Goal: Task Accomplishment & Management: Use online tool/utility

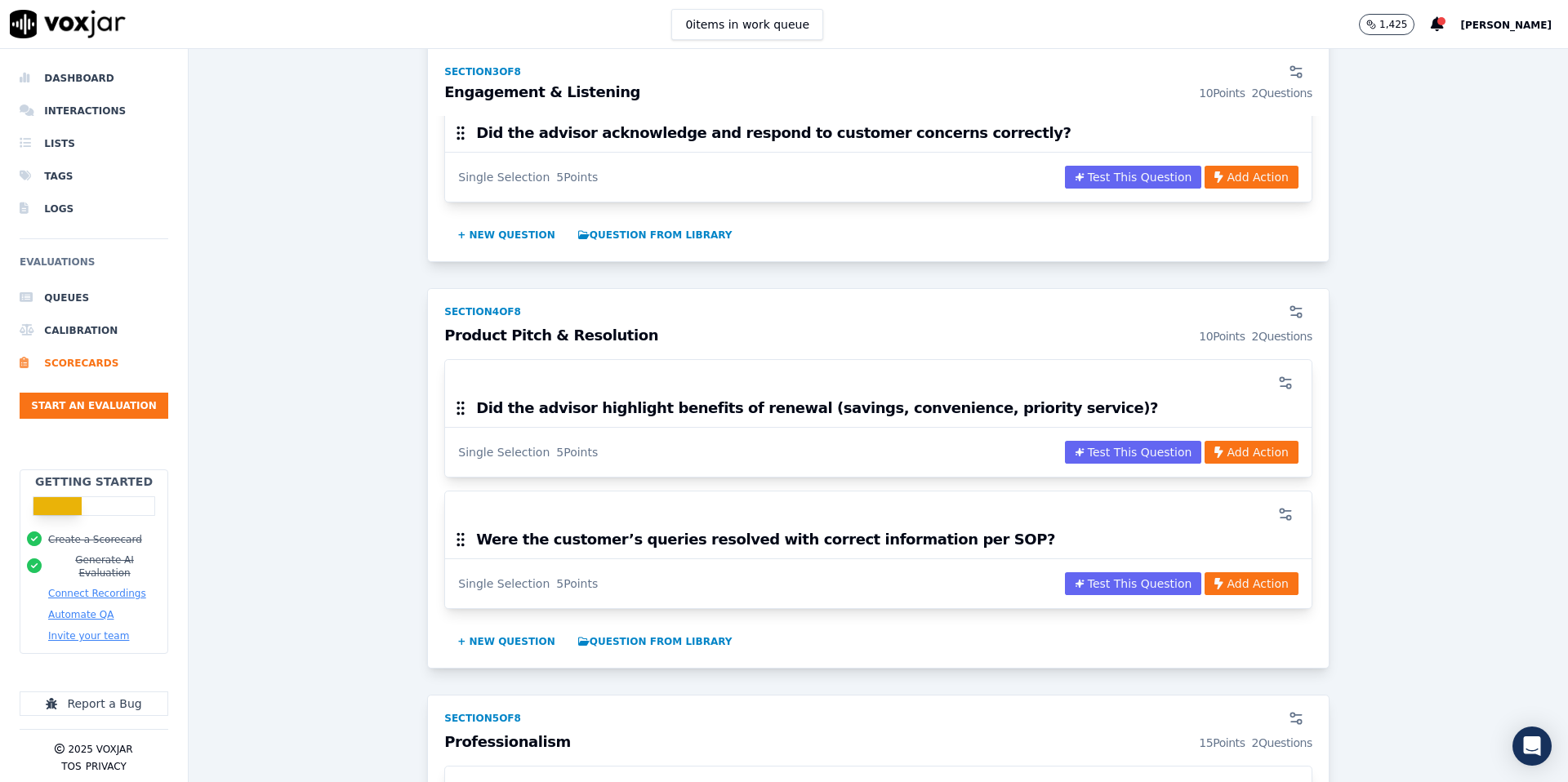
scroll to position [1234, 0]
click at [227, 223] on div "New Outbound Sales ACTIVE A scorecard to review outbound sales calls for best p…" at bounding box center [878, 712] width 1353 height 3685
click at [102, 363] on li "Scorecards" at bounding box center [94, 363] width 149 height 33
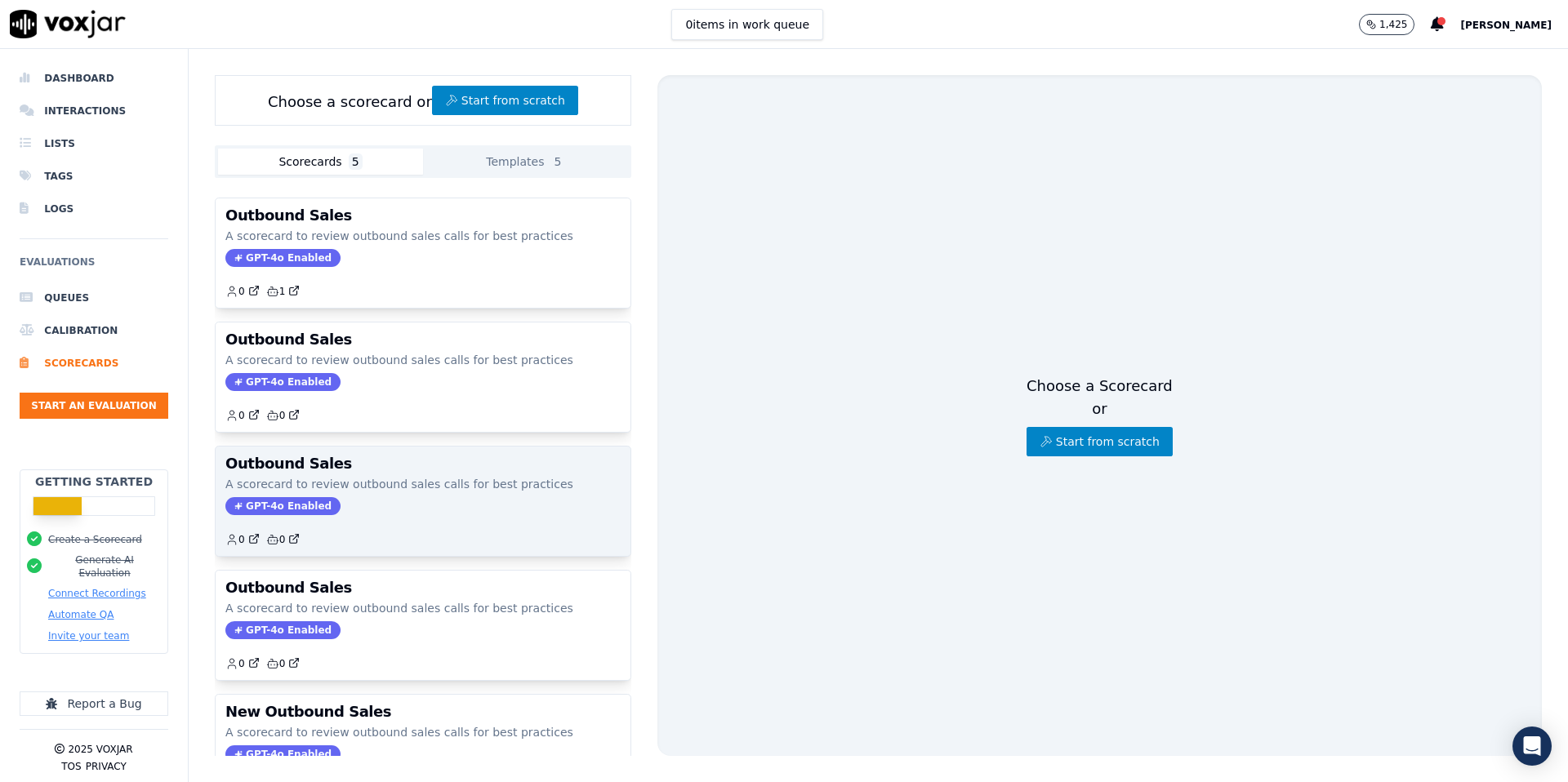
scroll to position [62, 0]
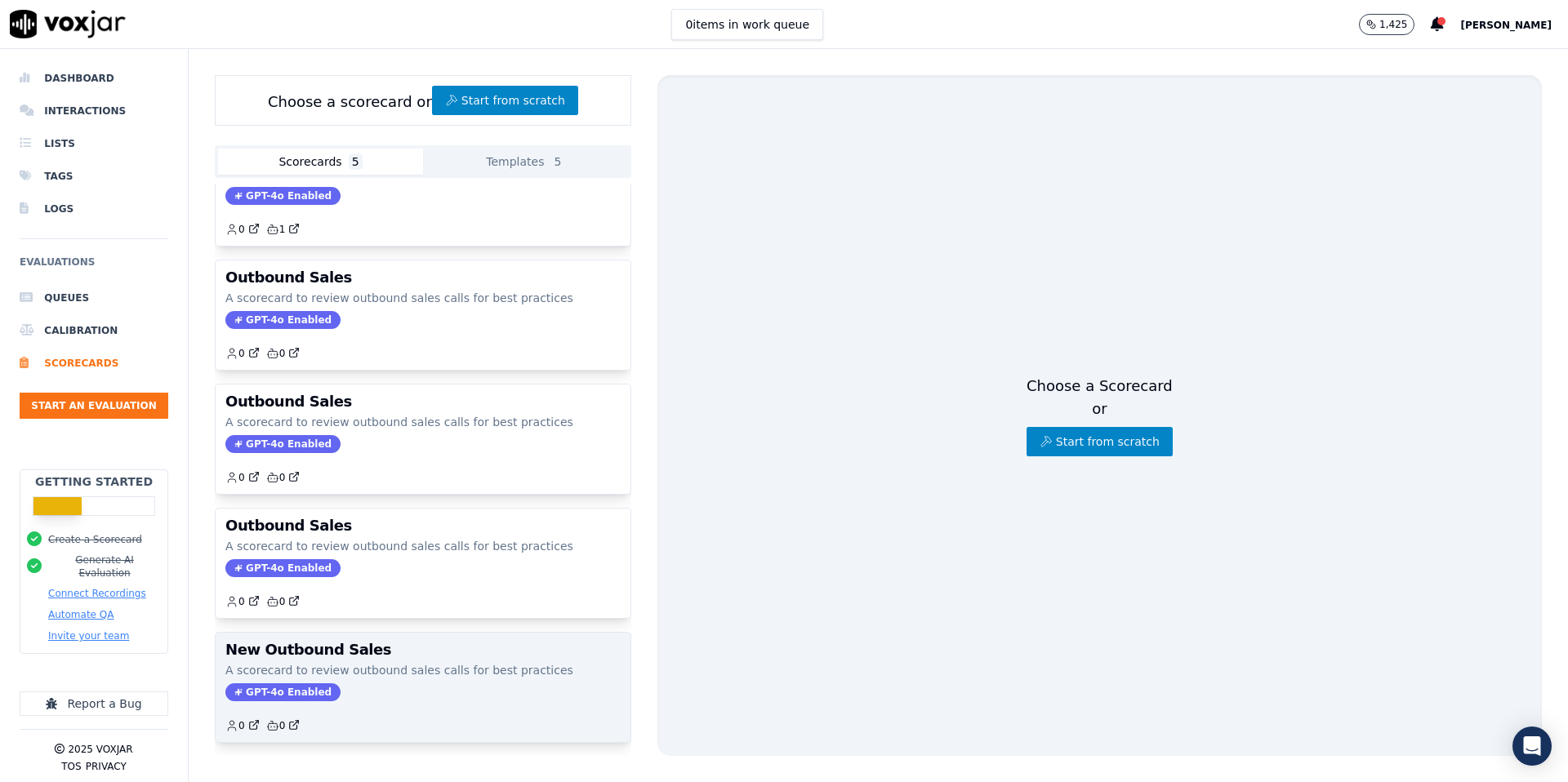
click at [409, 700] on div "GPT-4o Enabled" at bounding box center [423, 692] width 395 height 18
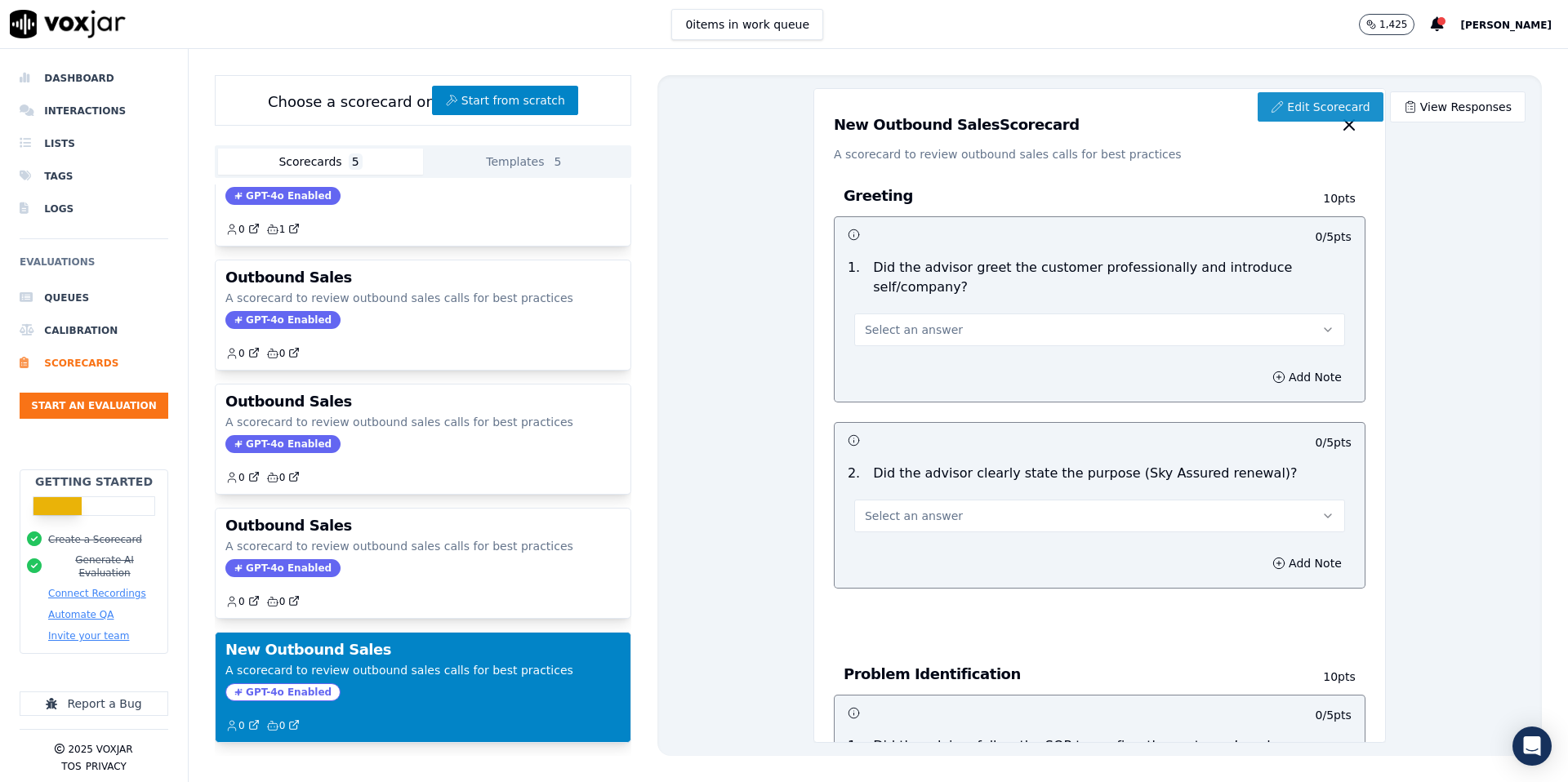
click at [1303, 116] on link "Edit Scorecard" at bounding box center [1320, 106] width 125 height 29
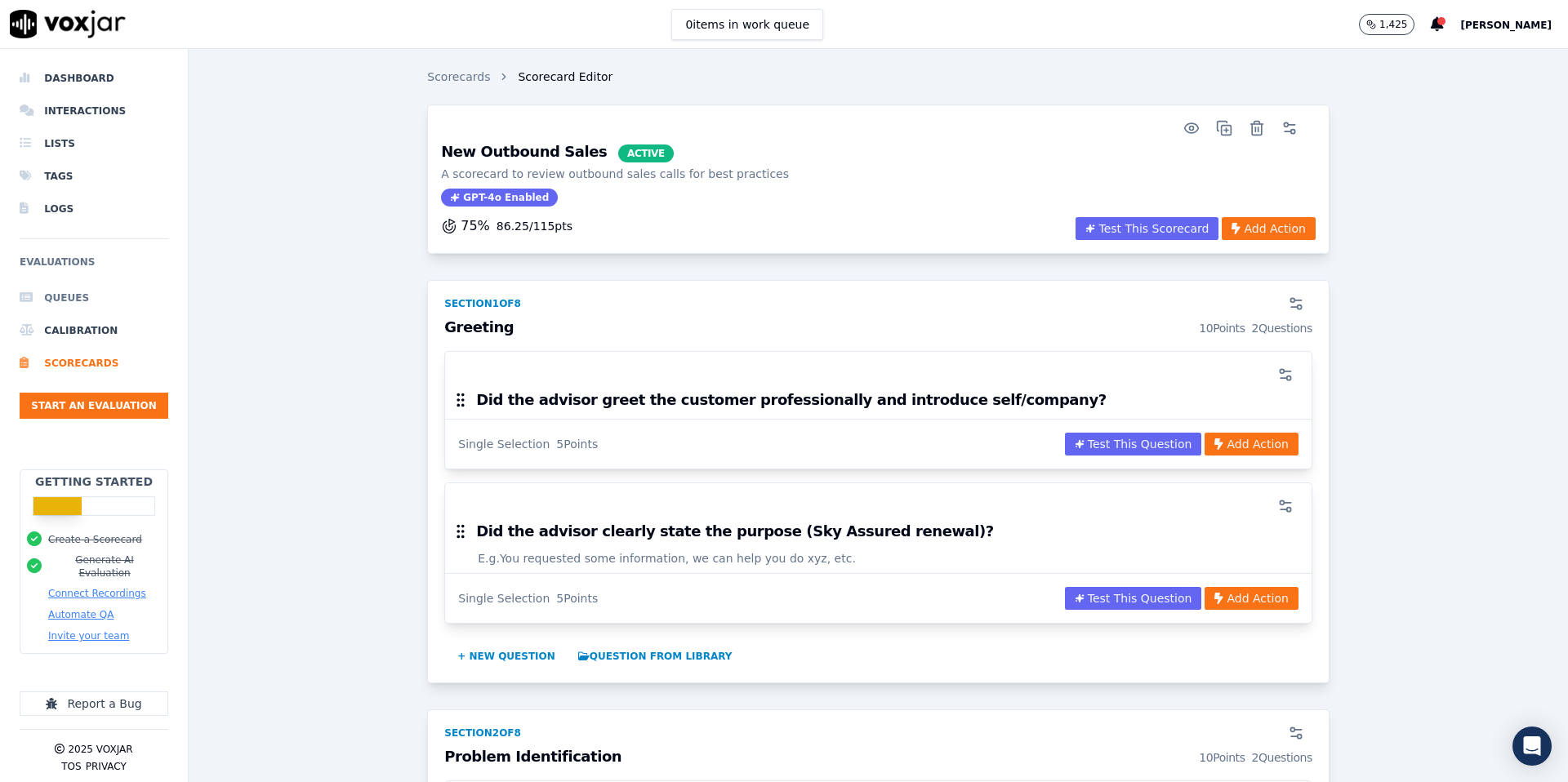
click at [49, 287] on li "Queues" at bounding box center [94, 298] width 149 height 33
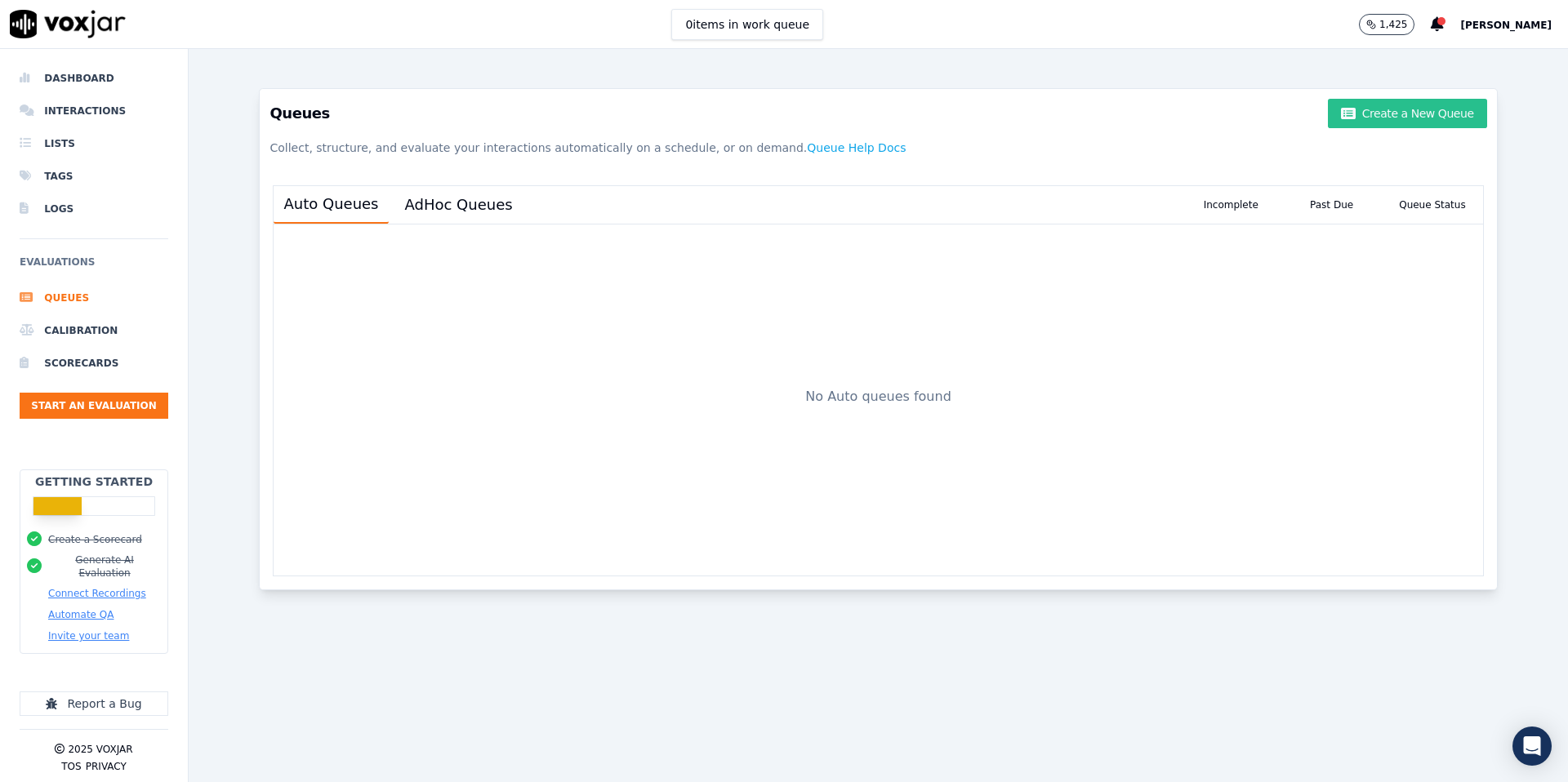
click at [1376, 116] on button "Create a New Queue" at bounding box center [1407, 113] width 159 height 29
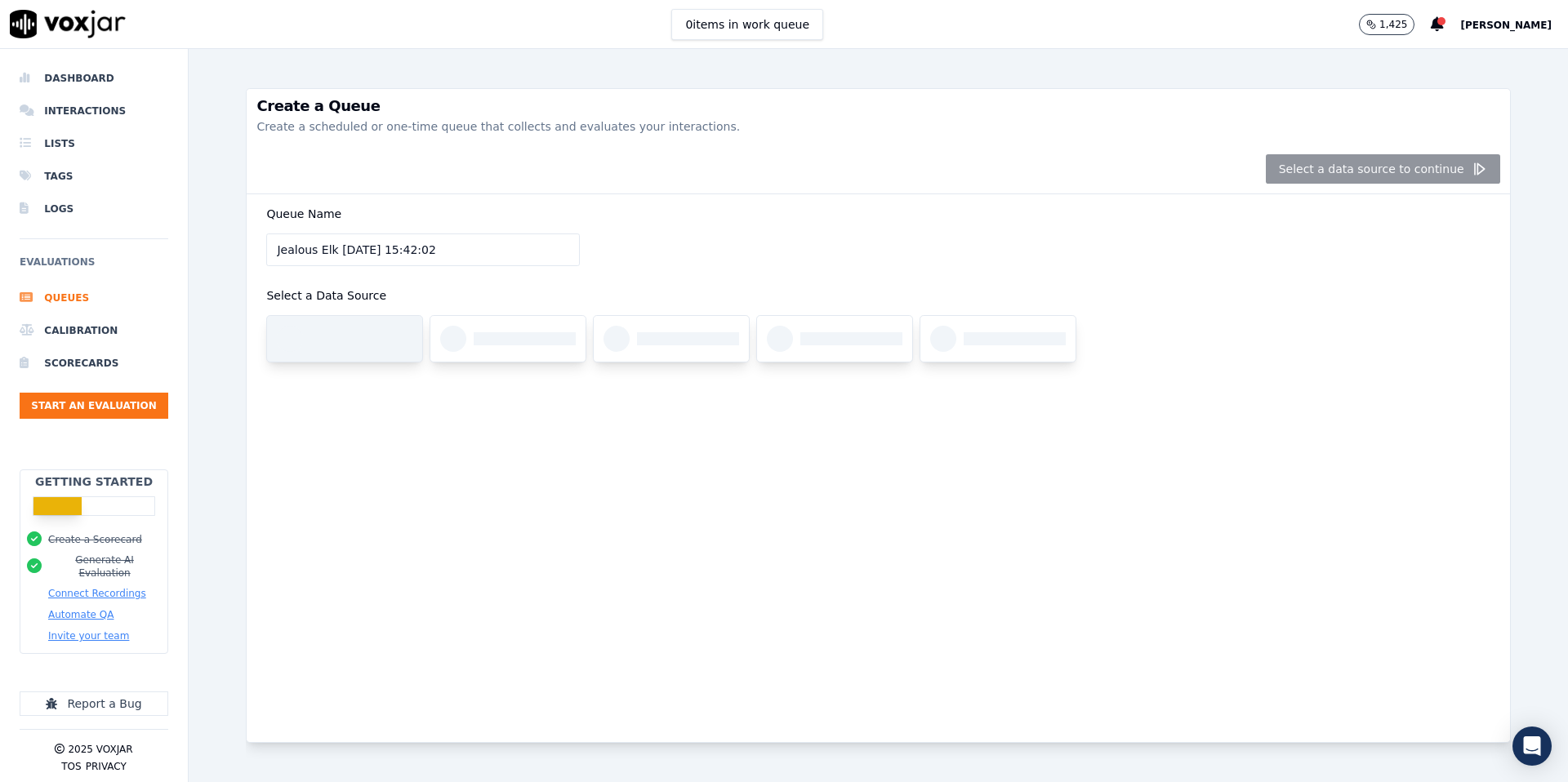
click at [382, 339] on div at bounding box center [361, 339] width 102 height 13
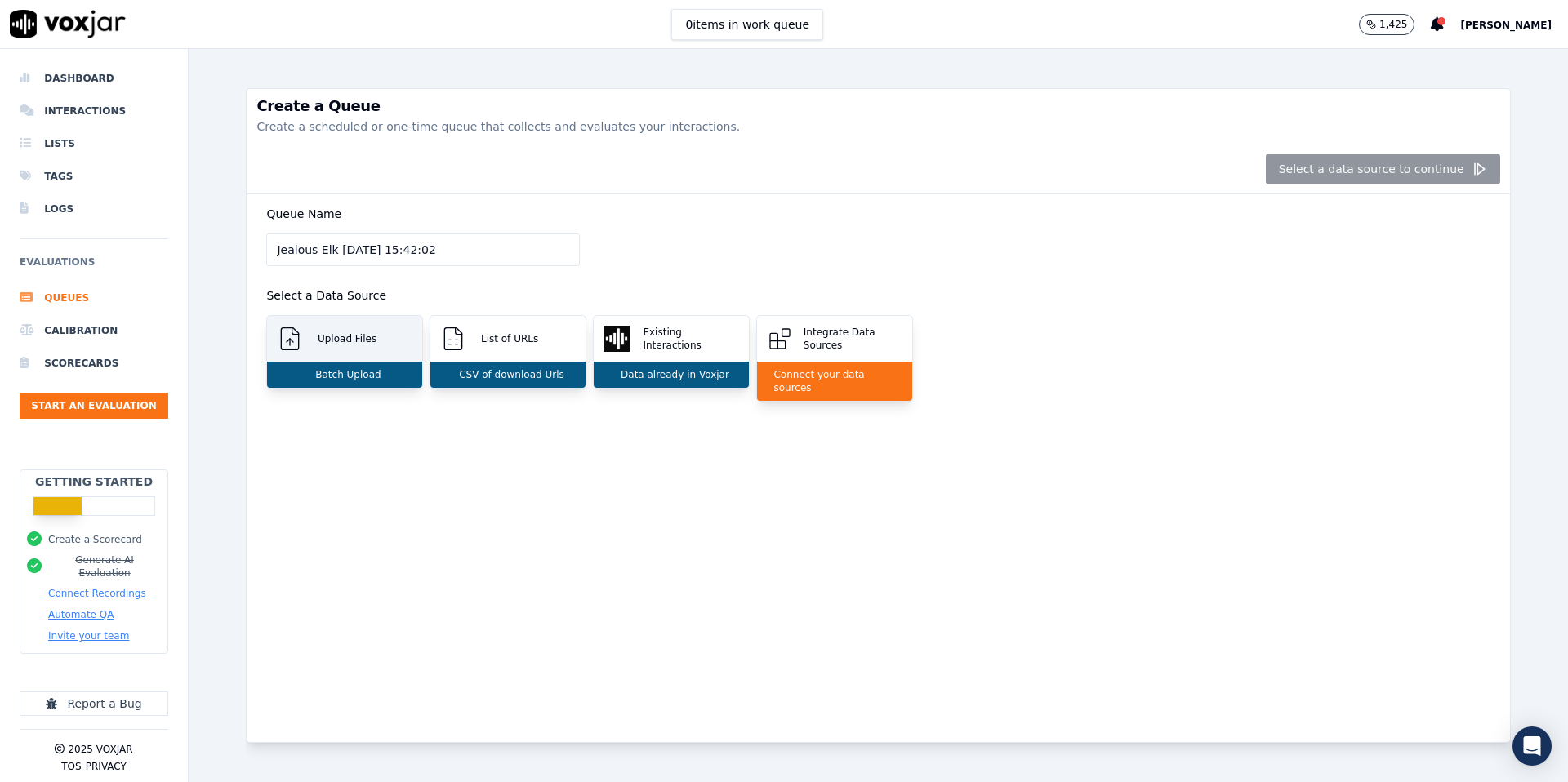
click at [365, 368] on p "Batch Upload" at bounding box center [344, 375] width 71 height 13
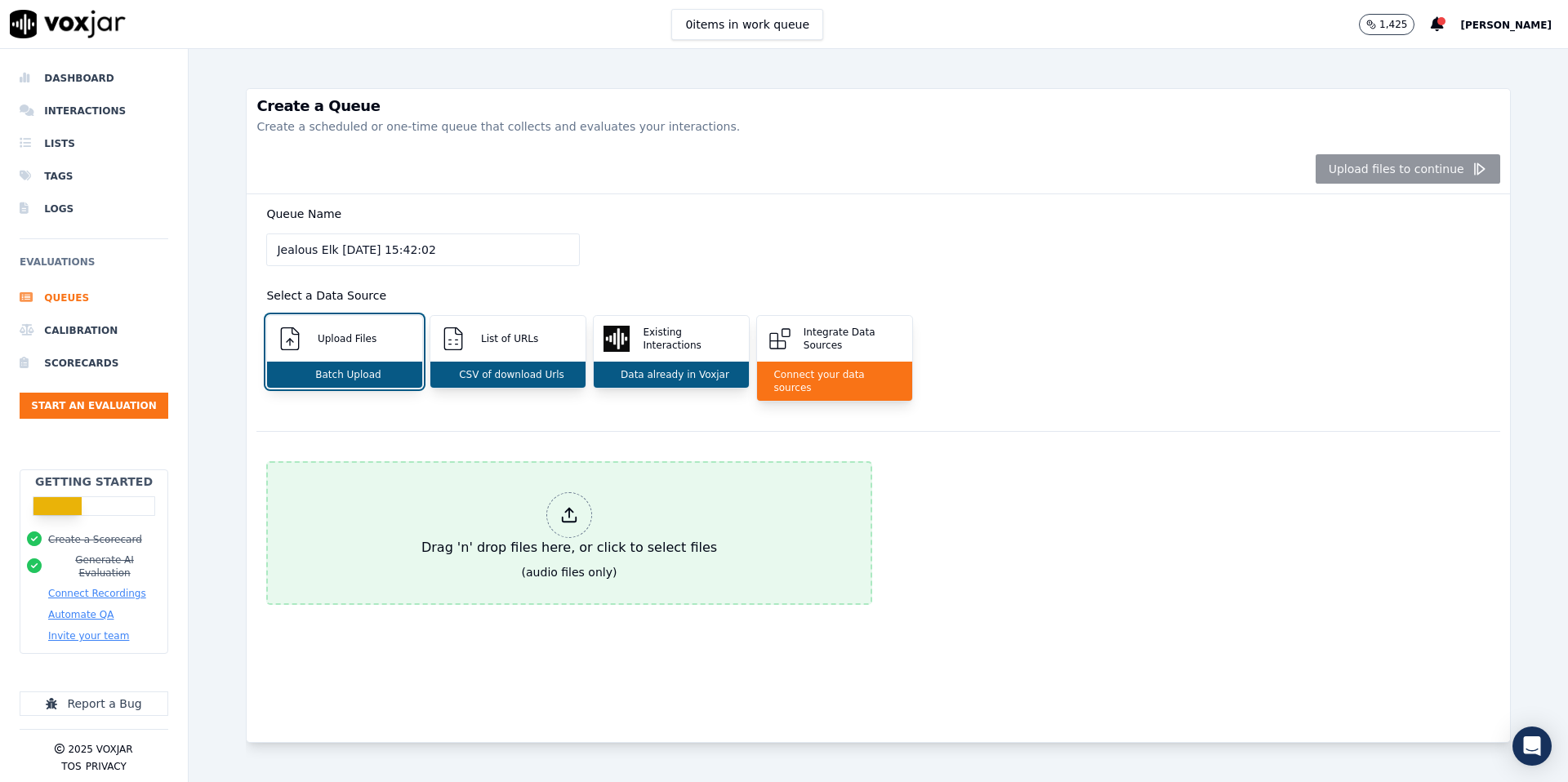
click at [551, 503] on div at bounding box center [569, 515] width 46 height 46
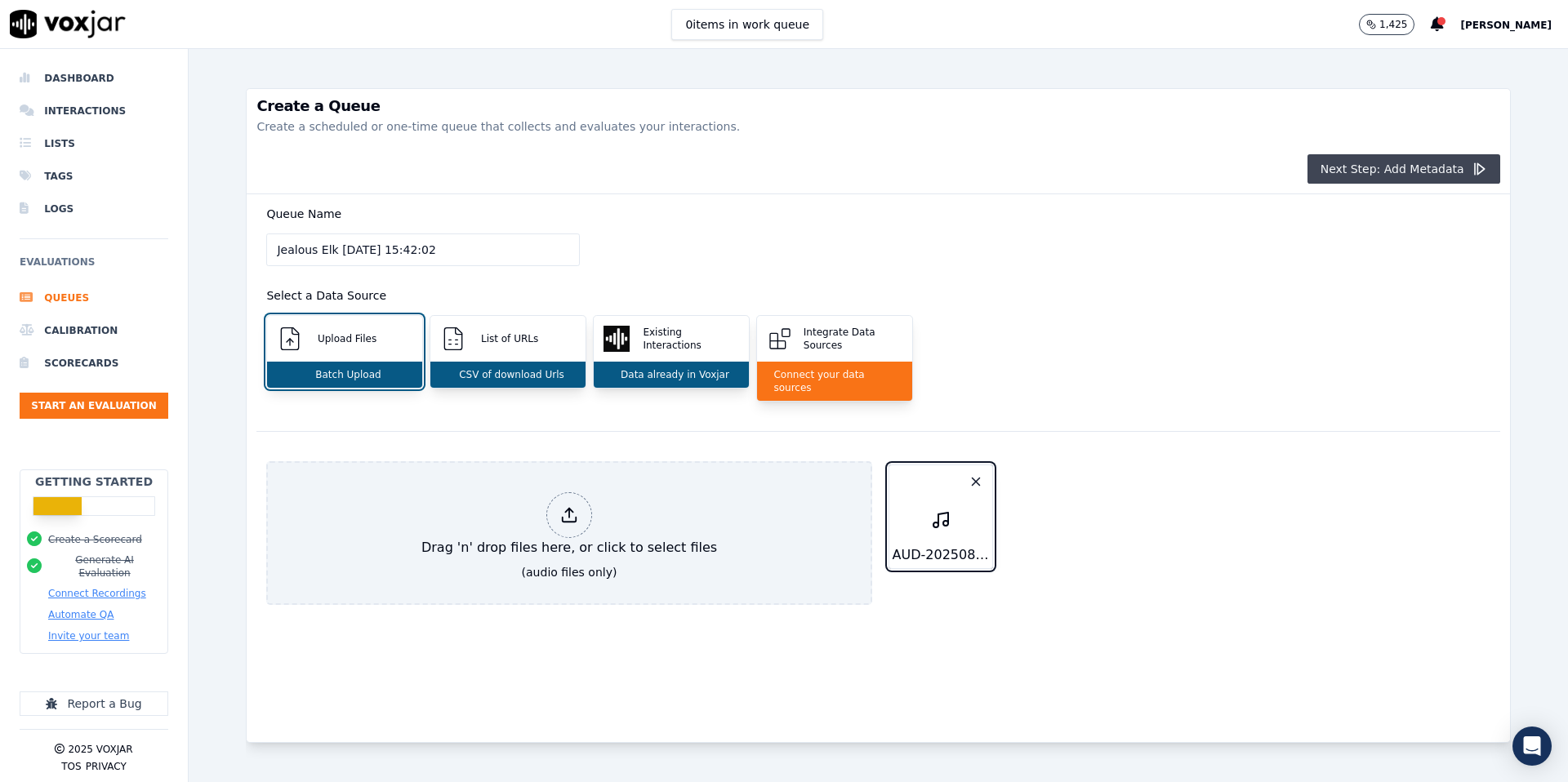
click at [1362, 164] on button "Next Step: Add Metadata" at bounding box center [1403, 168] width 193 height 29
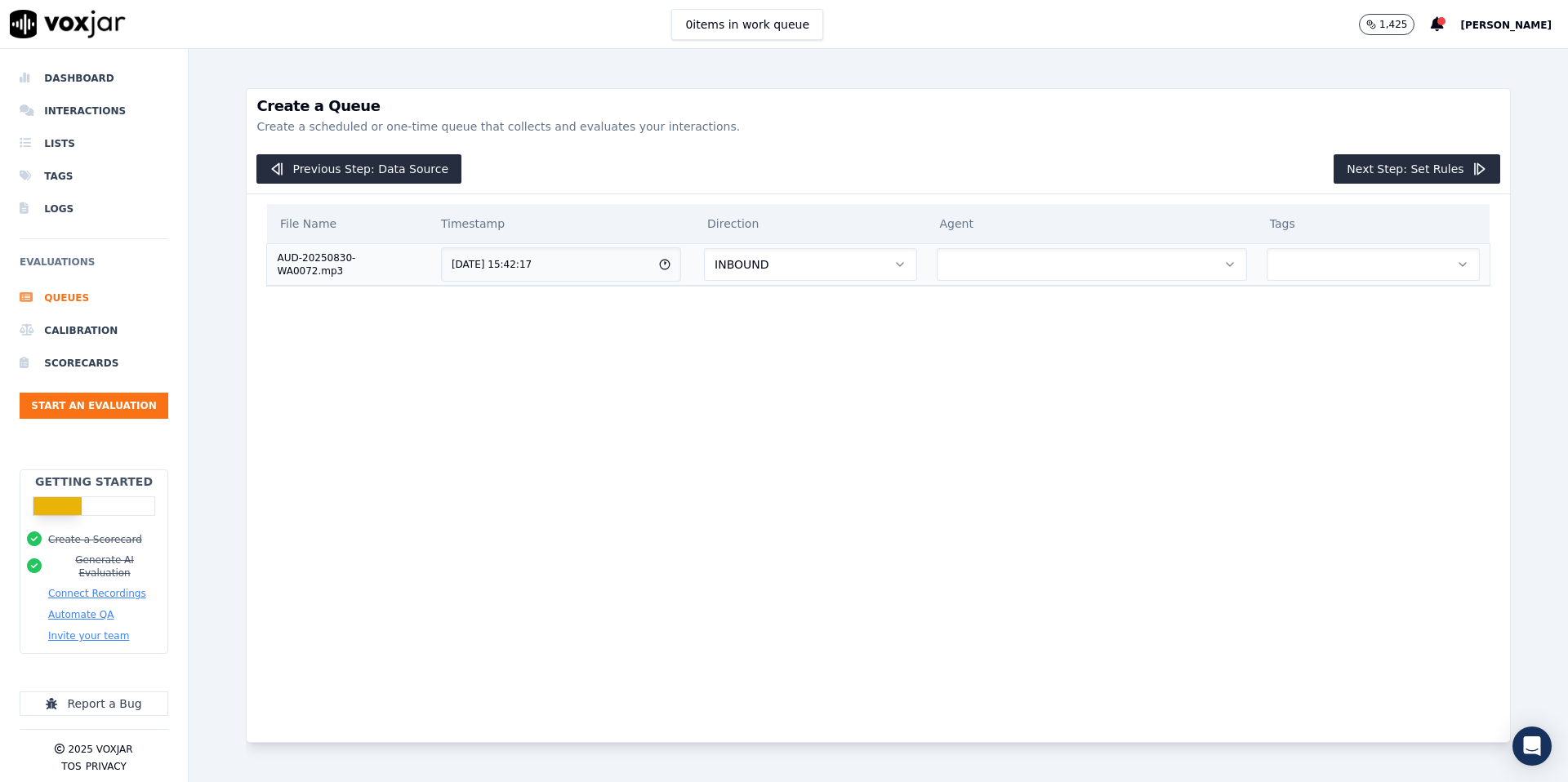
click at [795, 258] on button "INBOUND" at bounding box center [810, 264] width 212 height 33
click at [788, 338] on div "OUTBOUND" at bounding box center [825, 334] width 186 height 26
click at [1025, 260] on button "button" at bounding box center [1091, 264] width 310 height 33
click at [1028, 314] on div "[PERSON_NAME]" at bounding box center [1101, 308] width 282 height 26
click at [1341, 269] on button "button" at bounding box center [1372, 264] width 213 height 33
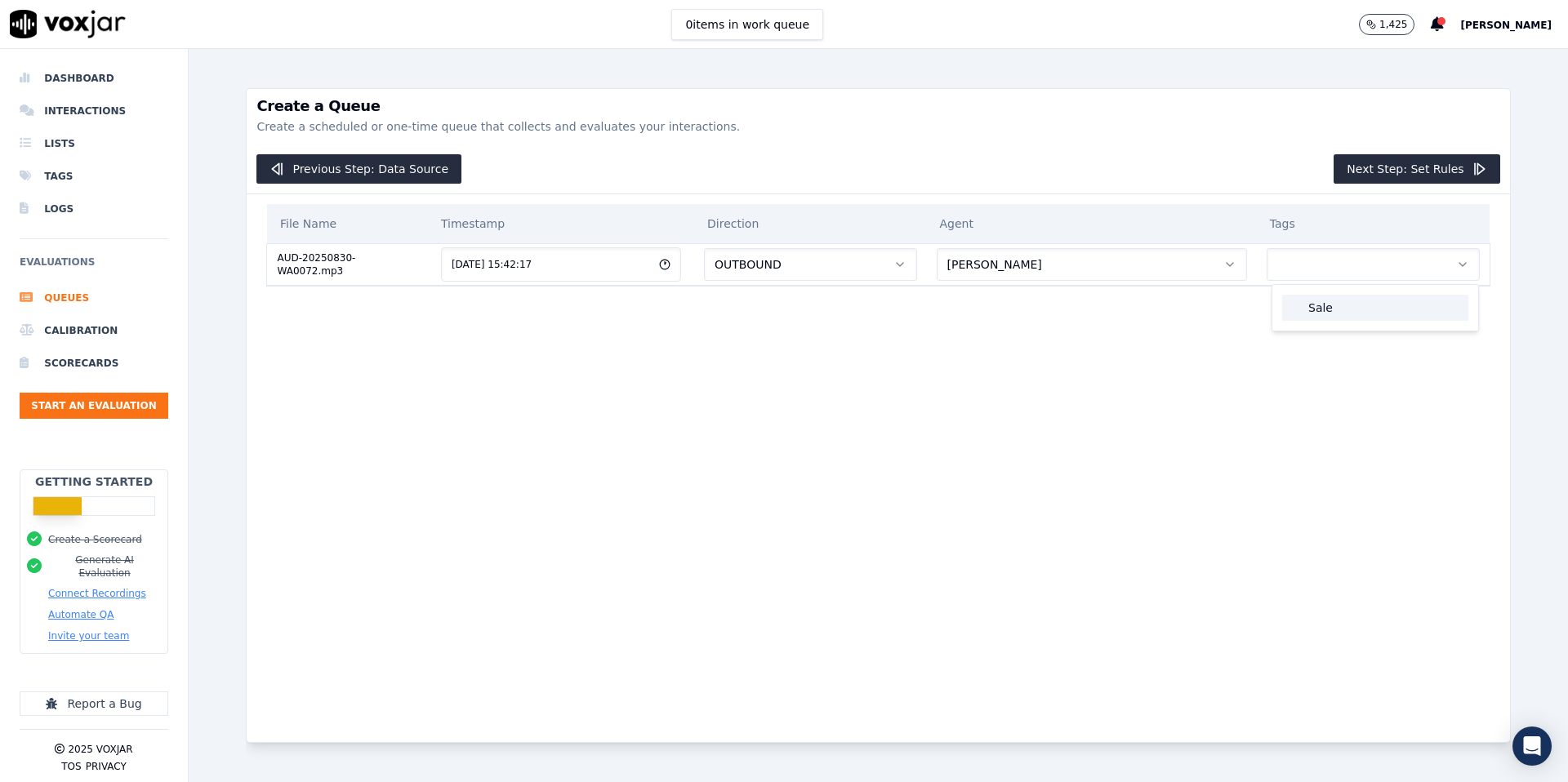
click at [1340, 308] on div "Sale" at bounding box center [1375, 308] width 186 height 26
click at [1446, 164] on button "Next Step: Set Rules" at bounding box center [1417, 168] width 165 height 29
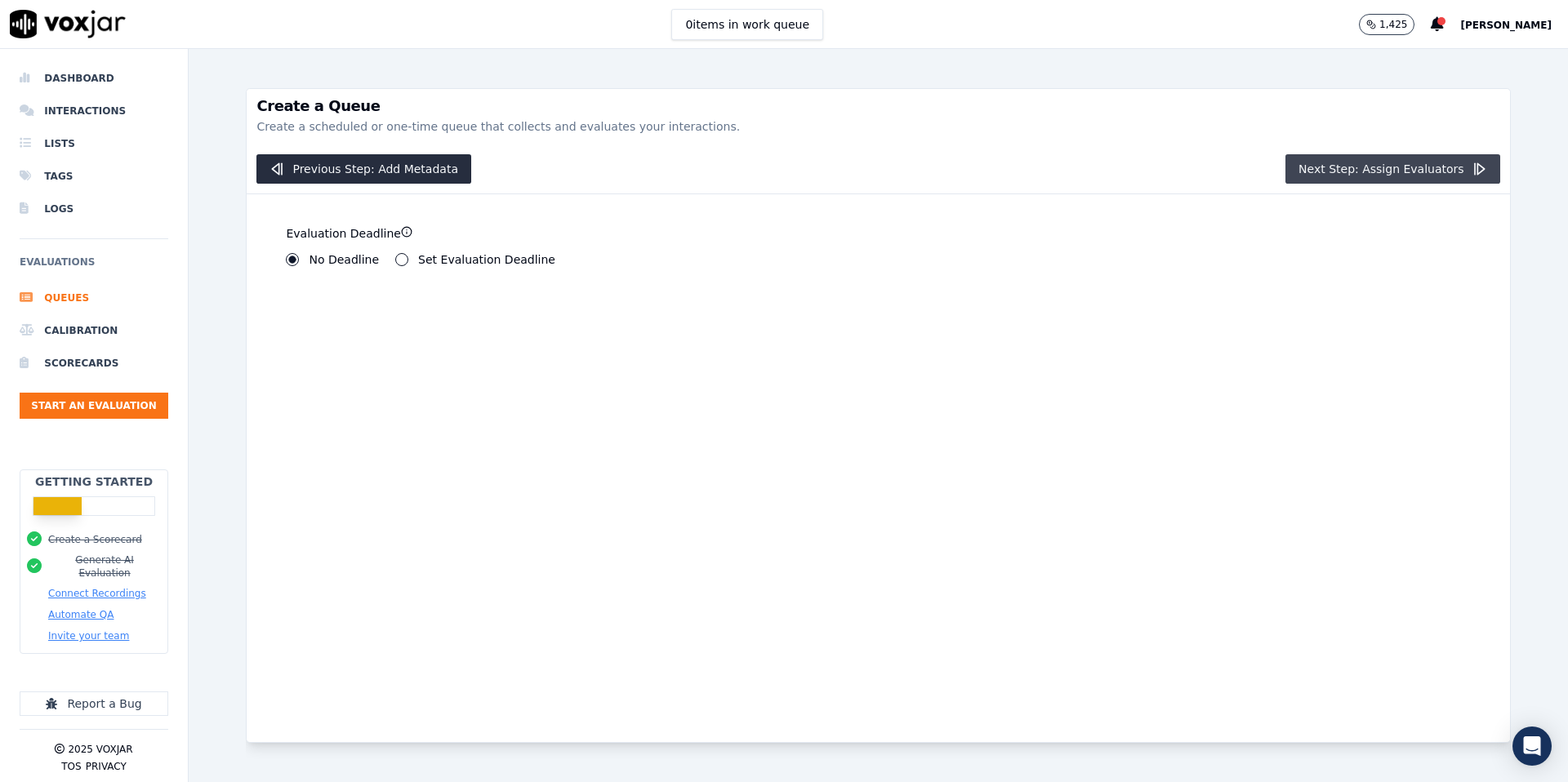
click at [1380, 178] on button "Next Step: Assign Evaluators" at bounding box center [1392, 168] width 214 height 29
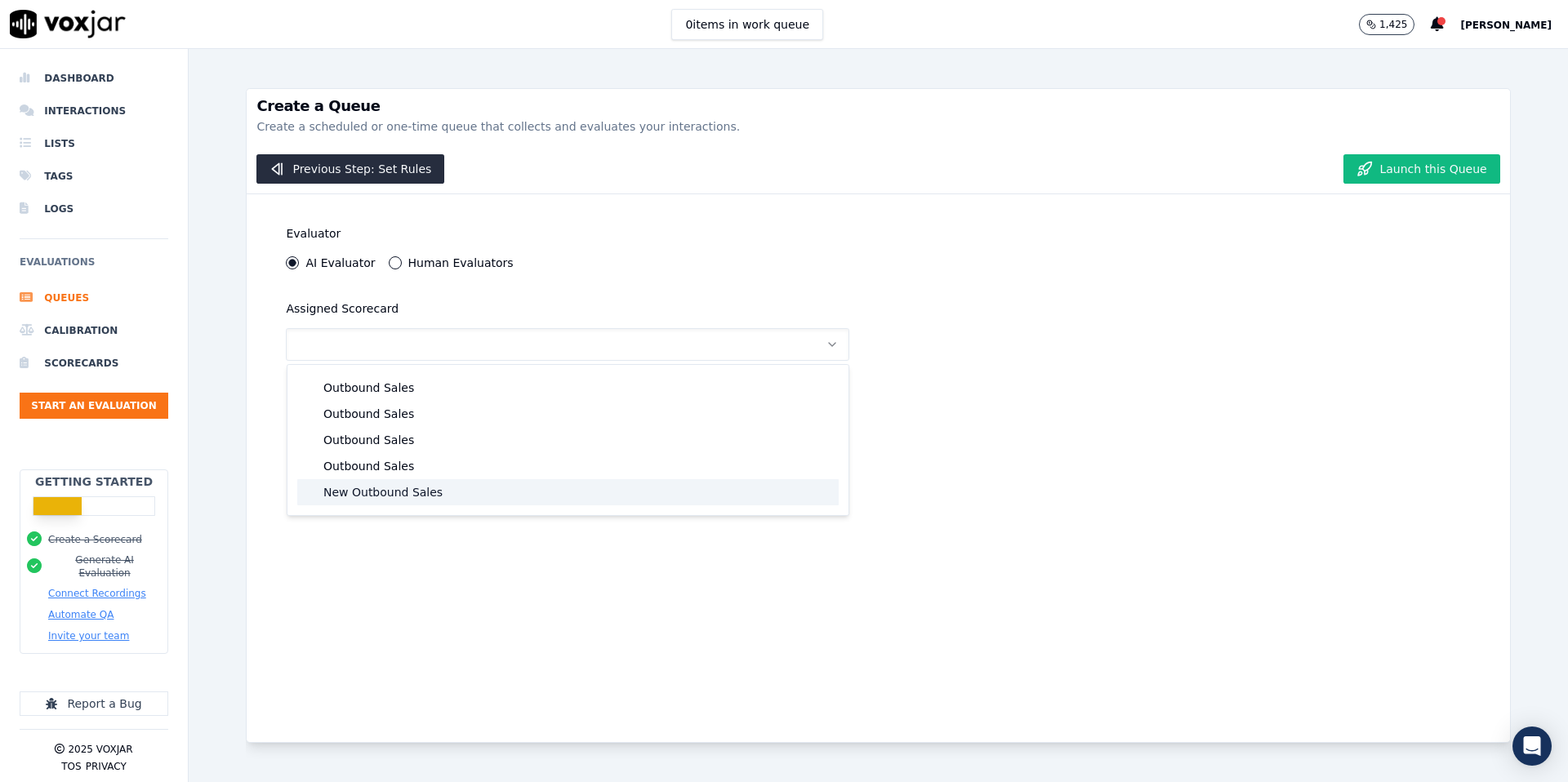
click at [347, 499] on div "New Outbound Sales" at bounding box center [568, 493] width 541 height 26
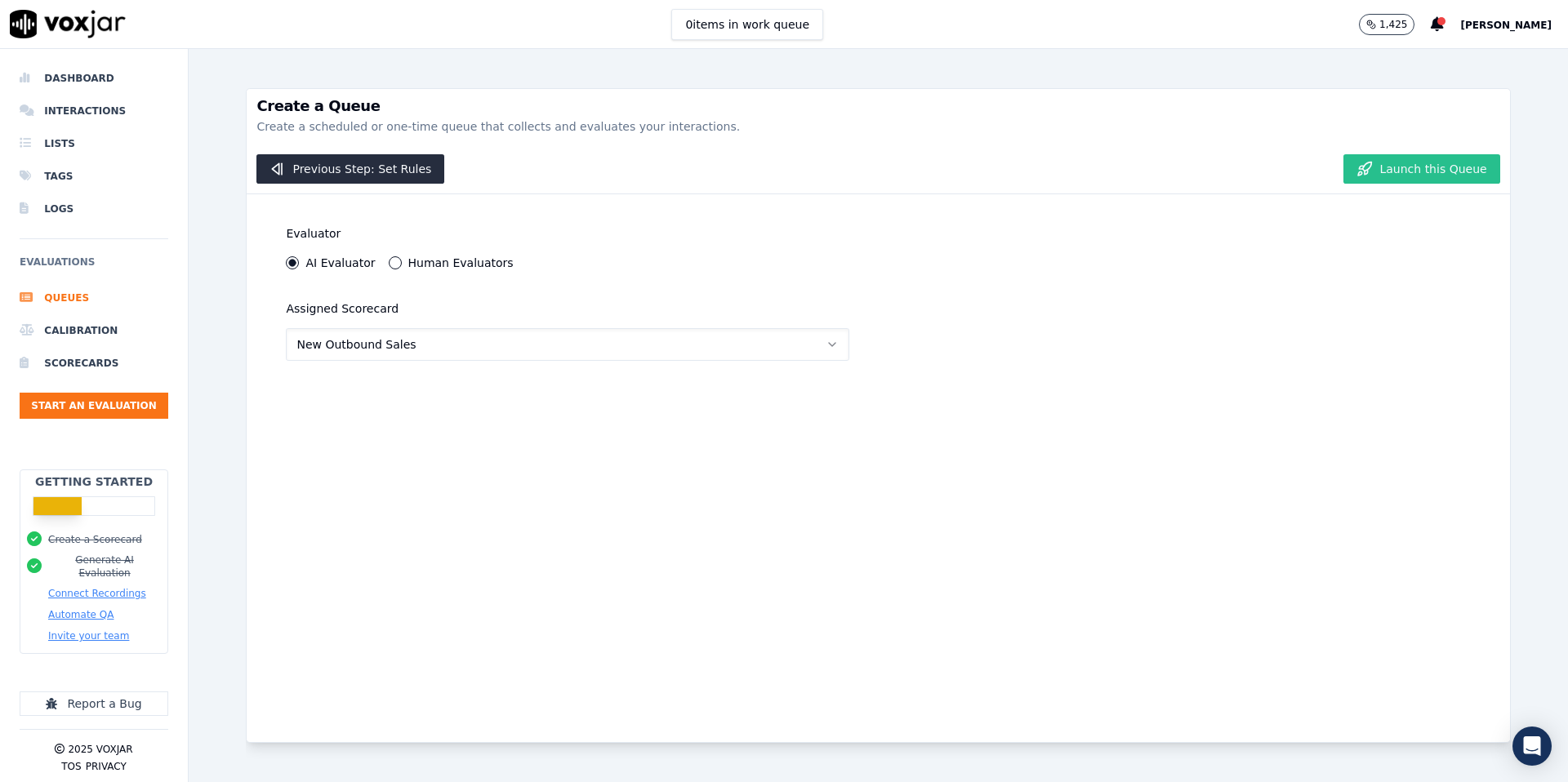
click at [1427, 164] on button "Launch this Queue" at bounding box center [1421, 168] width 156 height 29
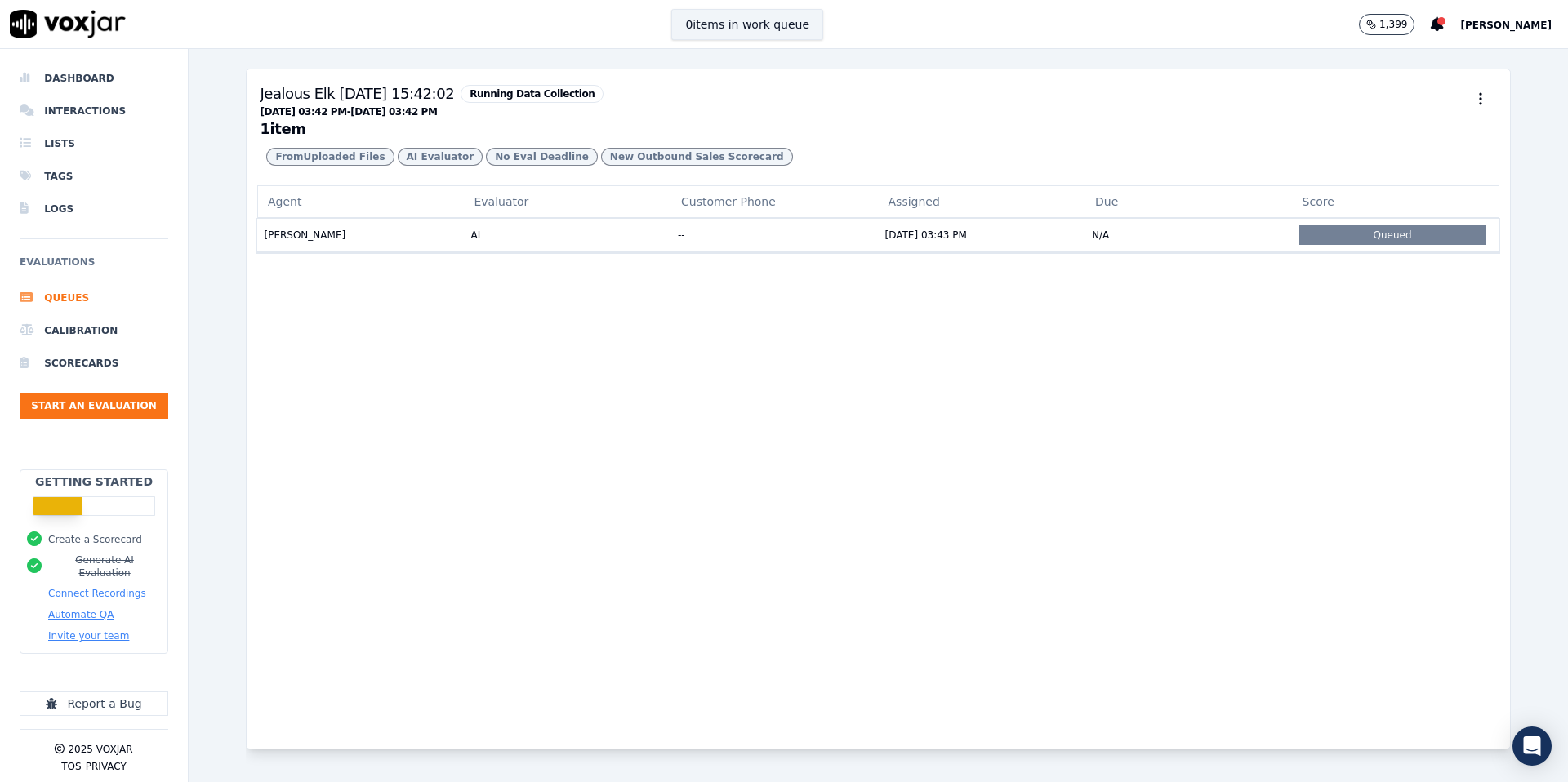
click at [705, 23] on button "0 items in work queue" at bounding box center [747, 24] width 152 height 31
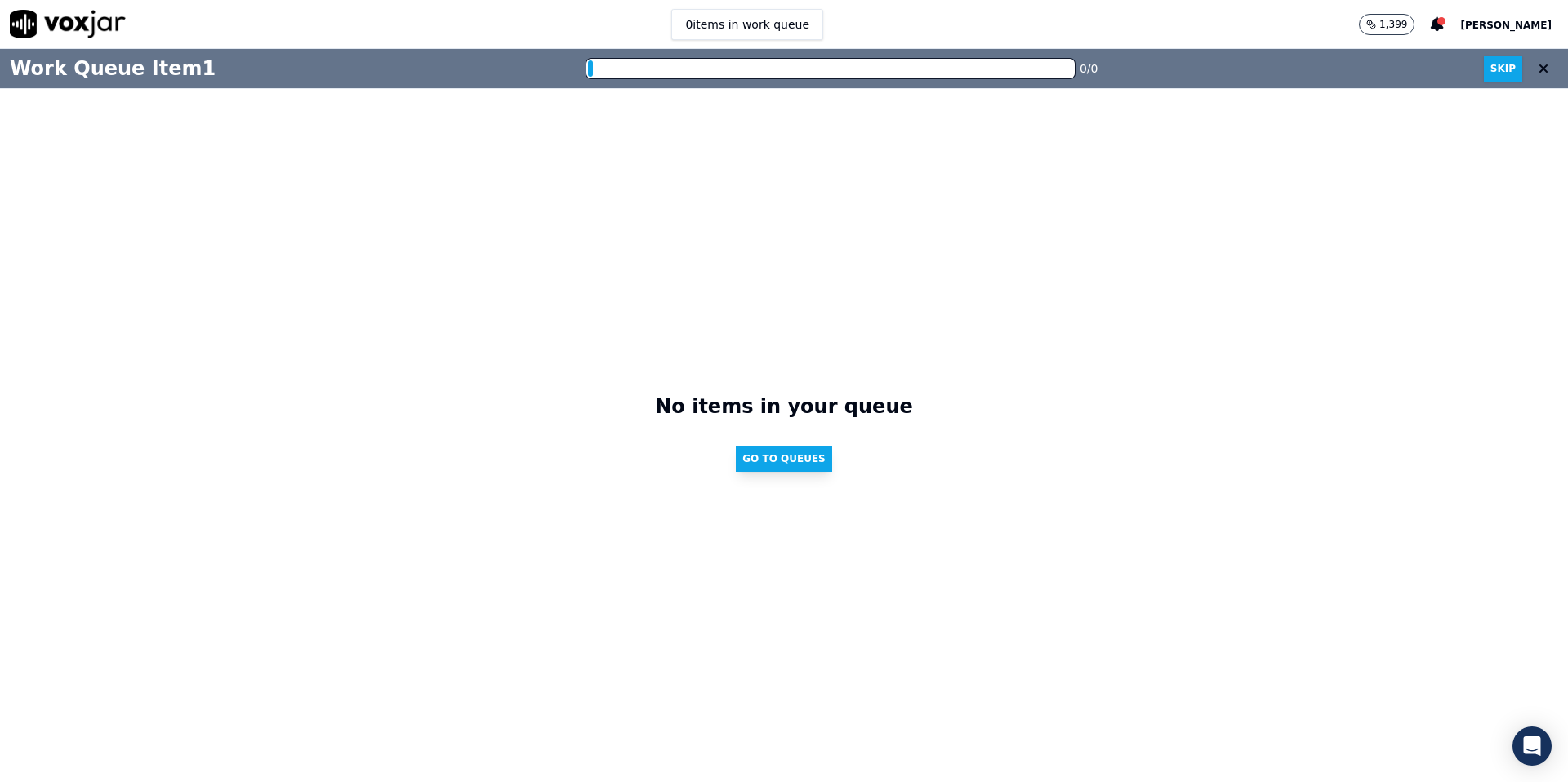
click at [776, 459] on button "Go to Queues" at bounding box center [784, 459] width 97 height 26
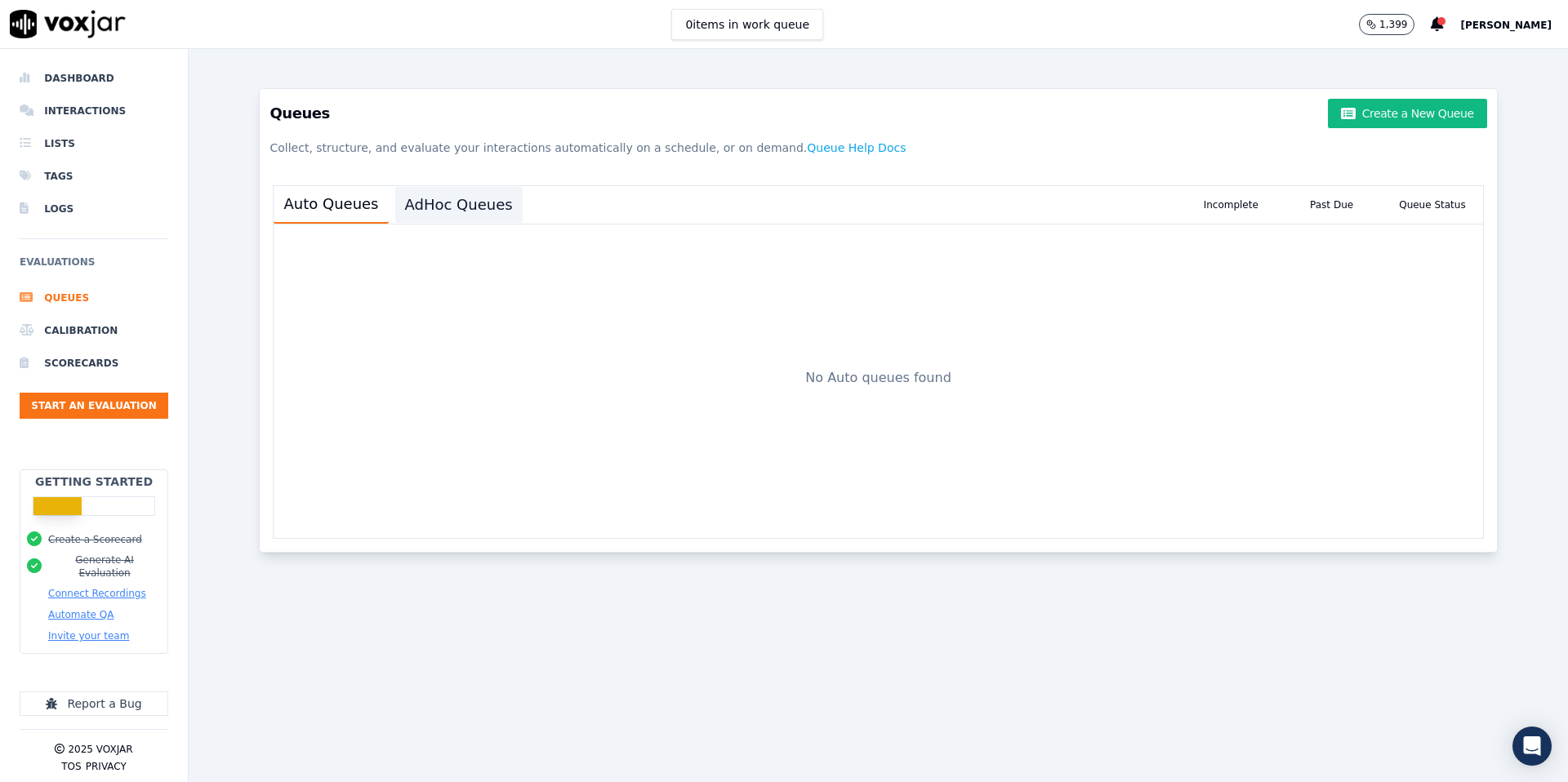
click at [417, 209] on button "AdHoc Queues" at bounding box center [459, 205] width 128 height 36
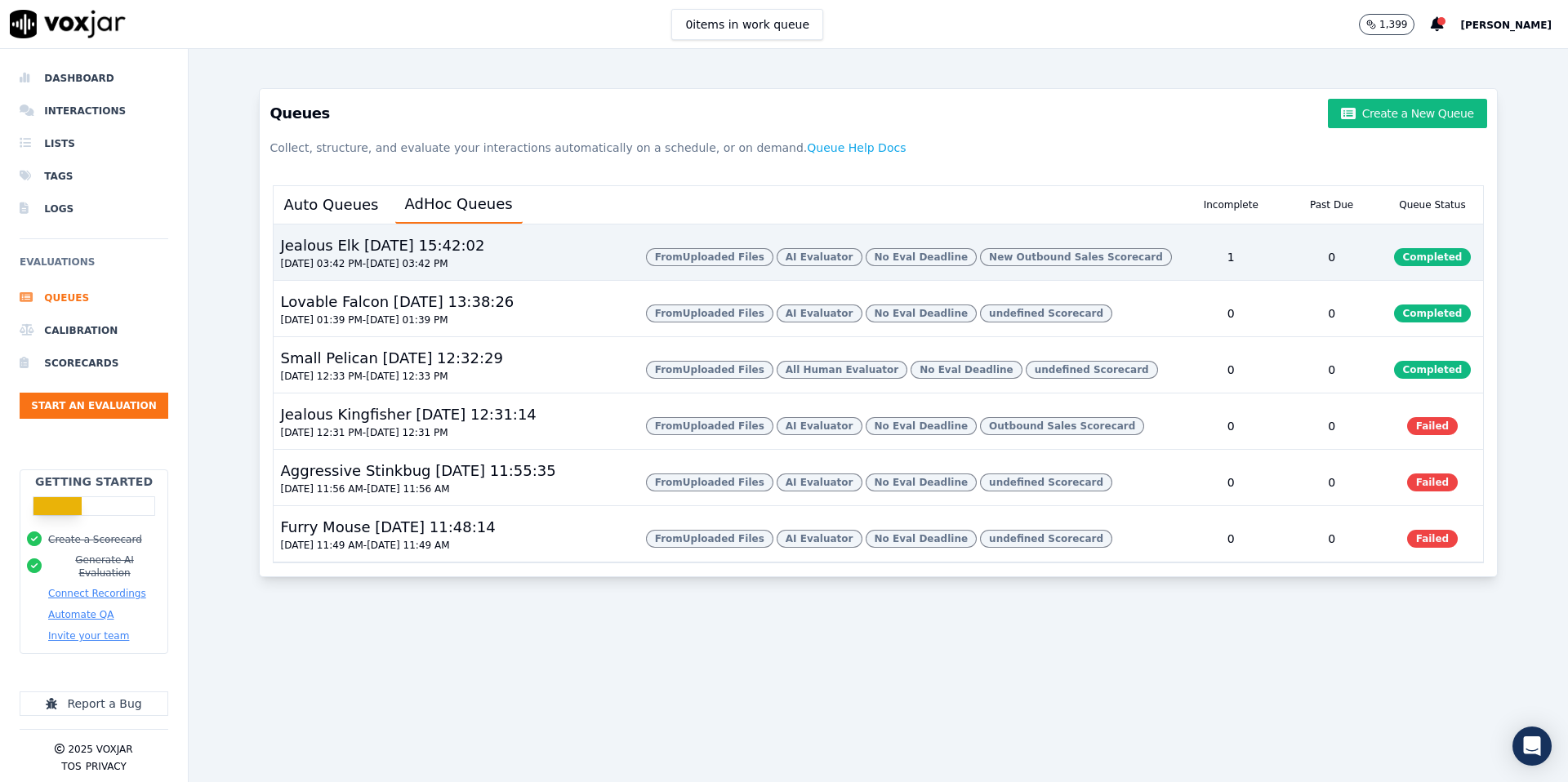
click at [572, 260] on div "Jealous Elk 03/09/2025, 15:42:02 09/02/2025 03:42 PM - 09/03/2025 03:42 PM" at bounding box center [452, 257] width 358 height 46
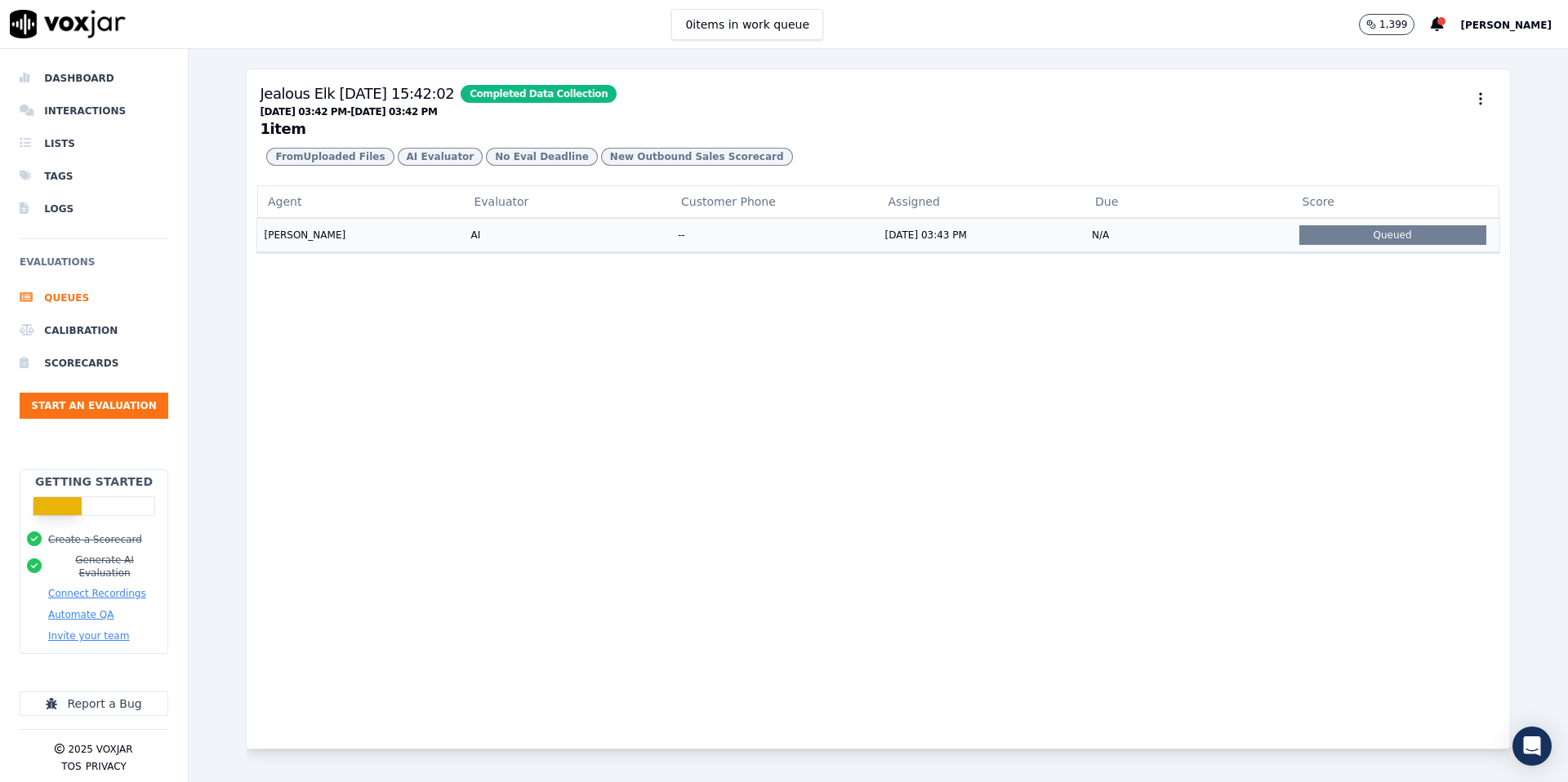
click at [1388, 233] on div "Queued" at bounding box center [1392, 235] width 187 height 20
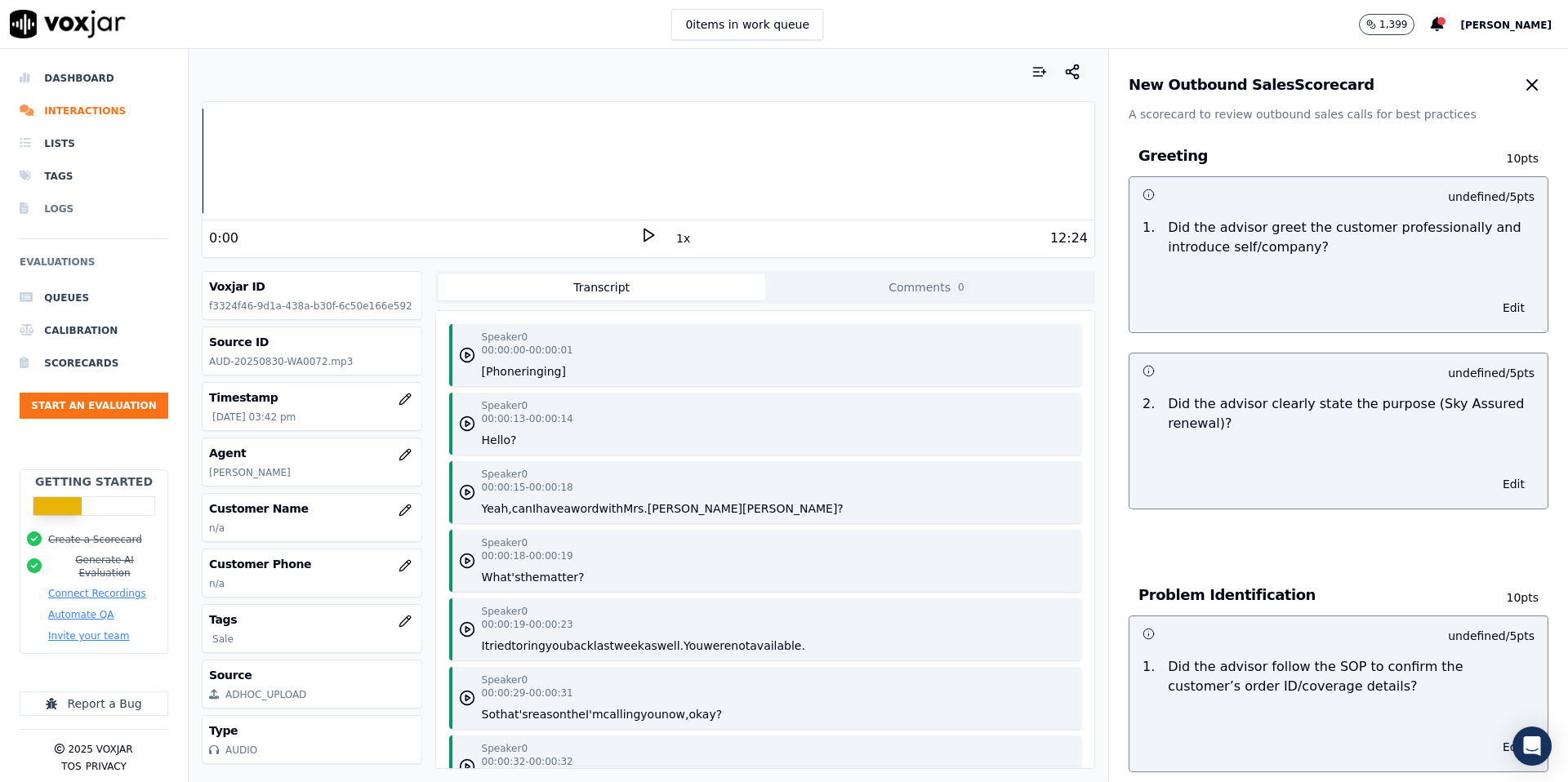
click at [70, 215] on li "Logs" at bounding box center [94, 209] width 149 height 33
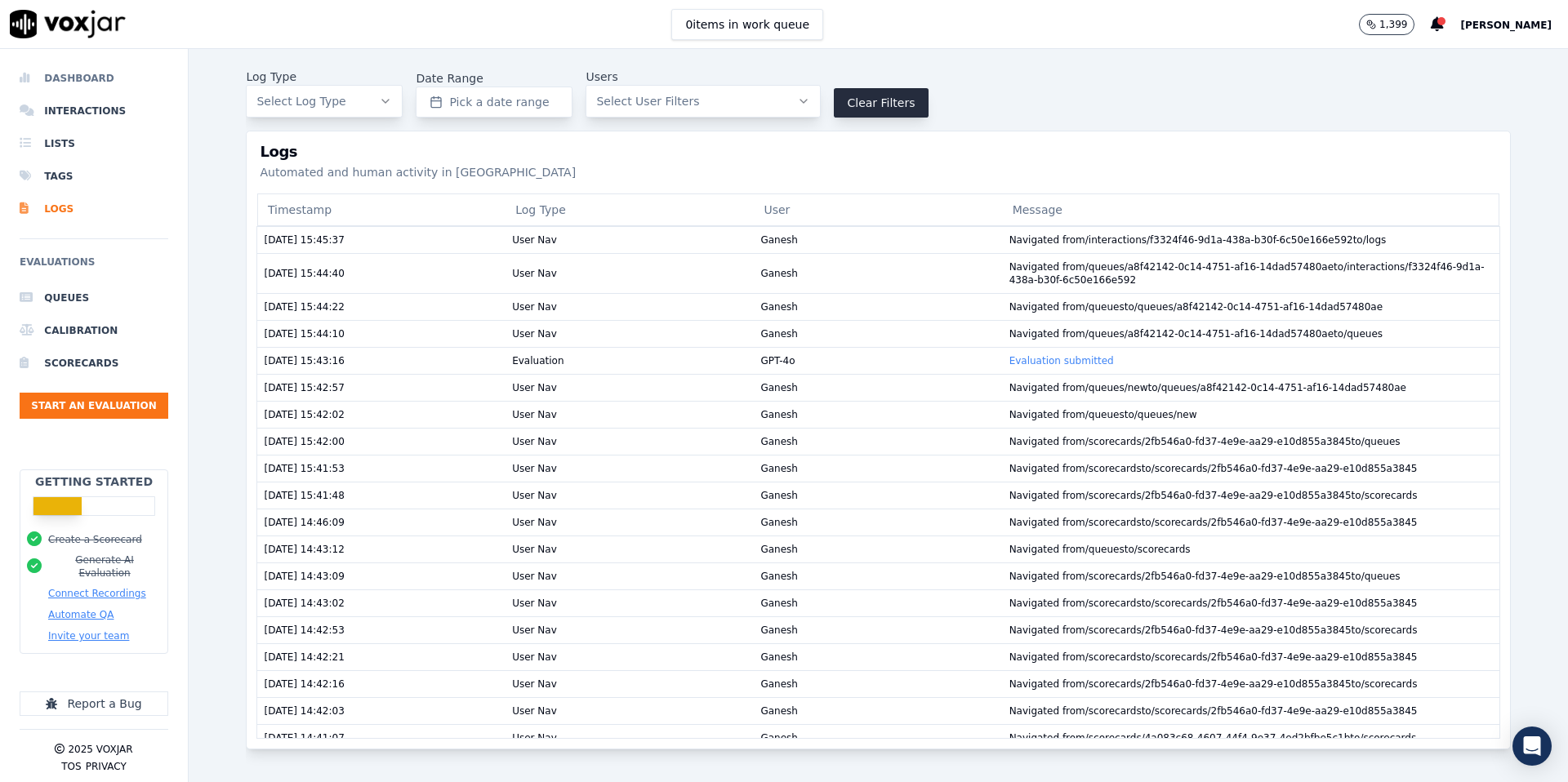
click at [60, 80] on li "Dashboard" at bounding box center [94, 78] width 149 height 33
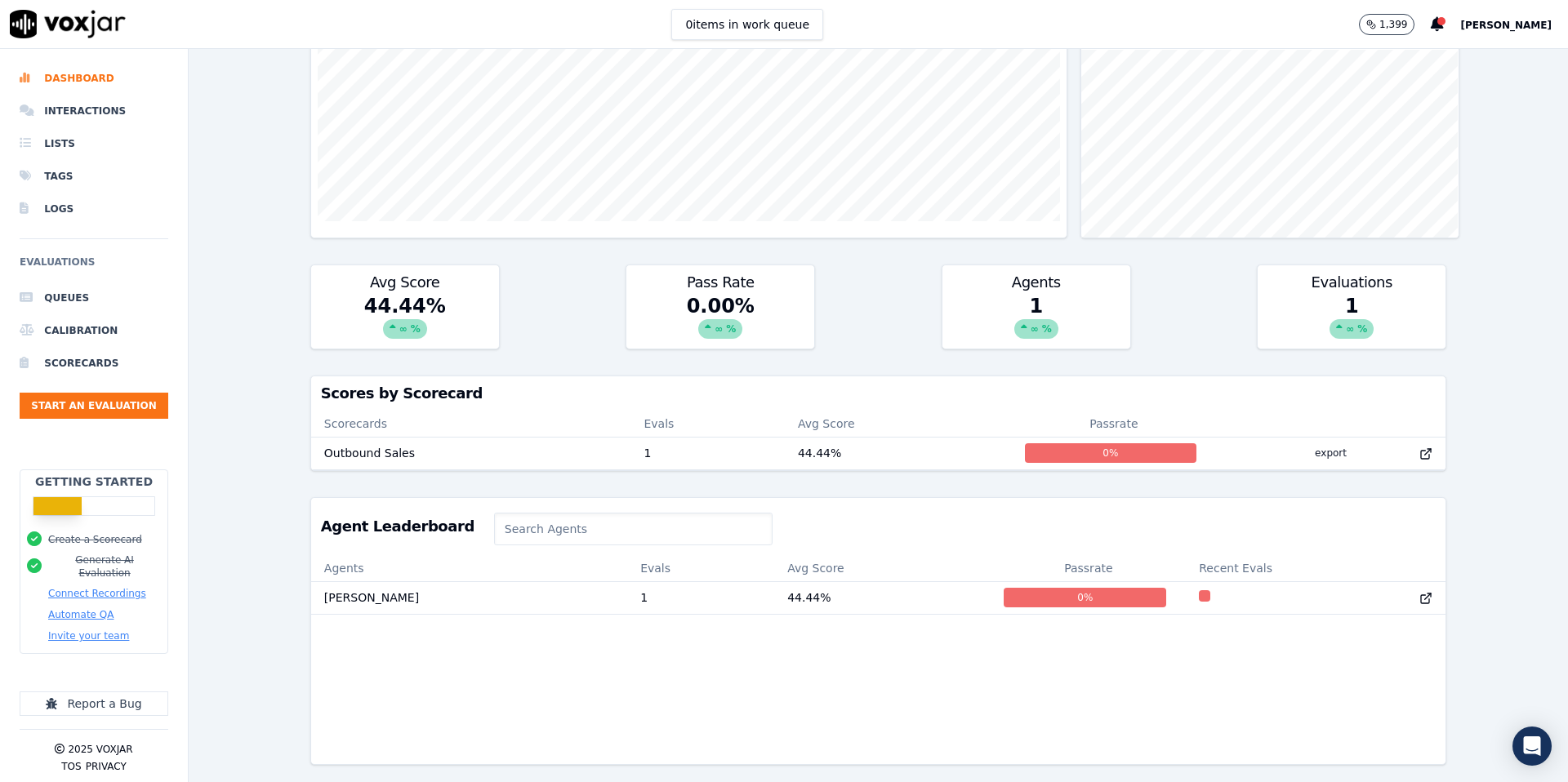
scroll to position [327, 0]
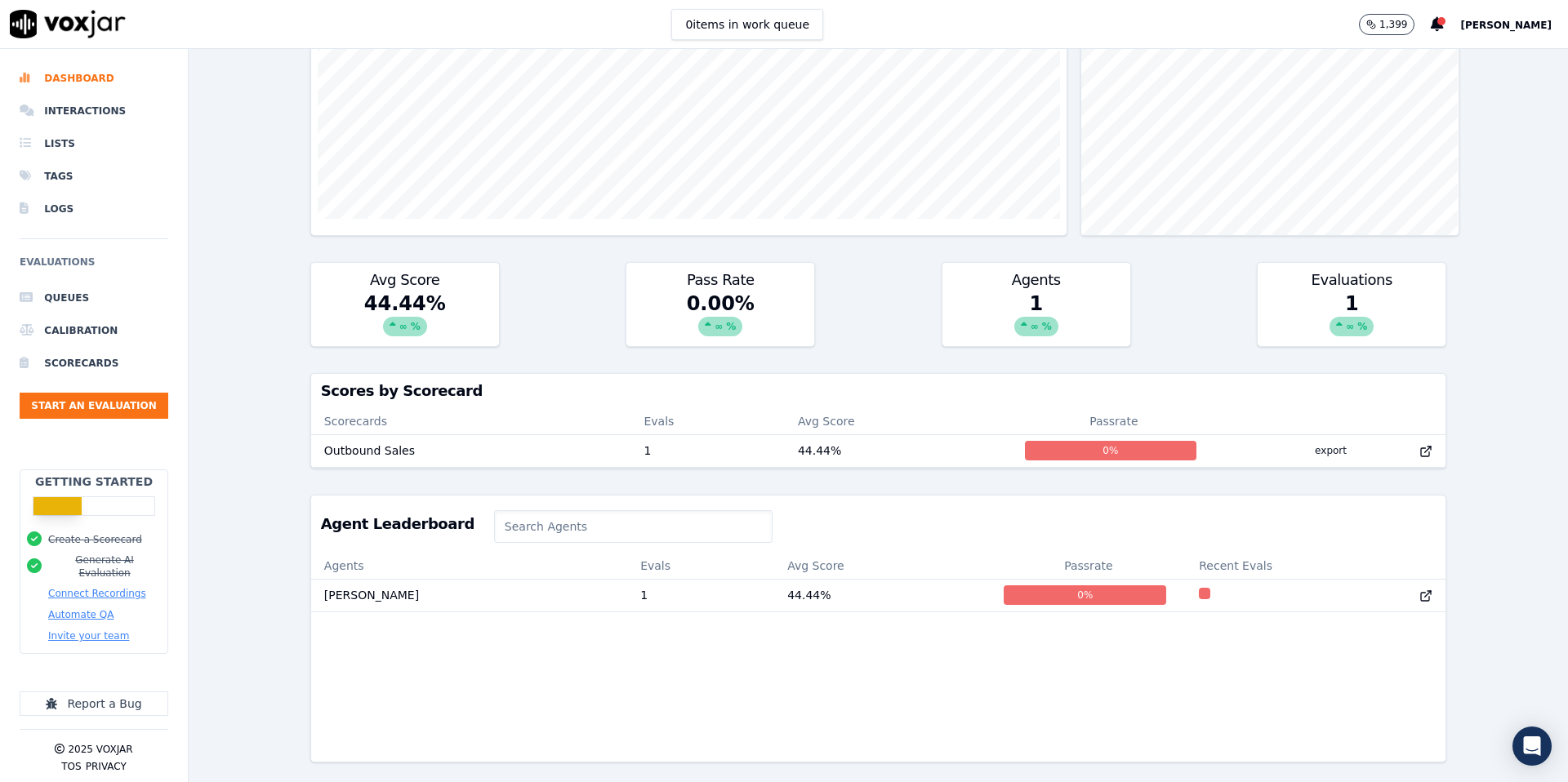
click at [389, 330] on div "∞ %" at bounding box center [404, 326] width 44 height 20
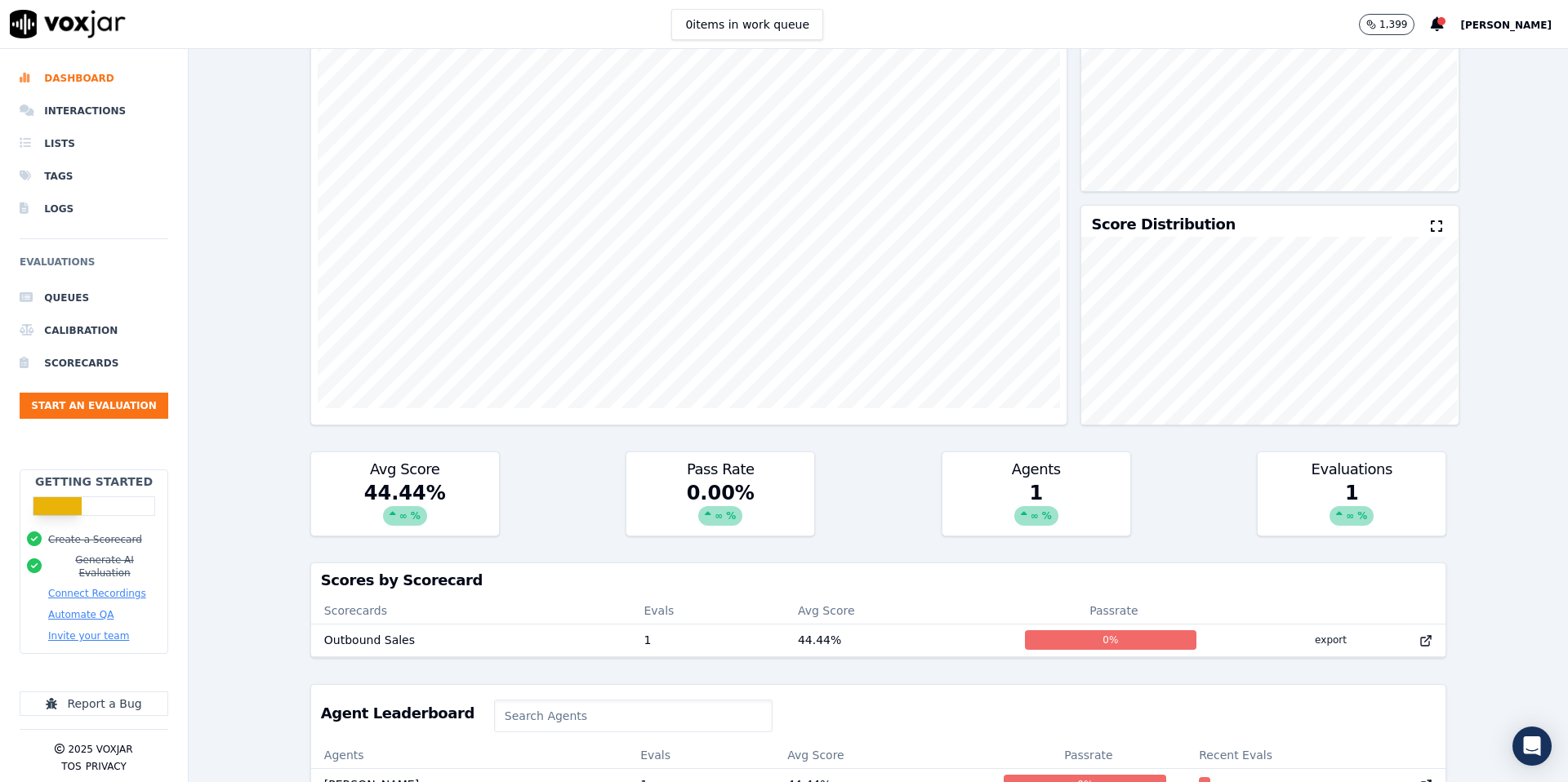
scroll to position [0, 0]
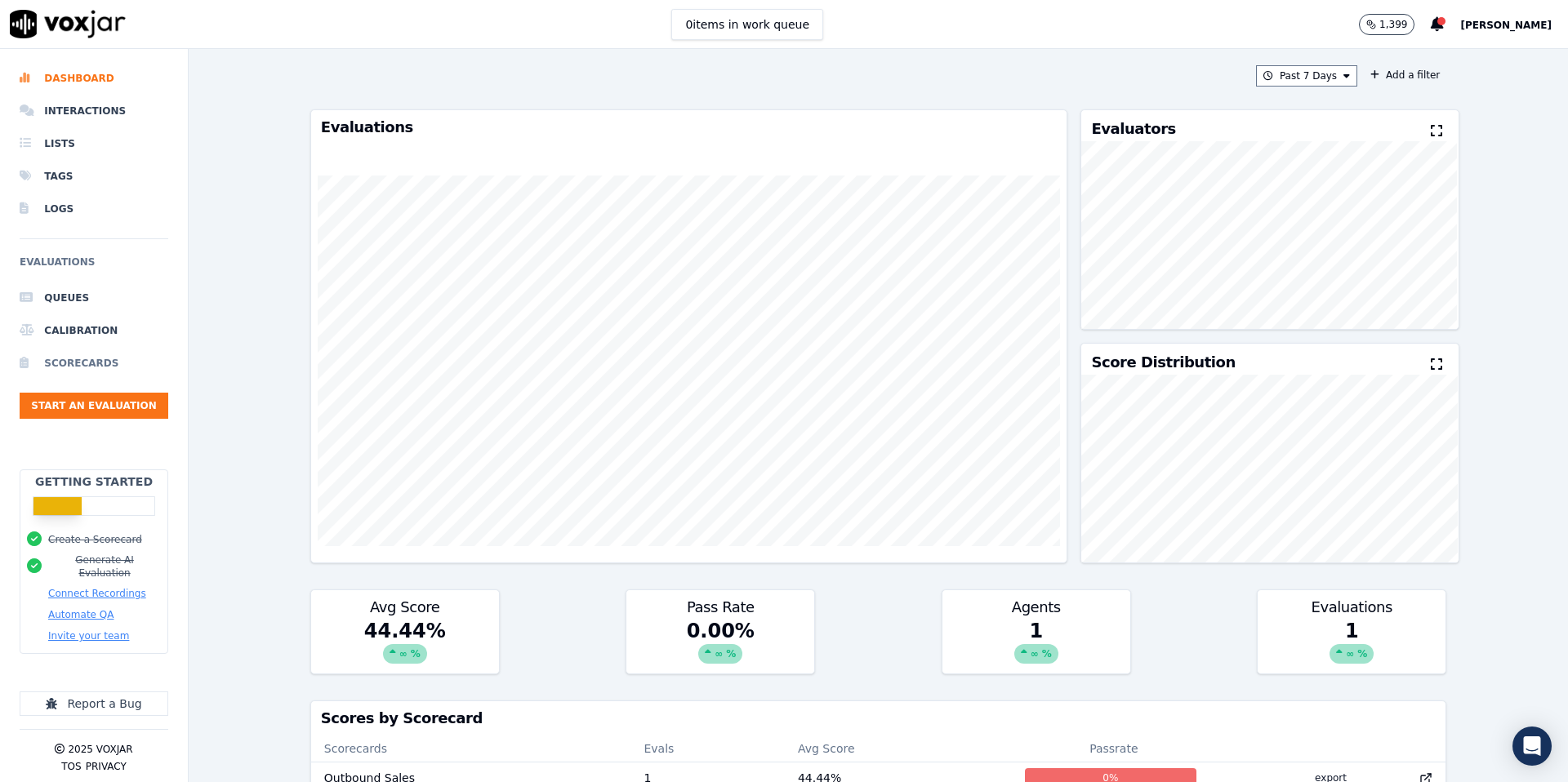
click at [79, 368] on li "Scorecards" at bounding box center [94, 363] width 149 height 33
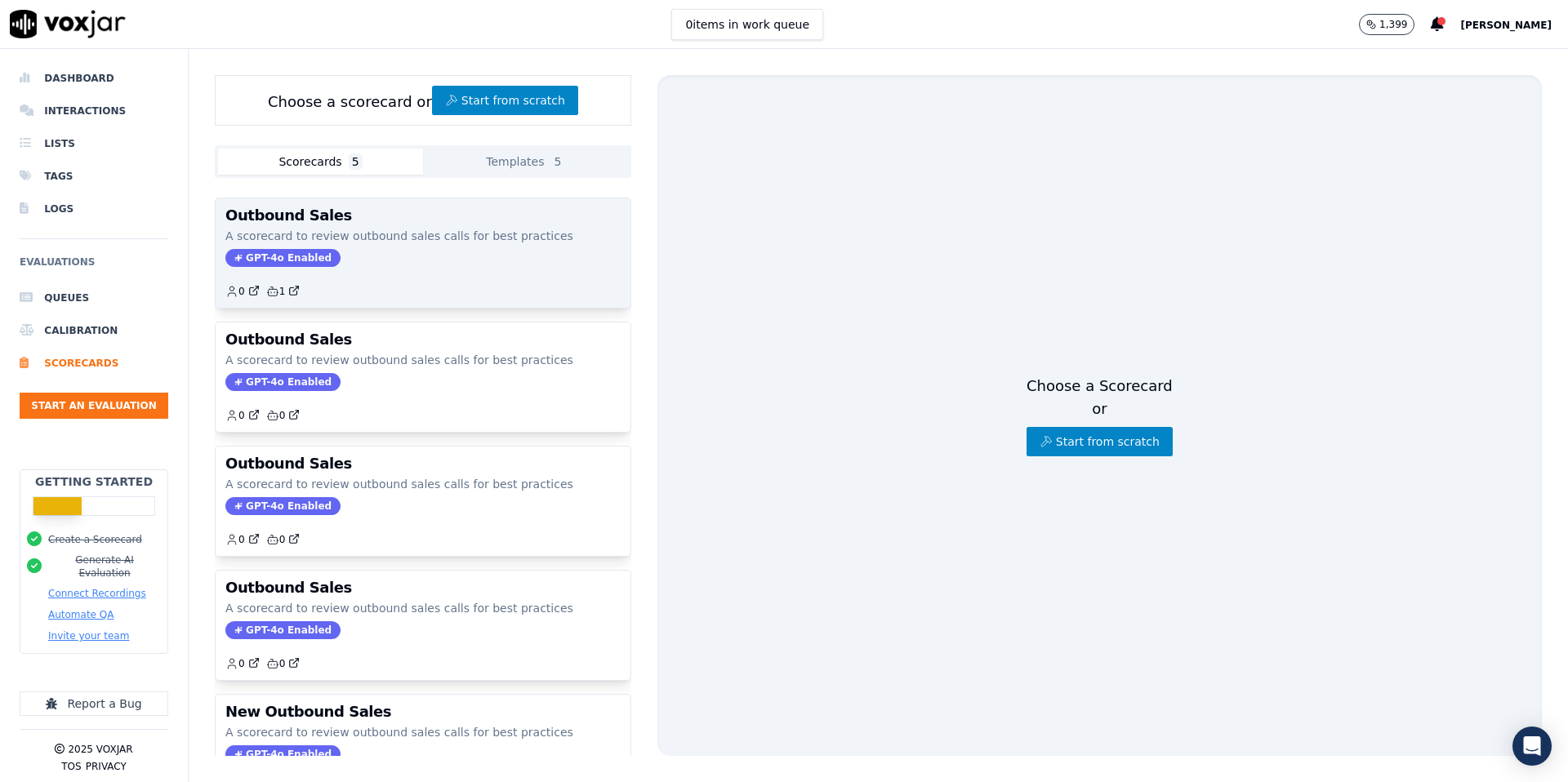
click at [364, 288] on div "0 1" at bounding box center [423, 285] width 395 height 26
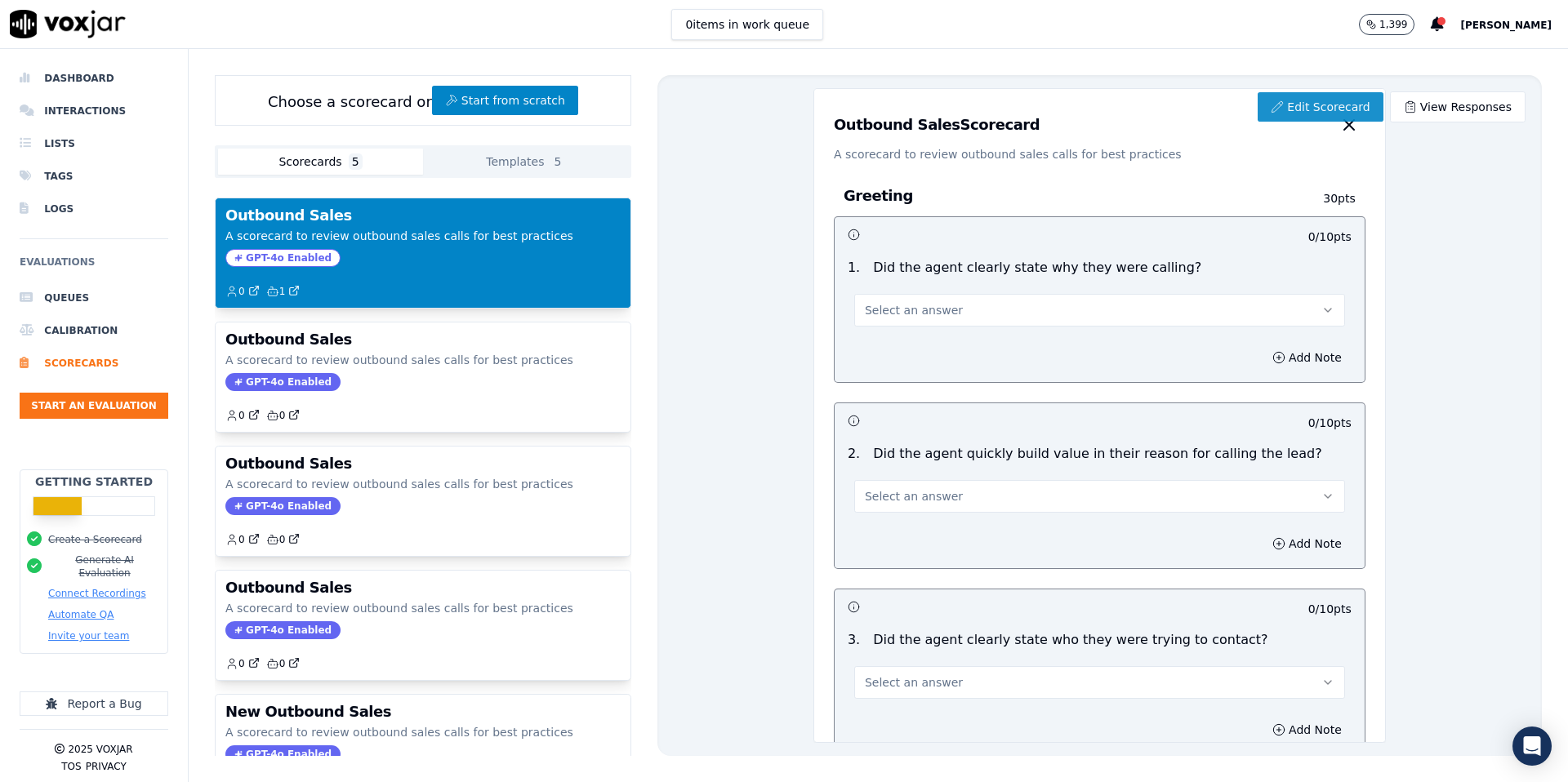
click at [1335, 104] on link "Edit Scorecard" at bounding box center [1320, 106] width 125 height 29
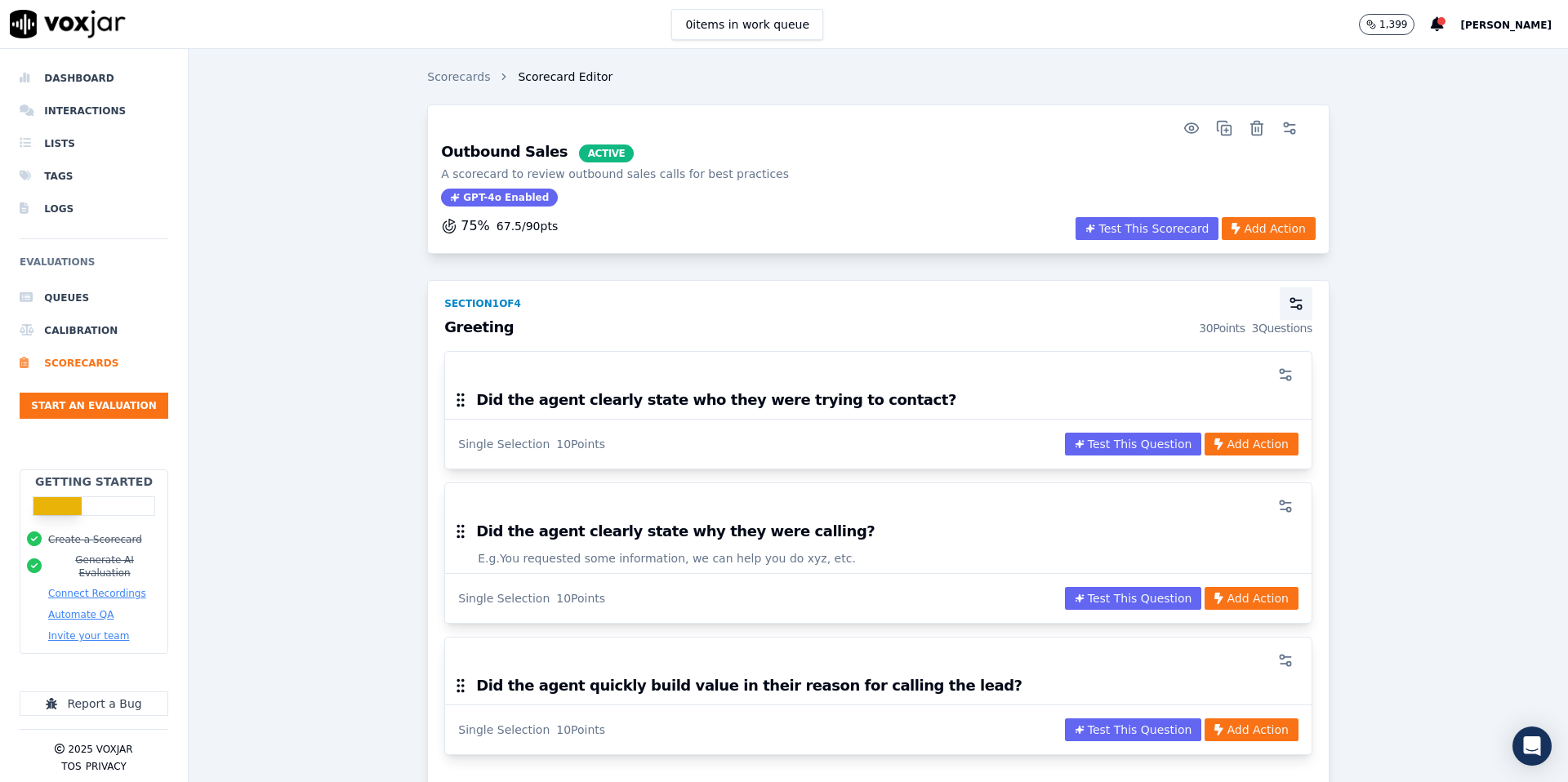
click at [1294, 296] on icon "button" at bounding box center [1295, 303] width 16 height 16
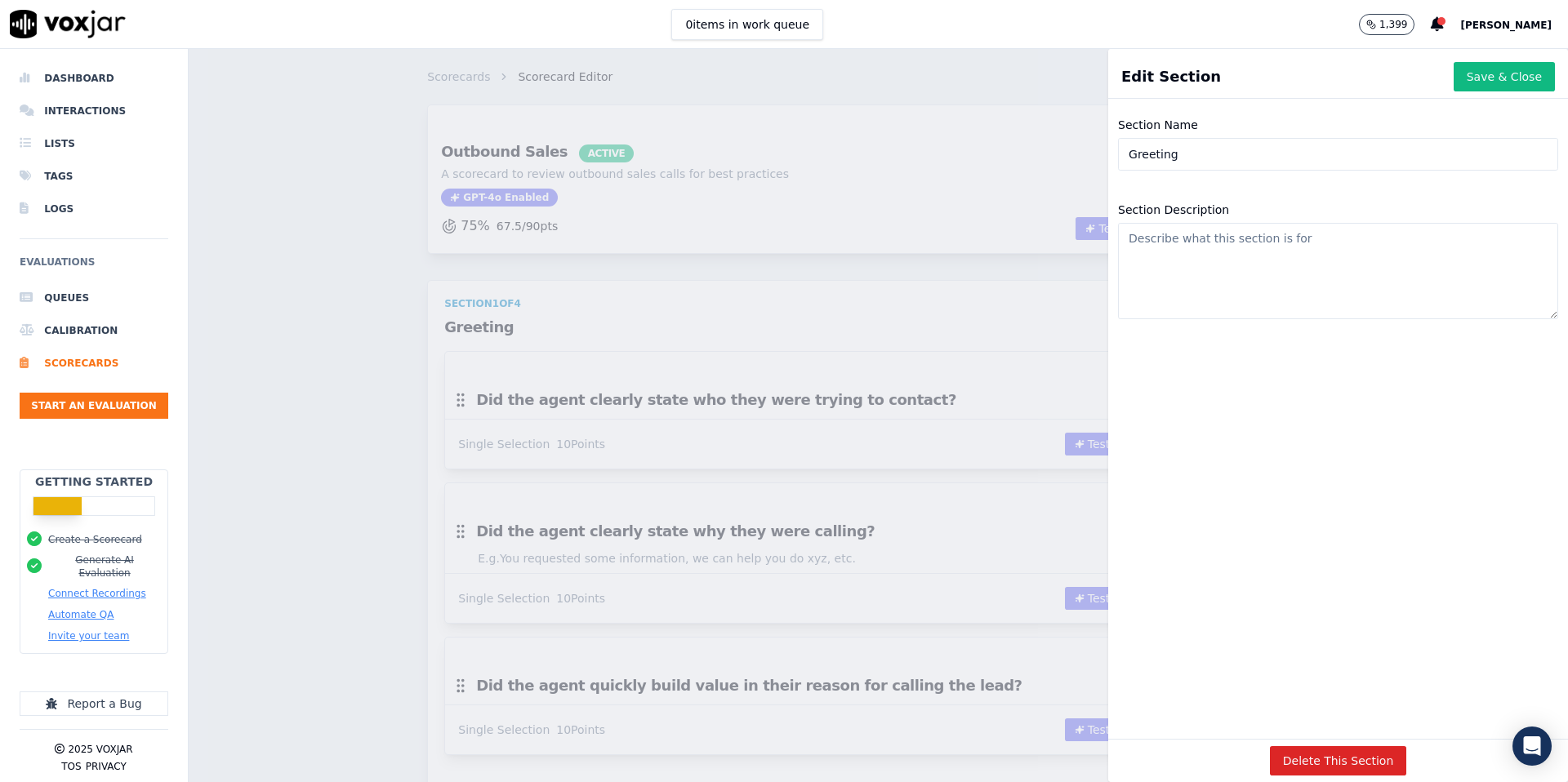
click at [870, 270] on div "Scorecards Scorecard Editor Outbound Sales ACTIVE A scorecard to review outboun…" at bounding box center [878, 415] width 1379 height 733
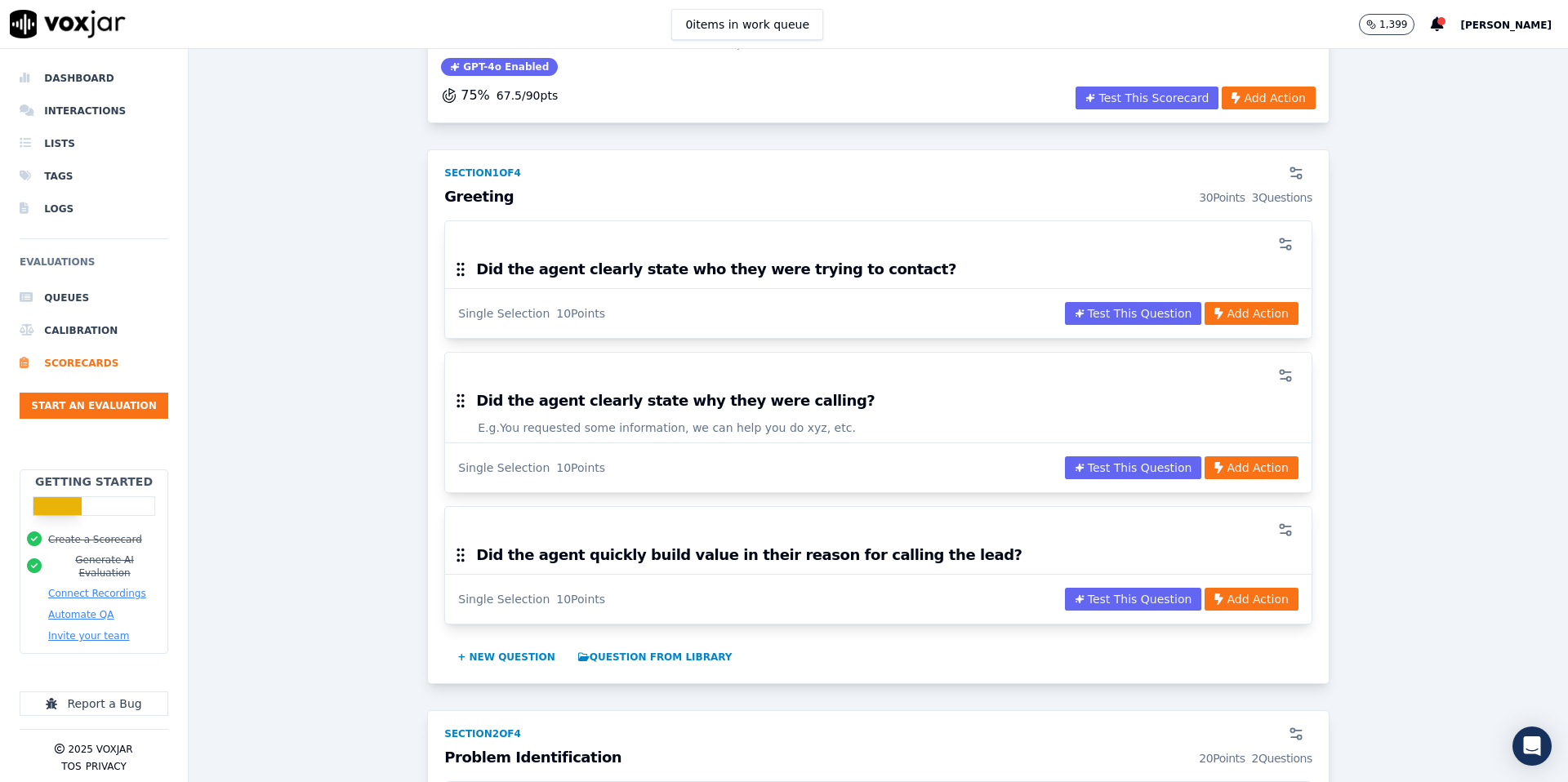
scroll to position [215, 0]
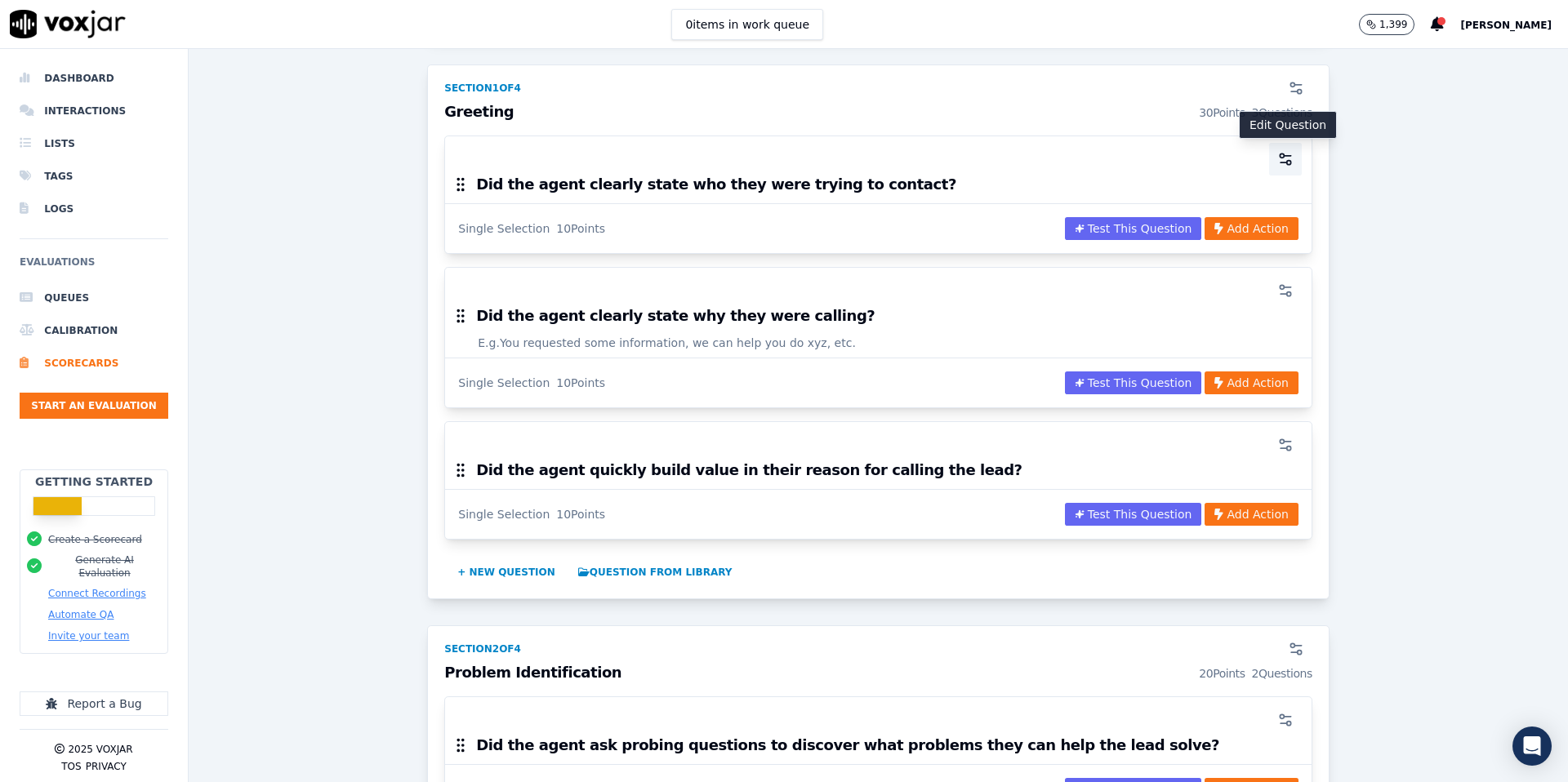
click at [1291, 162] on icon "button" at bounding box center [1285, 159] width 16 height 16
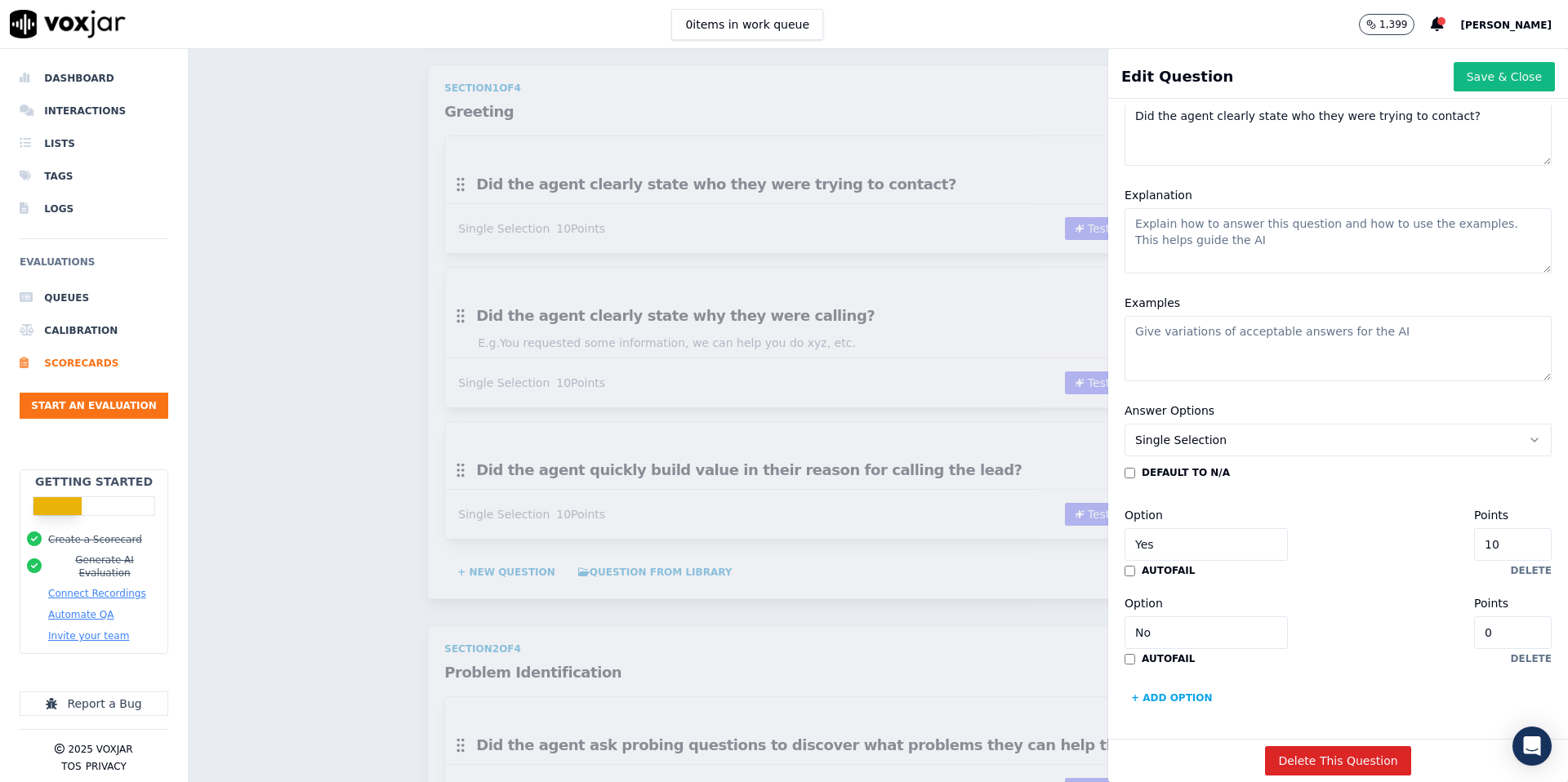
scroll to position [144, 0]
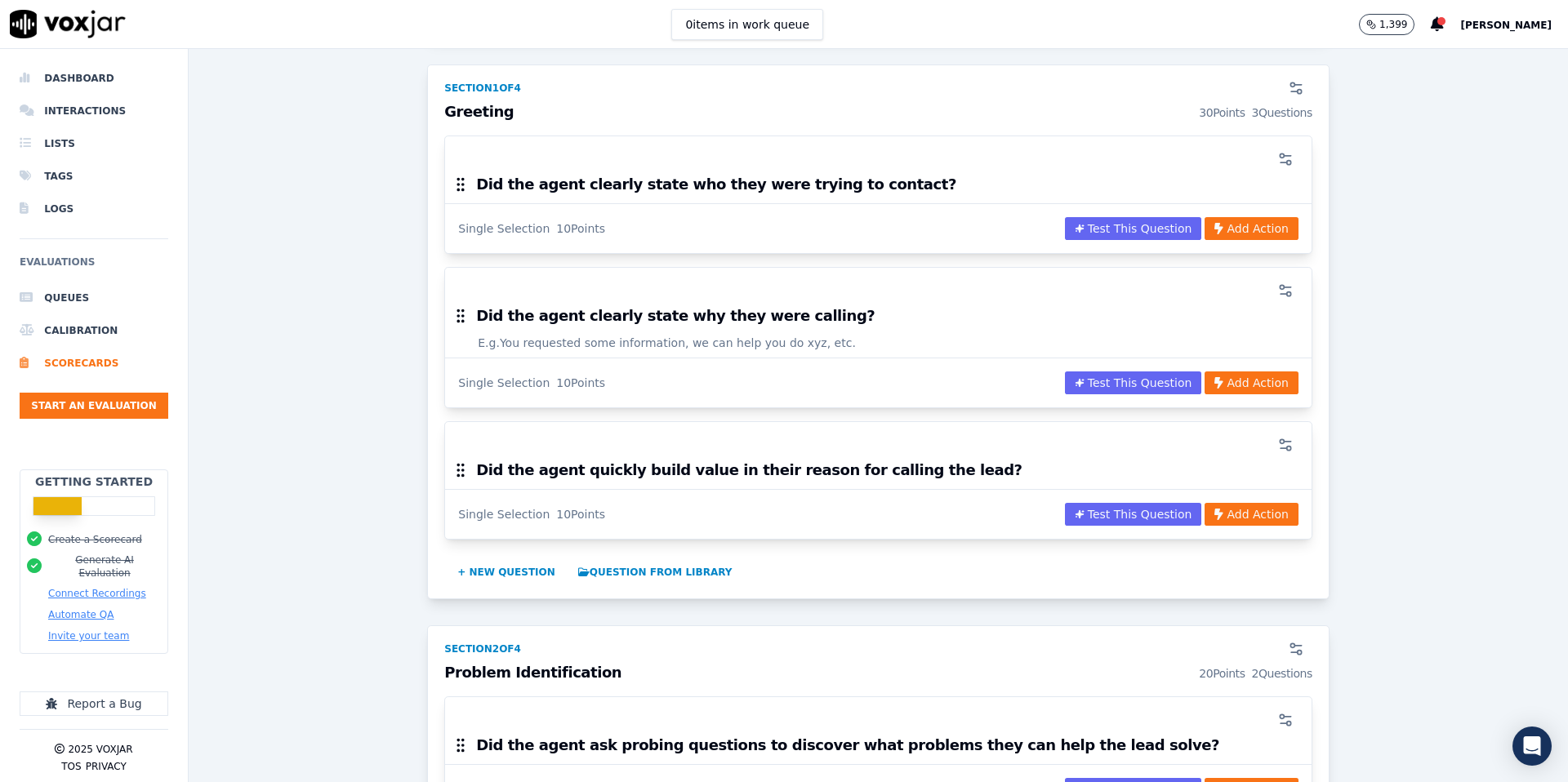
click at [973, 140] on div "Scorecards Scorecard Editor Outbound Sales ACTIVE A scorecard to review outboun…" at bounding box center [878, 415] width 1379 height 733
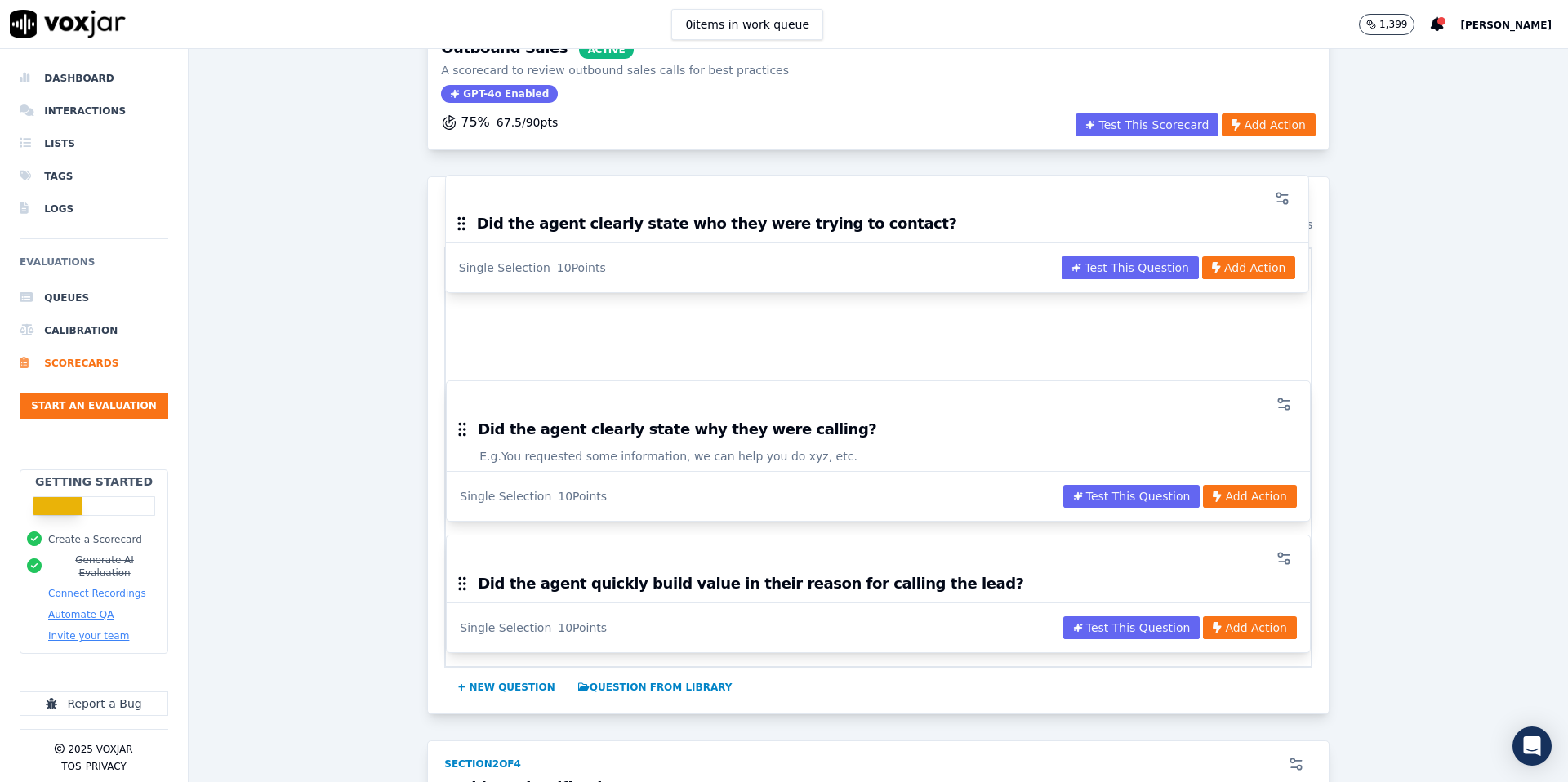
scroll to position [57, 0]
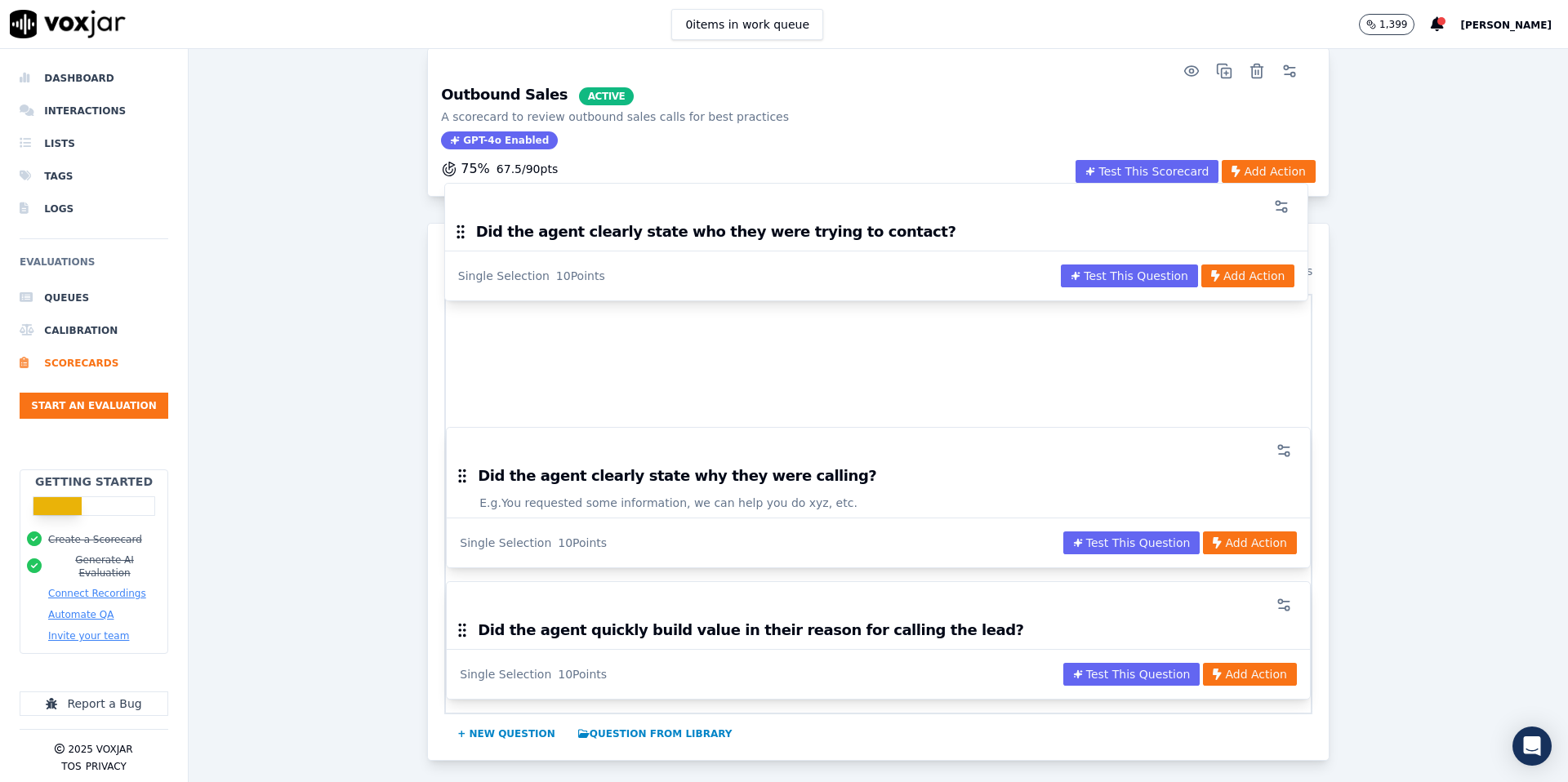
drag, startPoint x: 787, startPoint y: 261, endPoint x: 785, endPoint y: 274, distance: 13.2
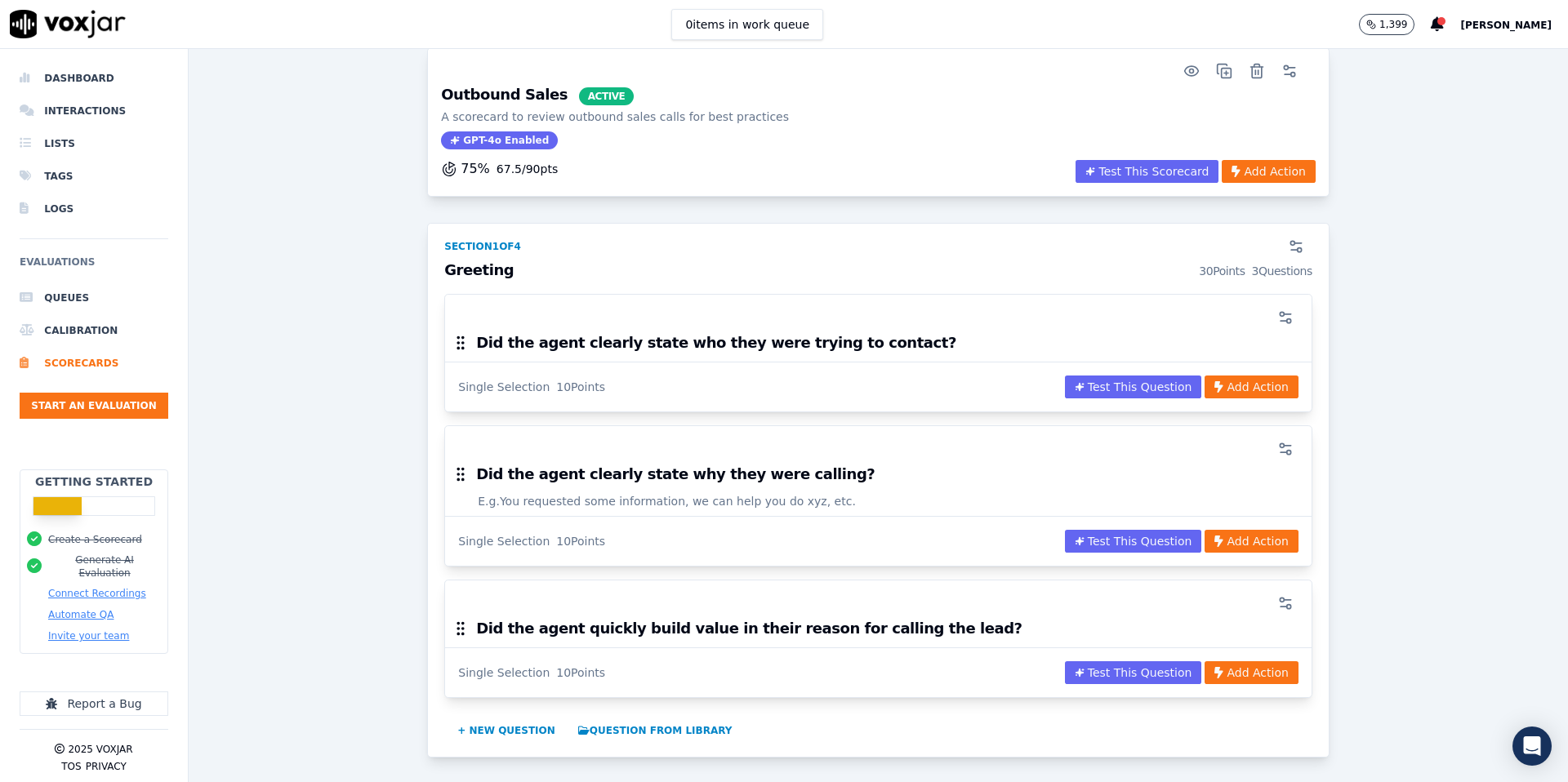
click at [85, 40] on link at bounding box center [68, 23] width 135 height 48
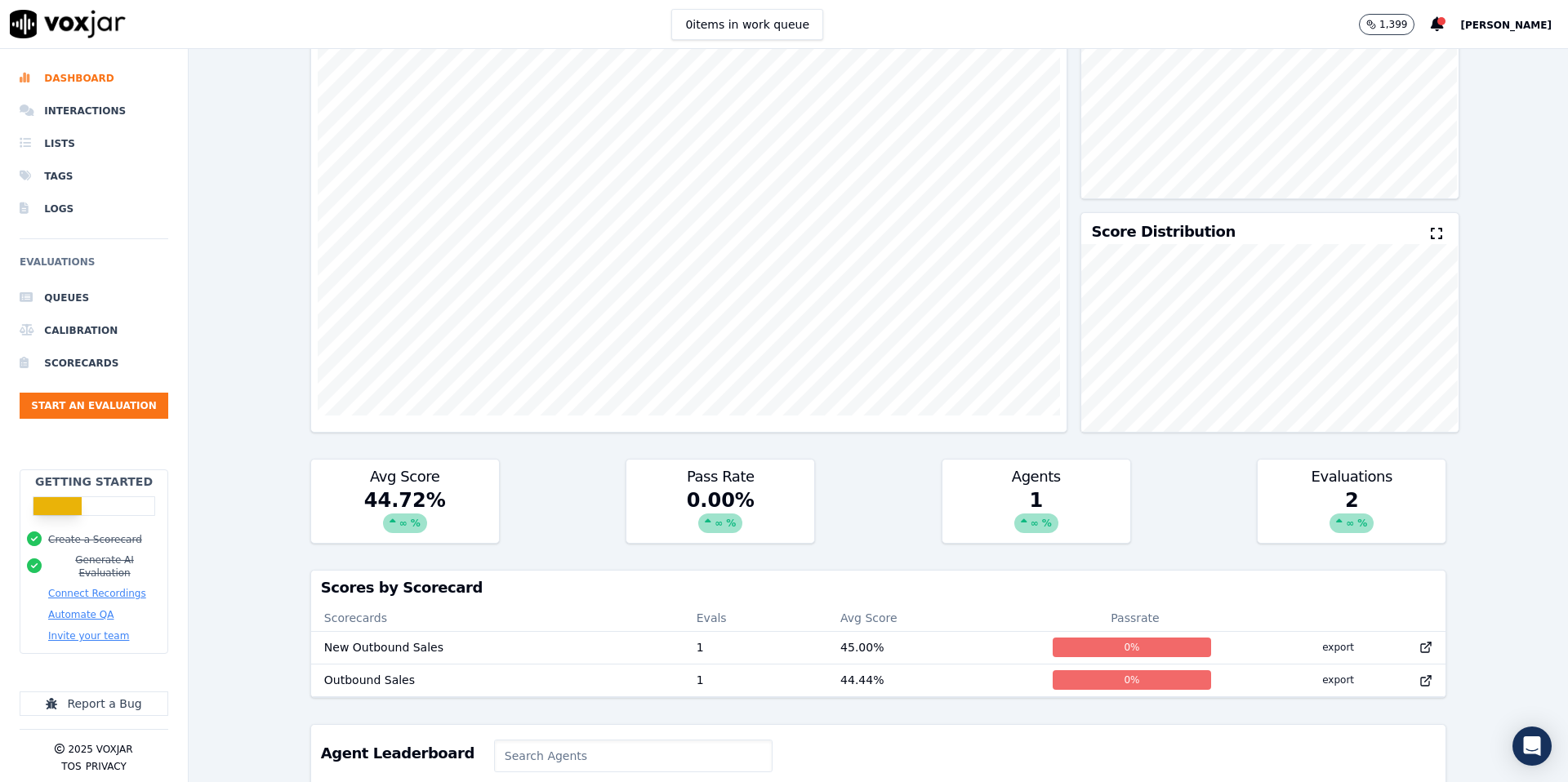
scroll to position [1, 0]
click at [1360, 513] on div "∞ %" at bounding box center [1351, 523] width 44 height 20
click at [1347, 535] on div "2 ∞ %" at bounding box center [1352, 515] width 188 height 55
click at [1347, 524] on div "∞ %" at bounding box center [1351, 523] width 44 height 20
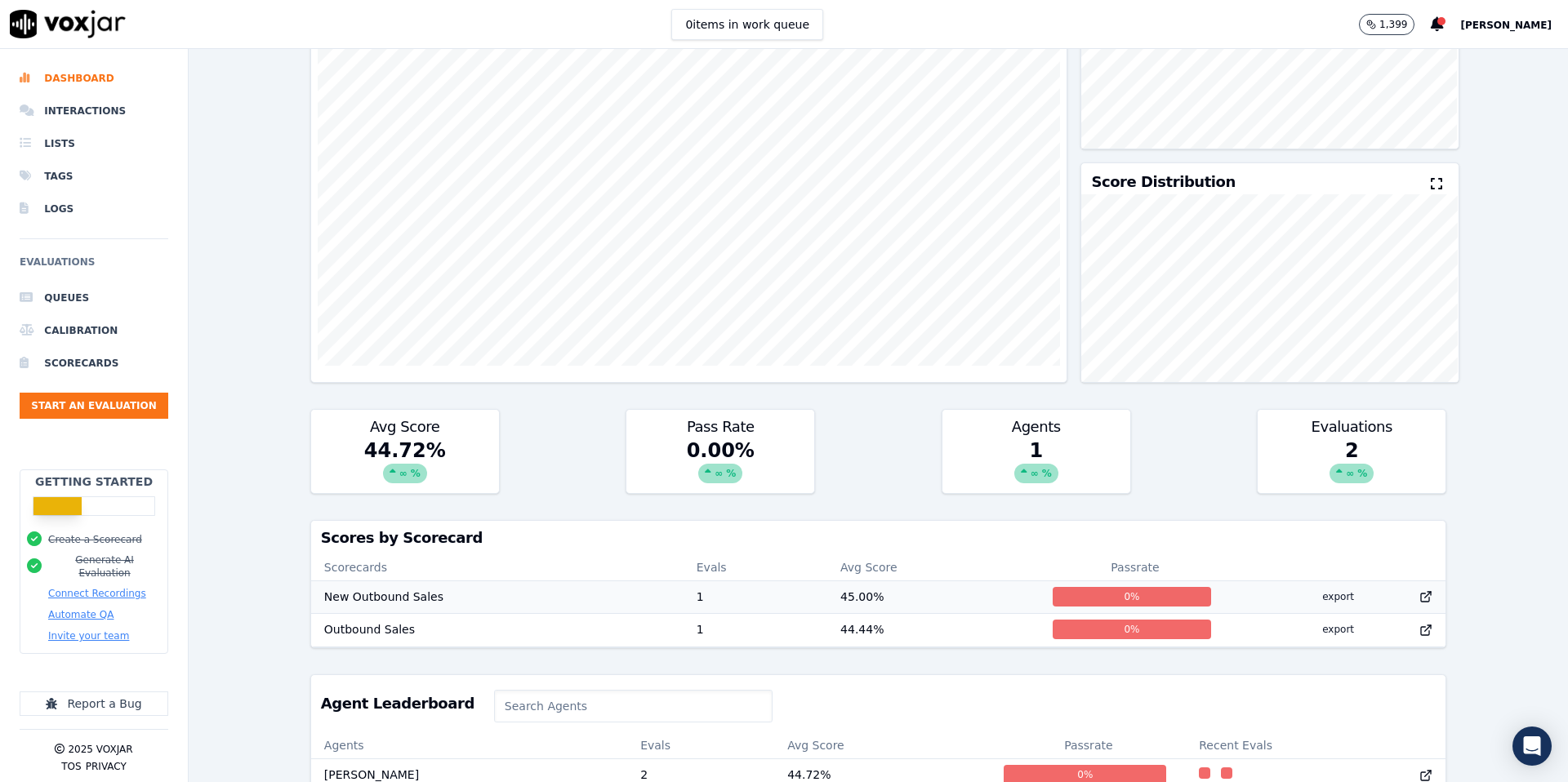
scroll to position [196, 0]
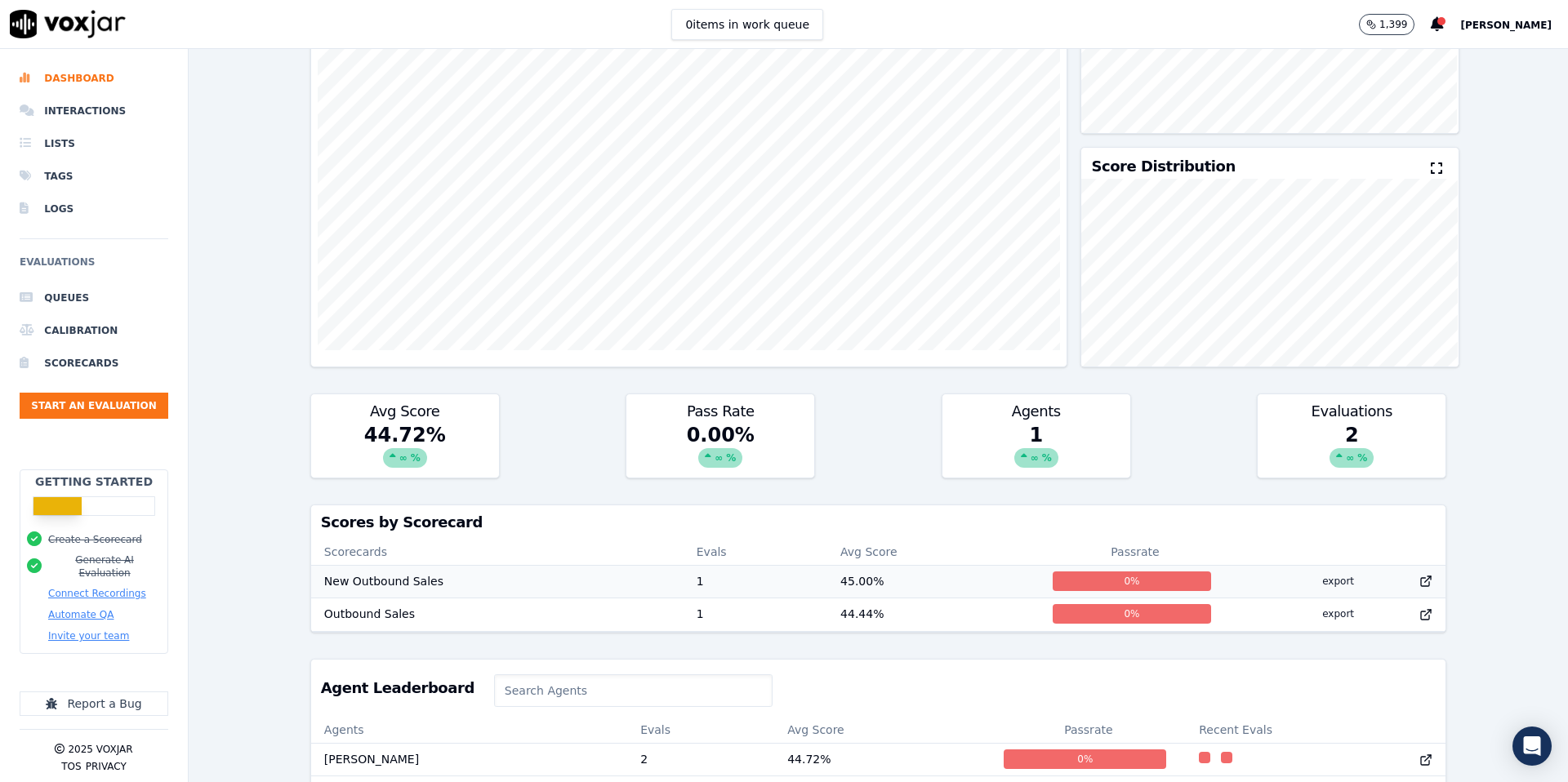
click at [868, 587] on td "45.00 %" at bounding box center [933, 581] width 212 height 33
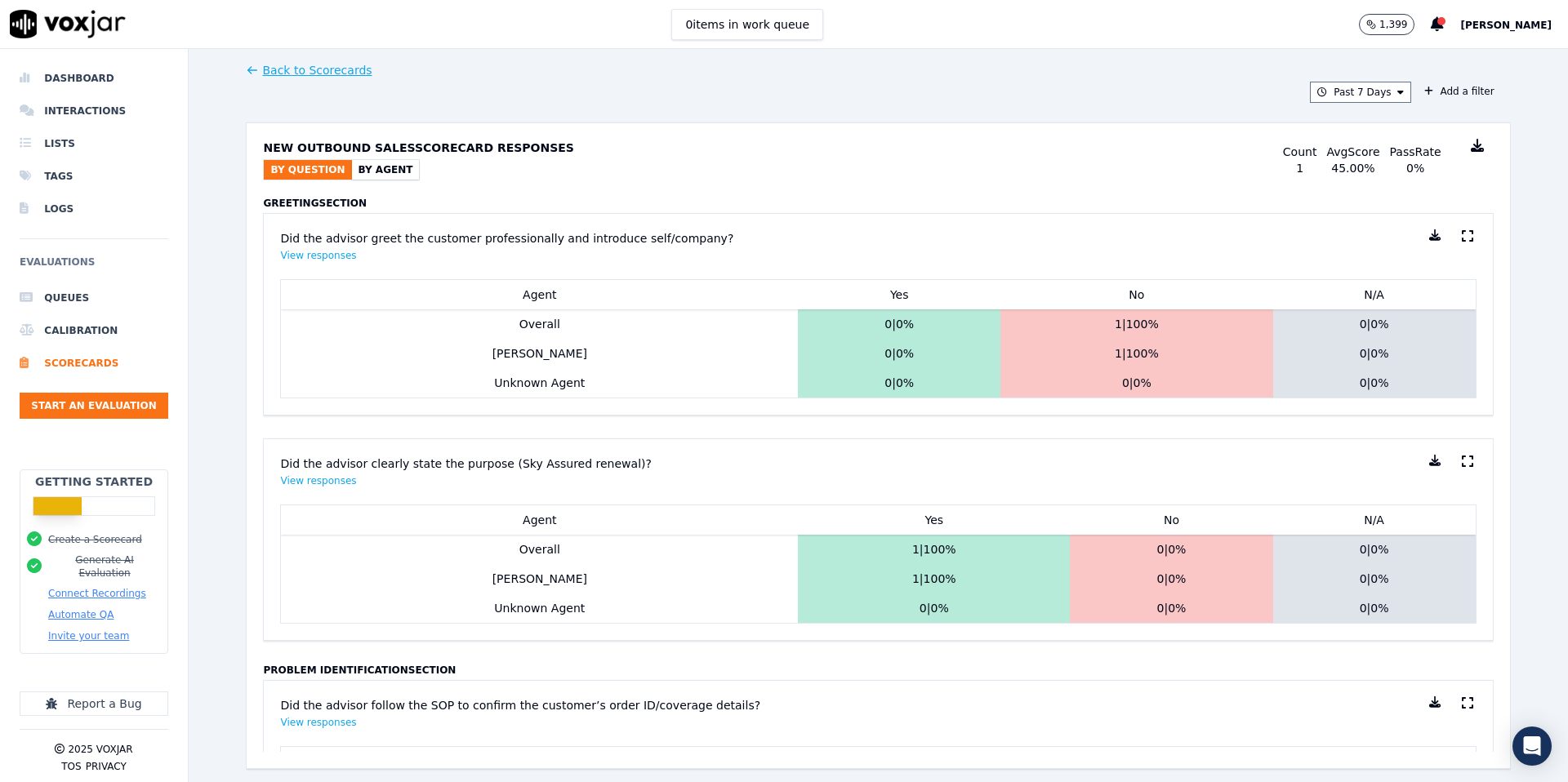
click at [392, 174] on button "By Agent" at bounding box center [385, 169] width 68 height 20
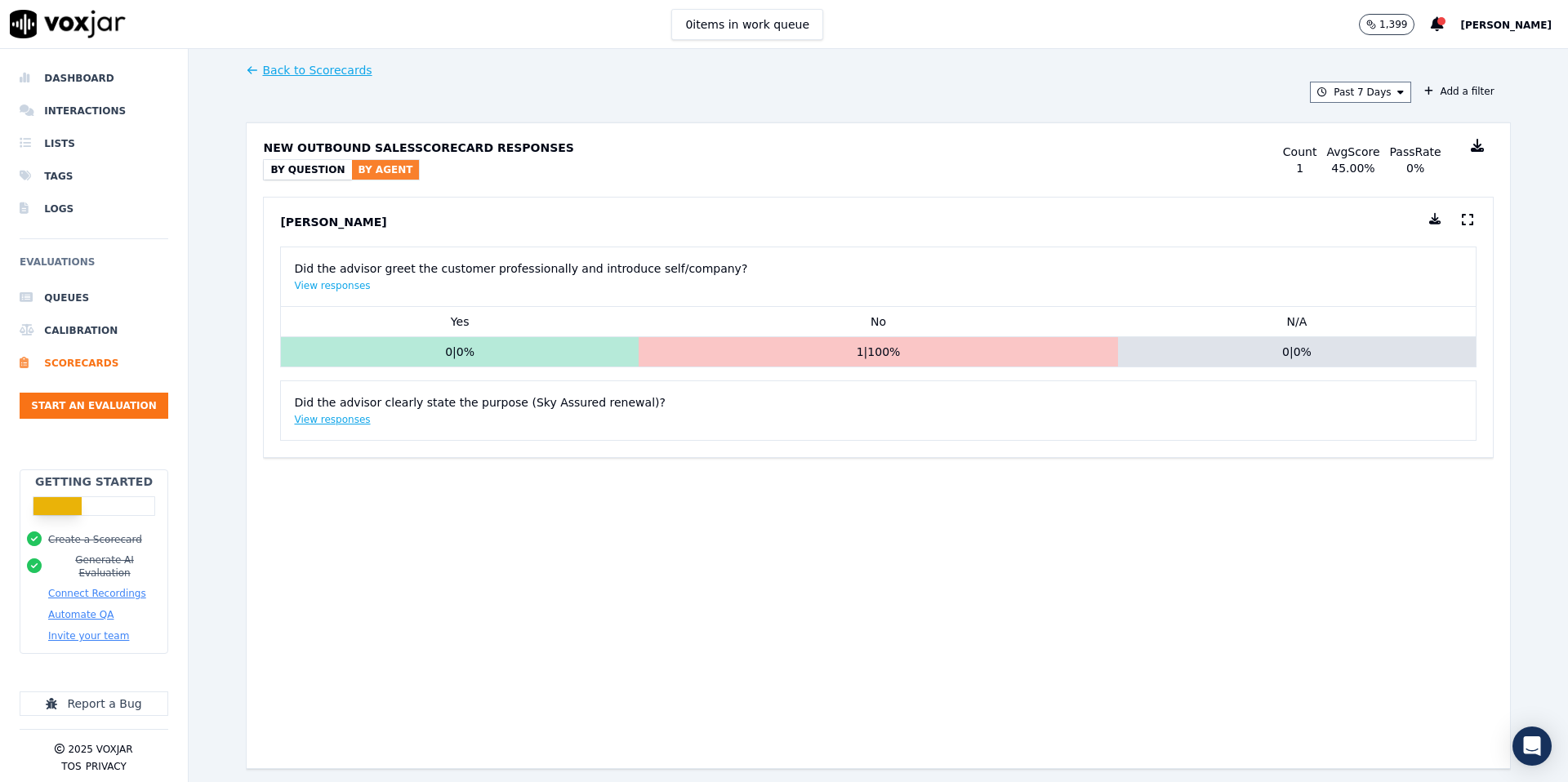
click at [333, 420] on button "View responses" at bounding box center [332, 420] width 76 height 13
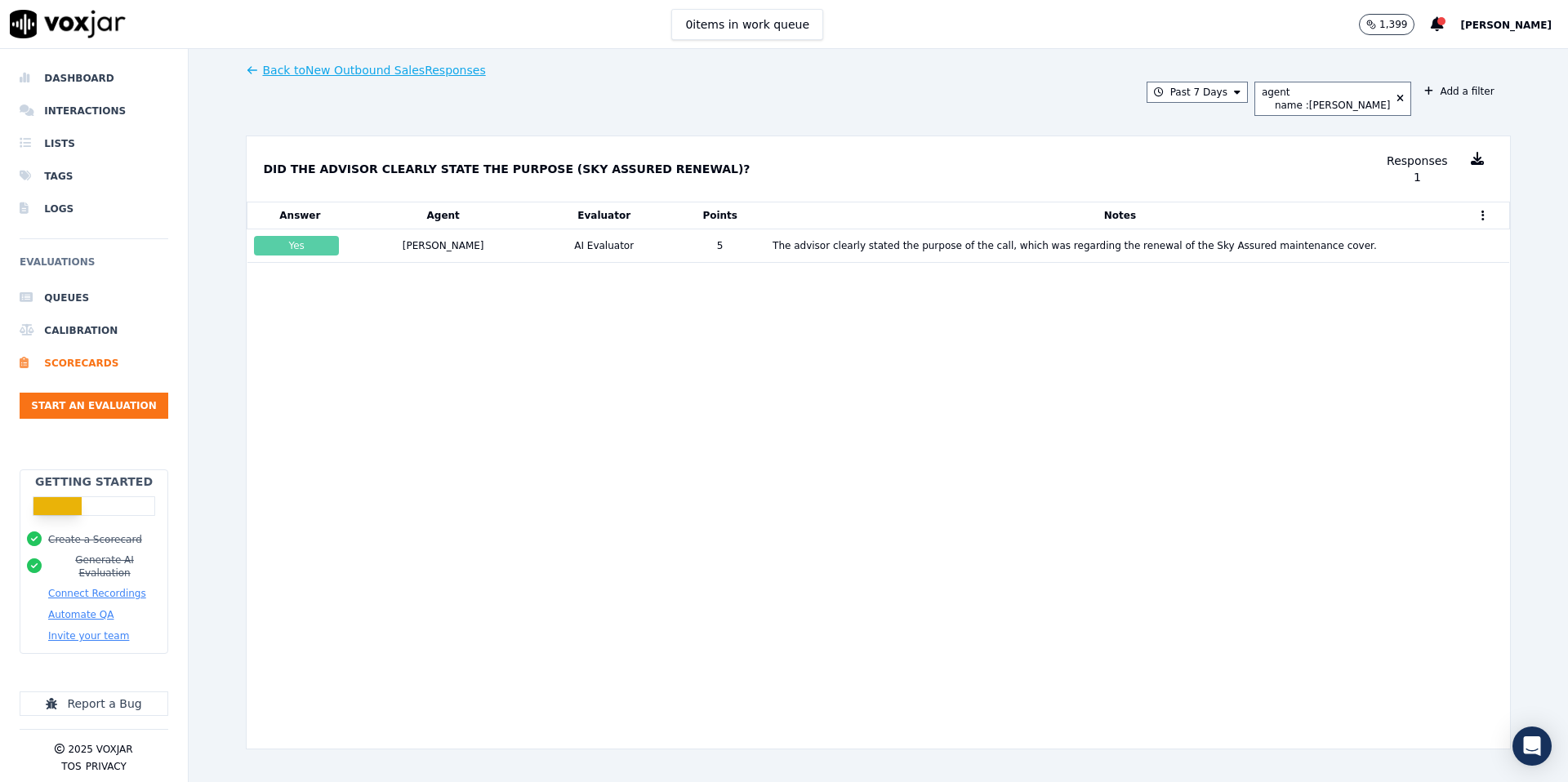
click at [367, 73] on button "Back to New Outbound Sales Responses" at bounding box center [365, 70] width 240 height 16
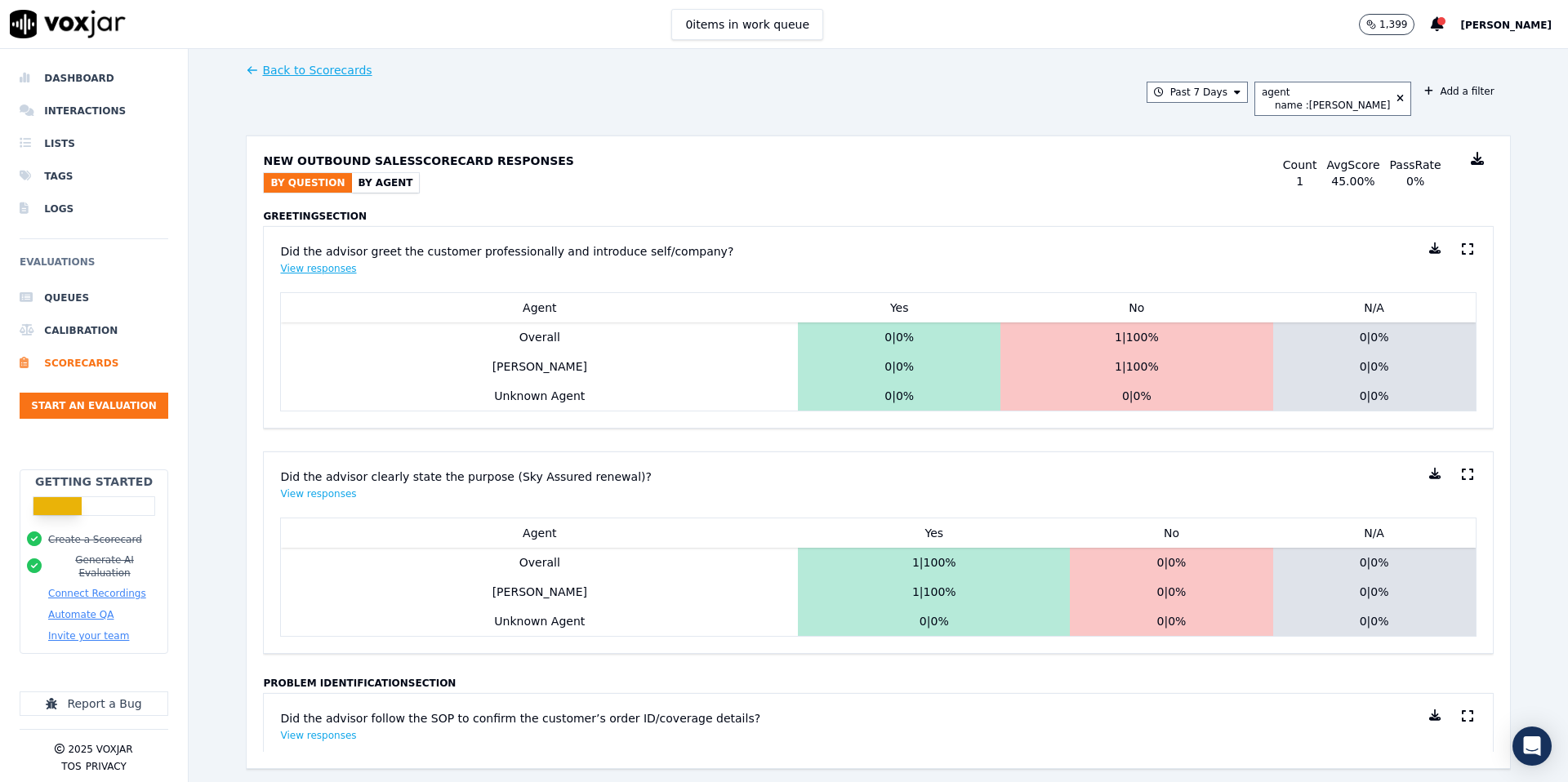
click at [307, 267] on button "View responses" at bounding box center [318, 269] width 76 height 13
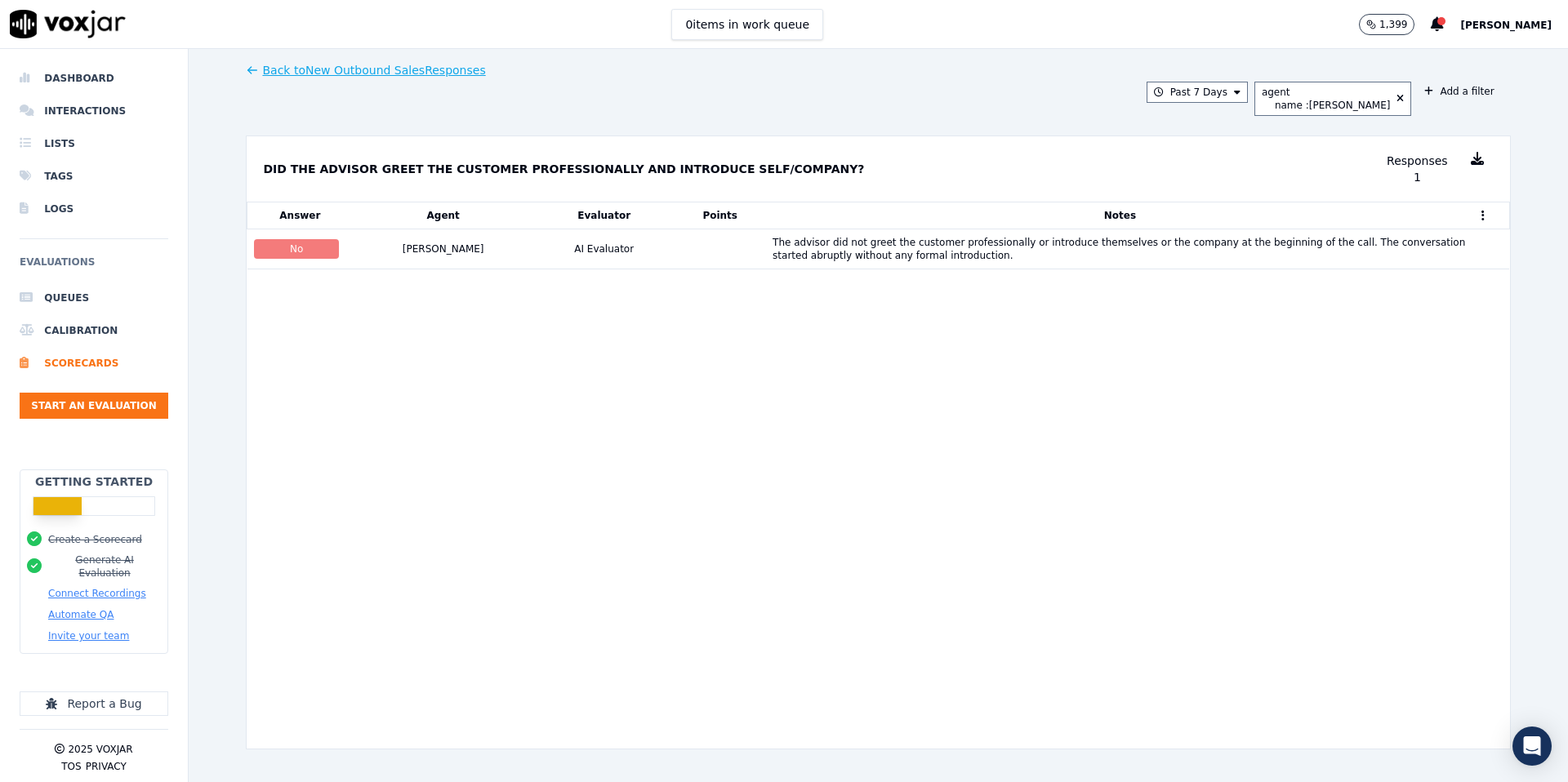
click at [308, 71] on button "Back to New Outbound Sales Responses" at bounding box center [365, 70] width 240 height 16
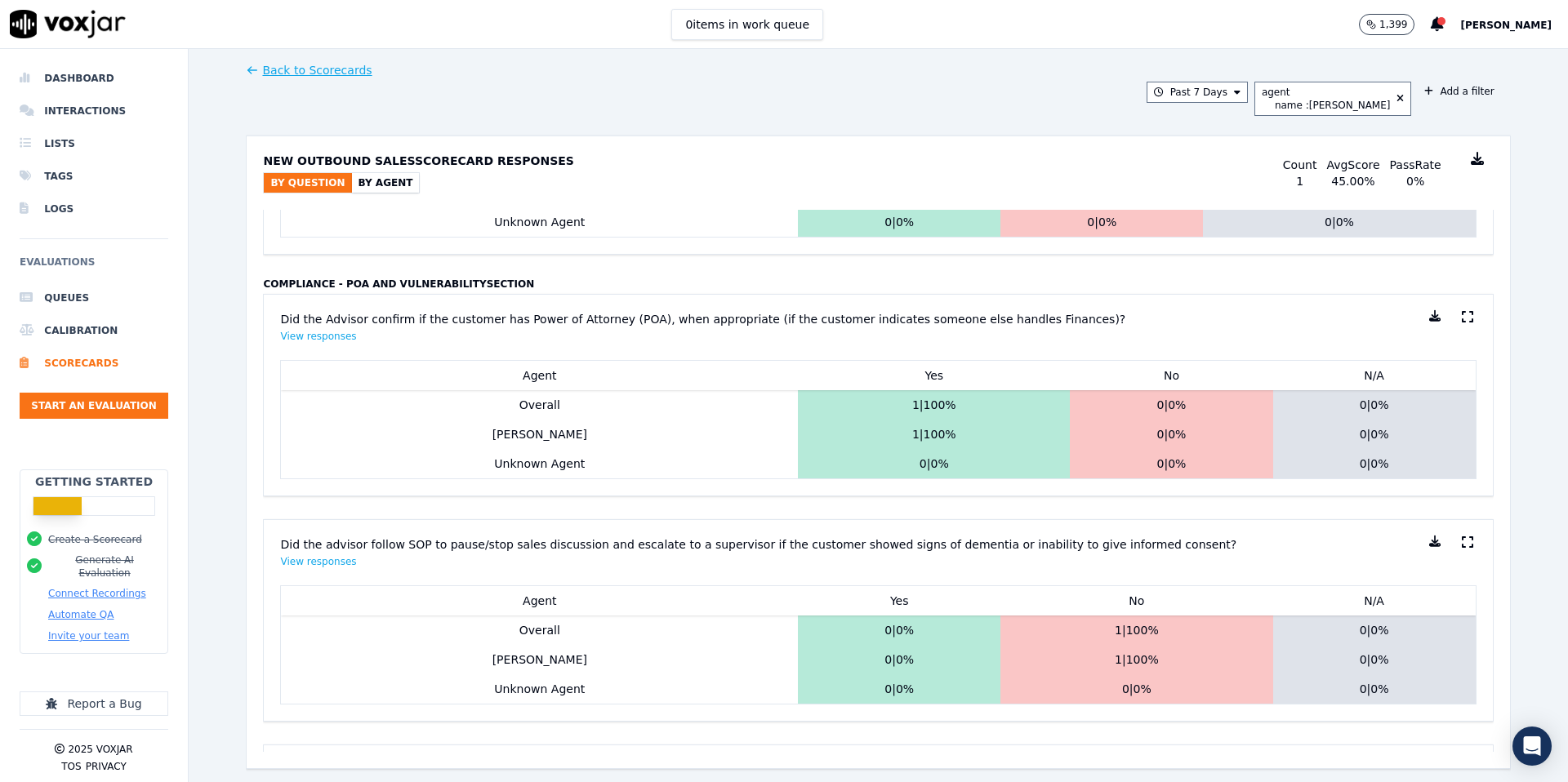
scroll to position [2731, 0]
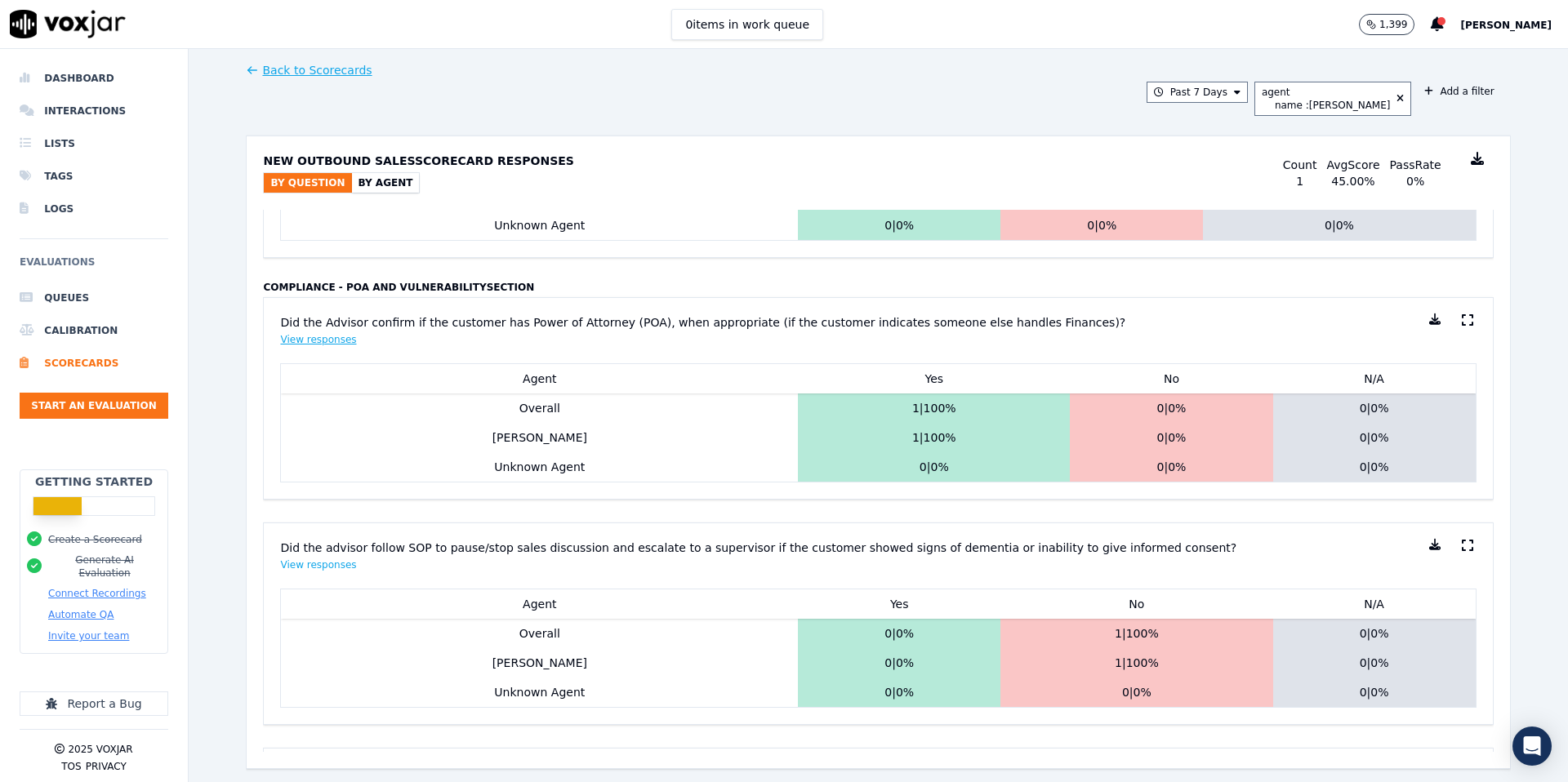
click at [337, 339] on button "View responses" at bounding box center [318, 339] width 76 height 13
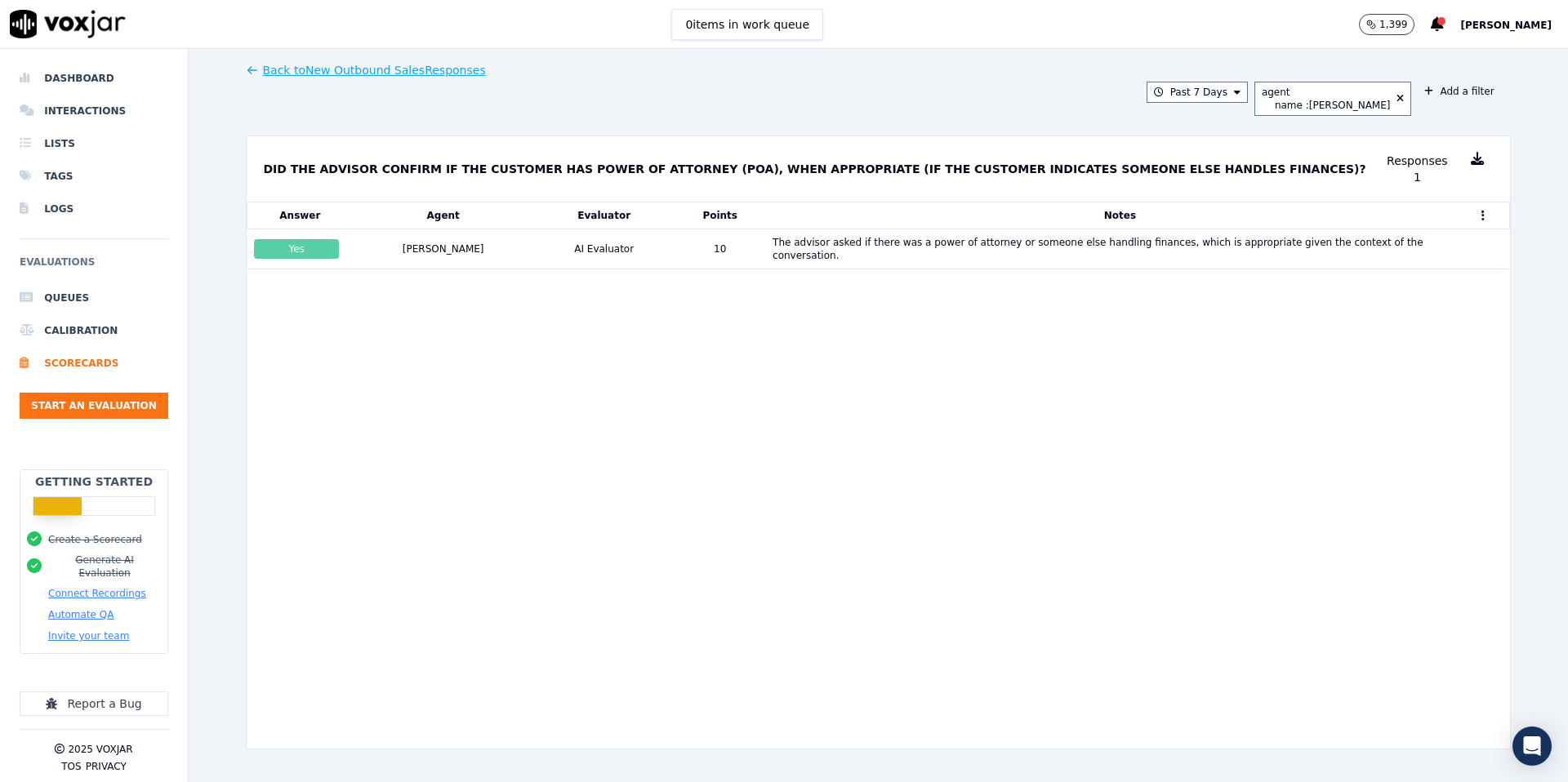
click at [312, 73] on button "Back to New Outbound Sales Responses" at bounding box center [365, 70] width 240 height 16
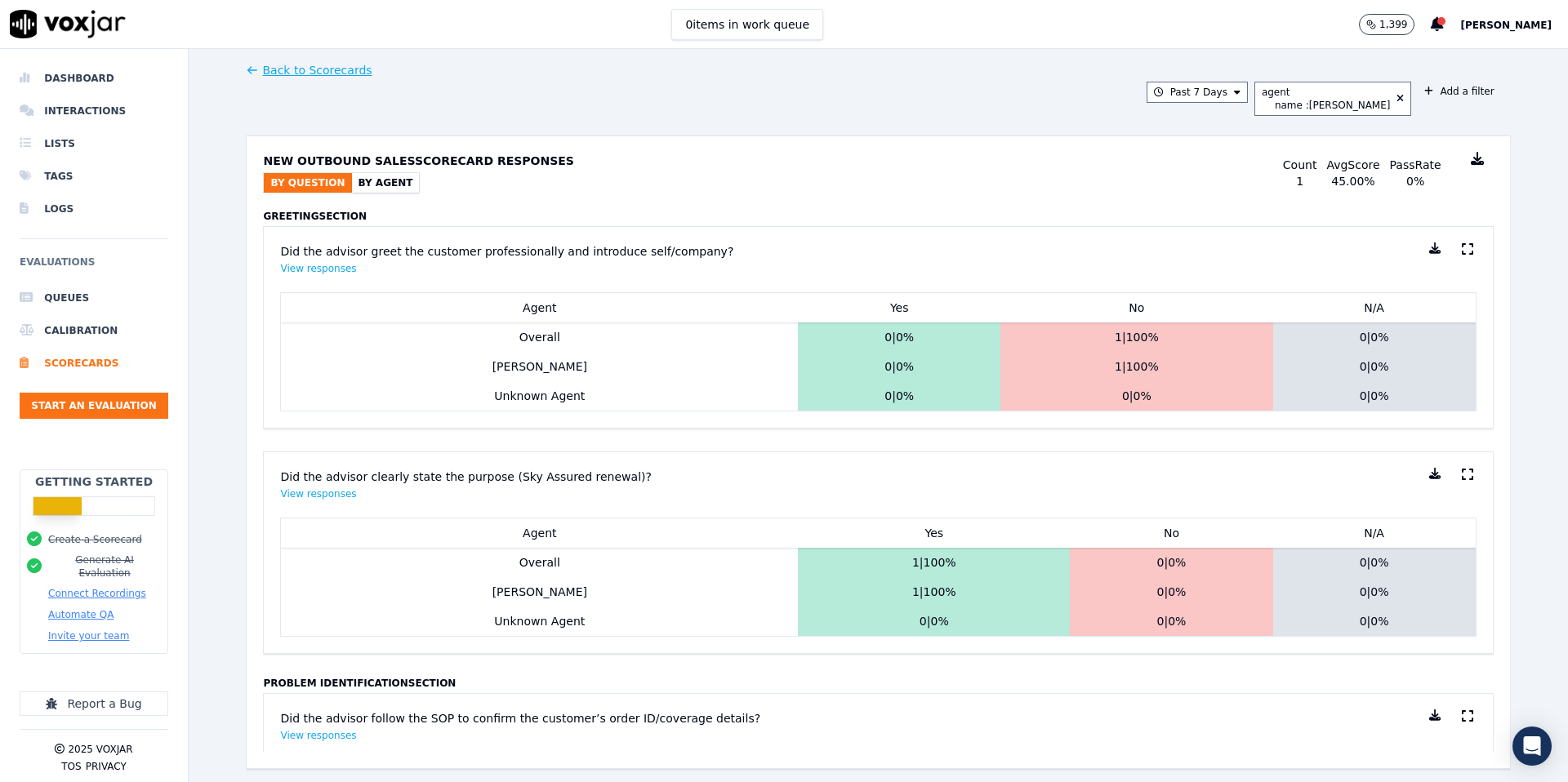
click at [305, 68] on link "Back to Scorecards" at bounding box center [308, 70] width 126 height 16
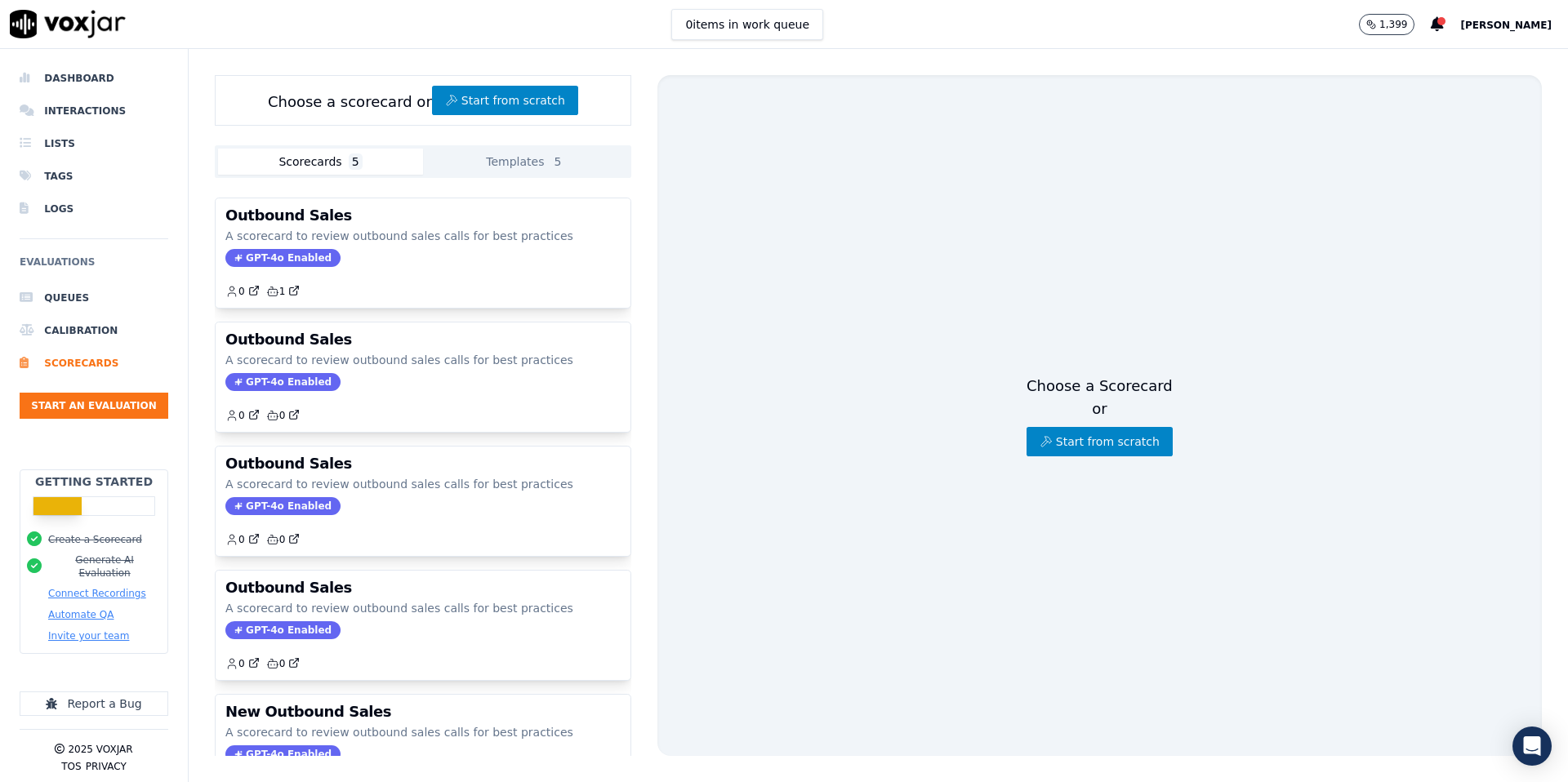
click at [279, 161] on button "Scorecards 5" at bounding box center [321, 162] width 205 height 26
click at [78, 83] on li "Dashboard" at bounding box center [94, 78] width 149 height 33
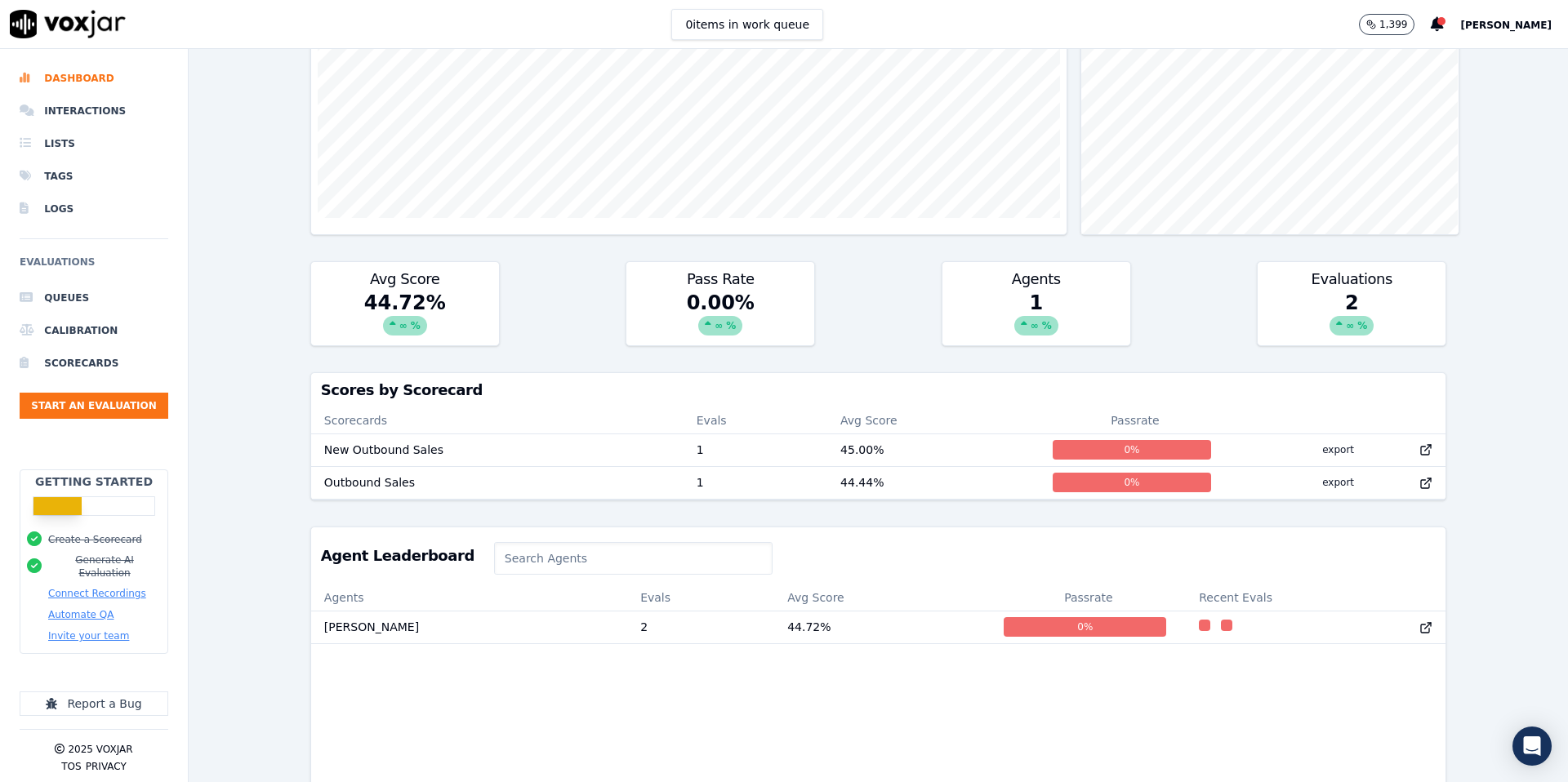
scroll to position [360, 0]
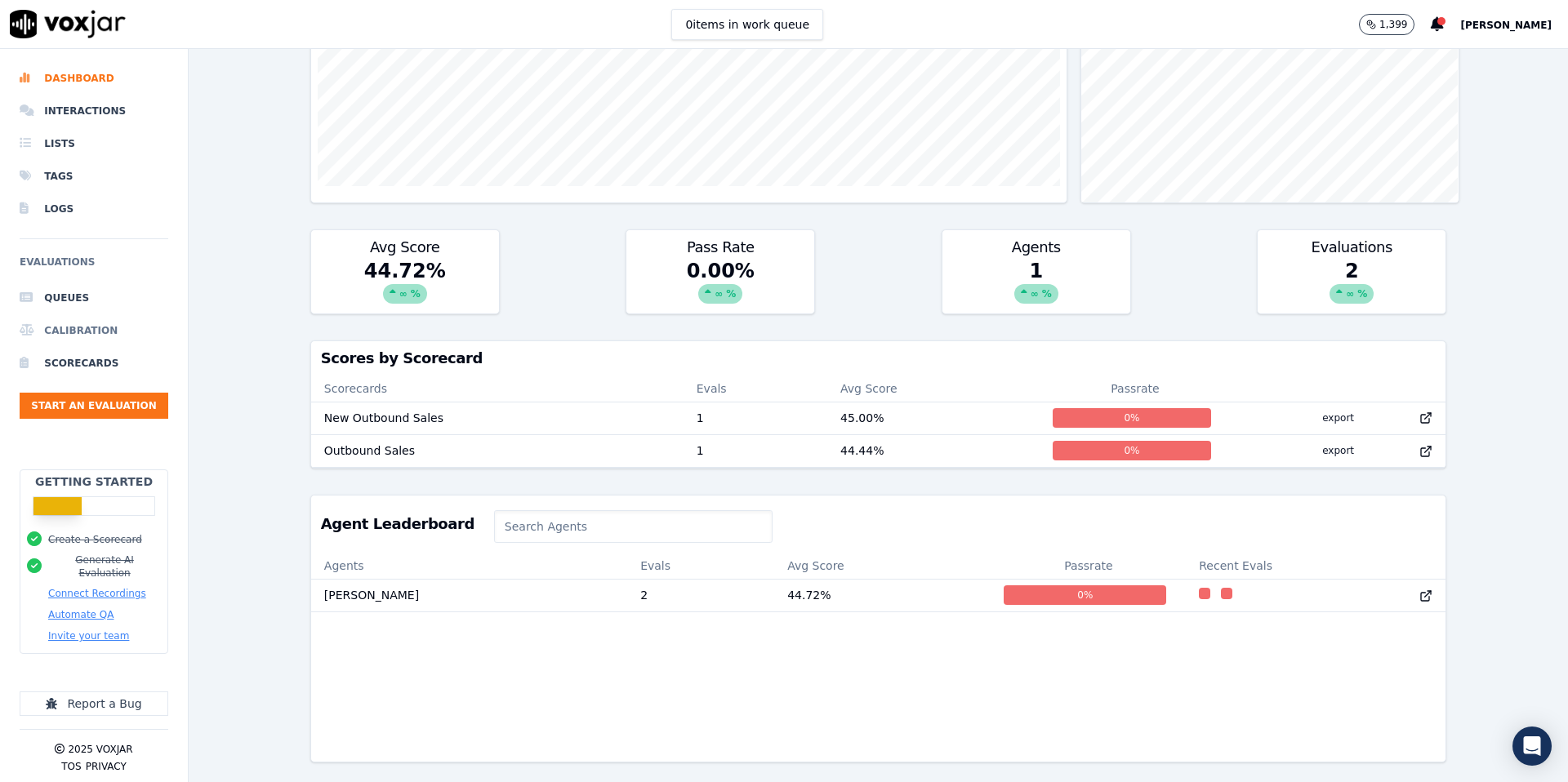
click at [71, 332] on li "Calibration" at bounding box center [94, 330] width 149 height 33
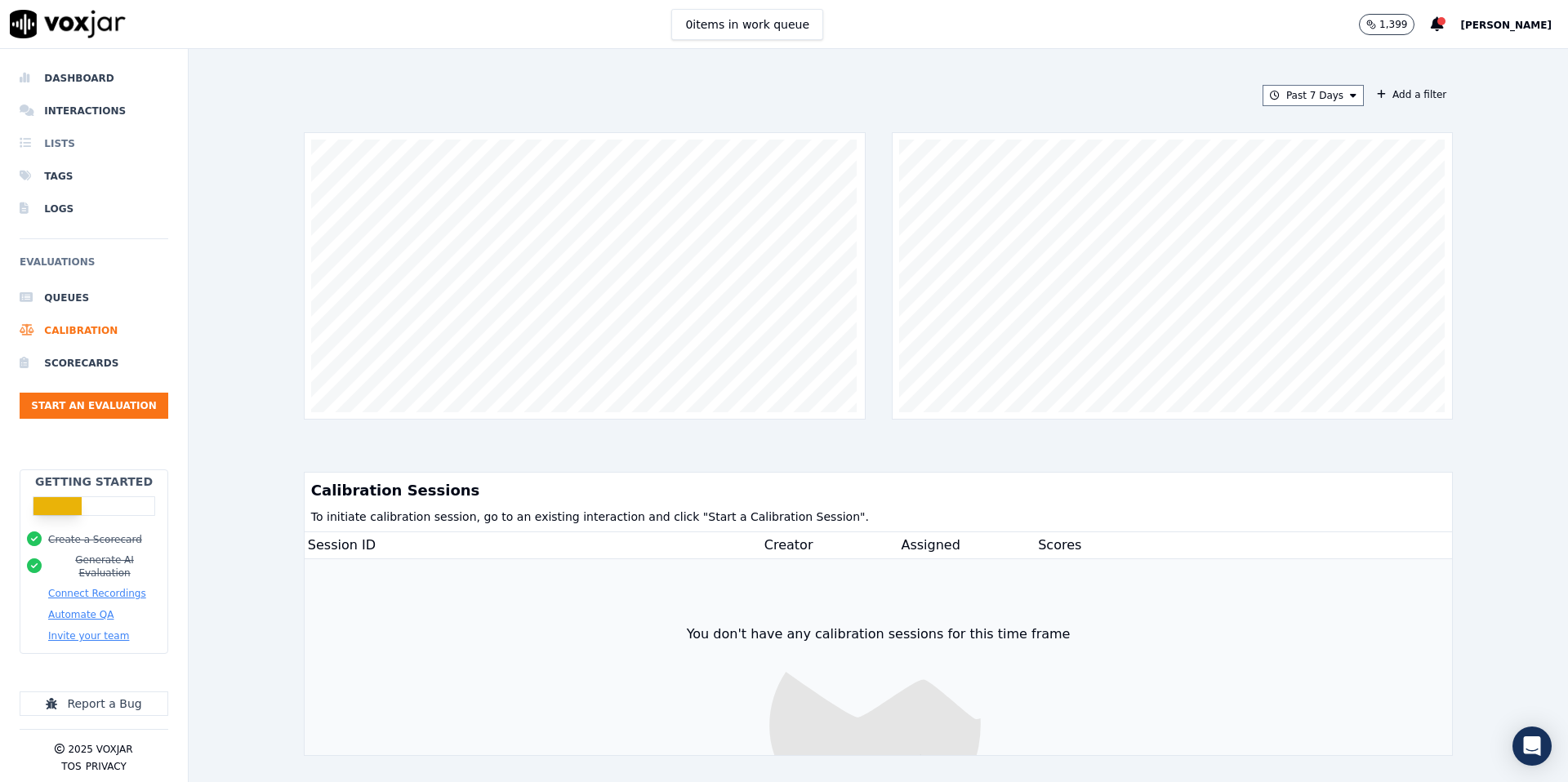
click at [59, 144] on li "Lists" at bounding box center [94, 144] width 149 height 33
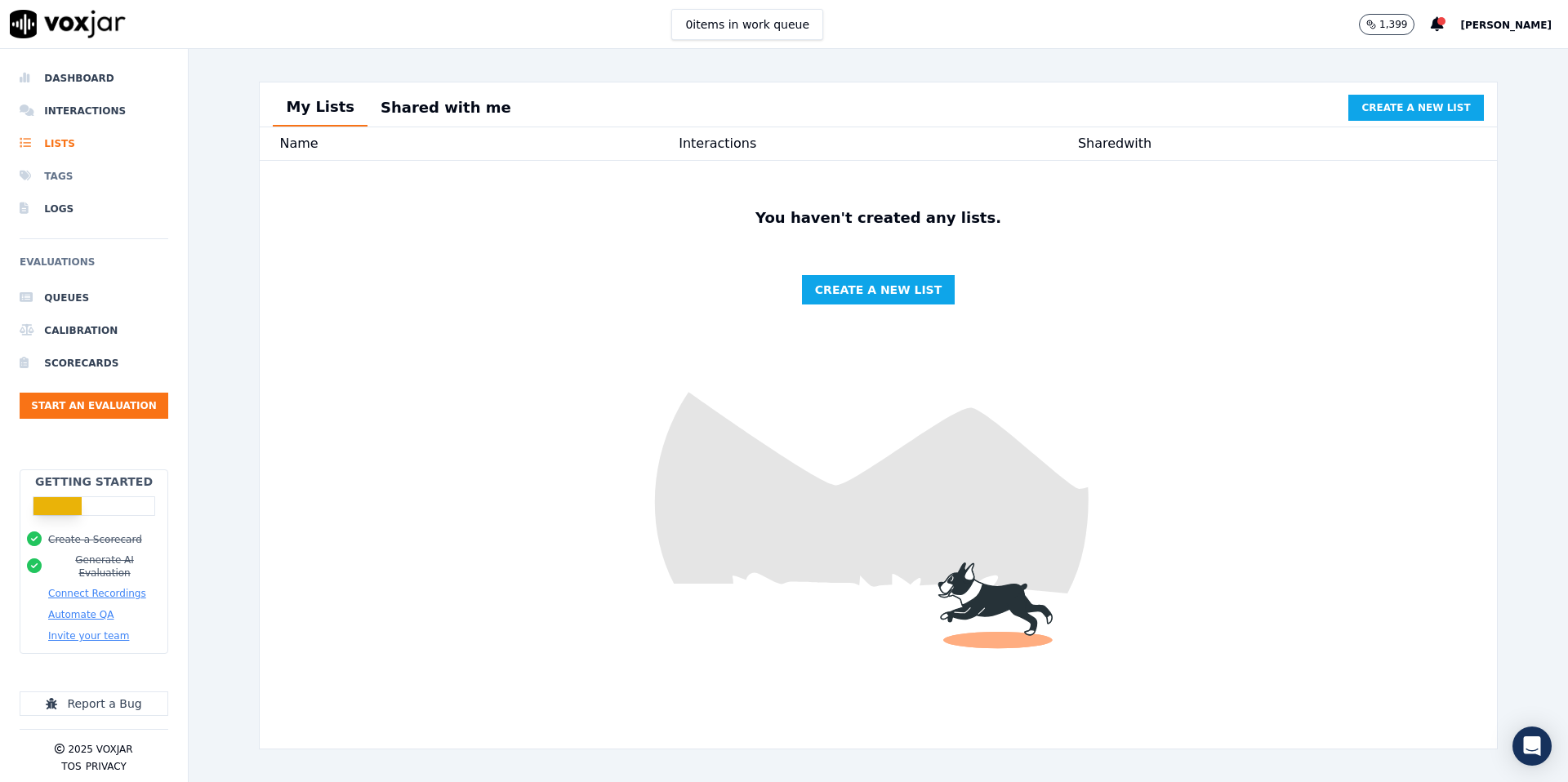
click at [60, 172] on li "Tags" at bounding box center [94, 176] width 149 height 33
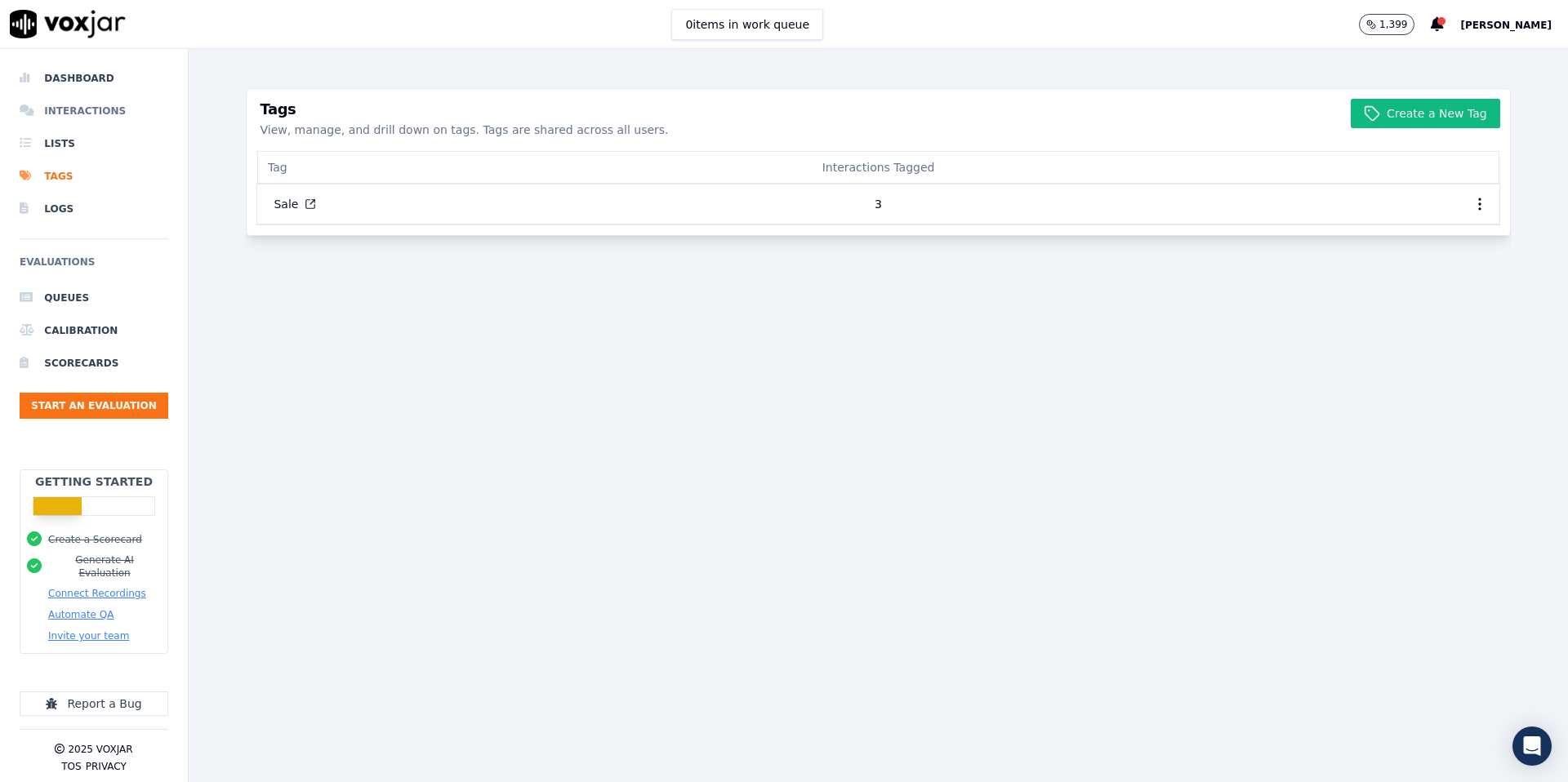
click at [85, 114] on li "Interactions" at bounding box center [94, 111] width 149 height 33
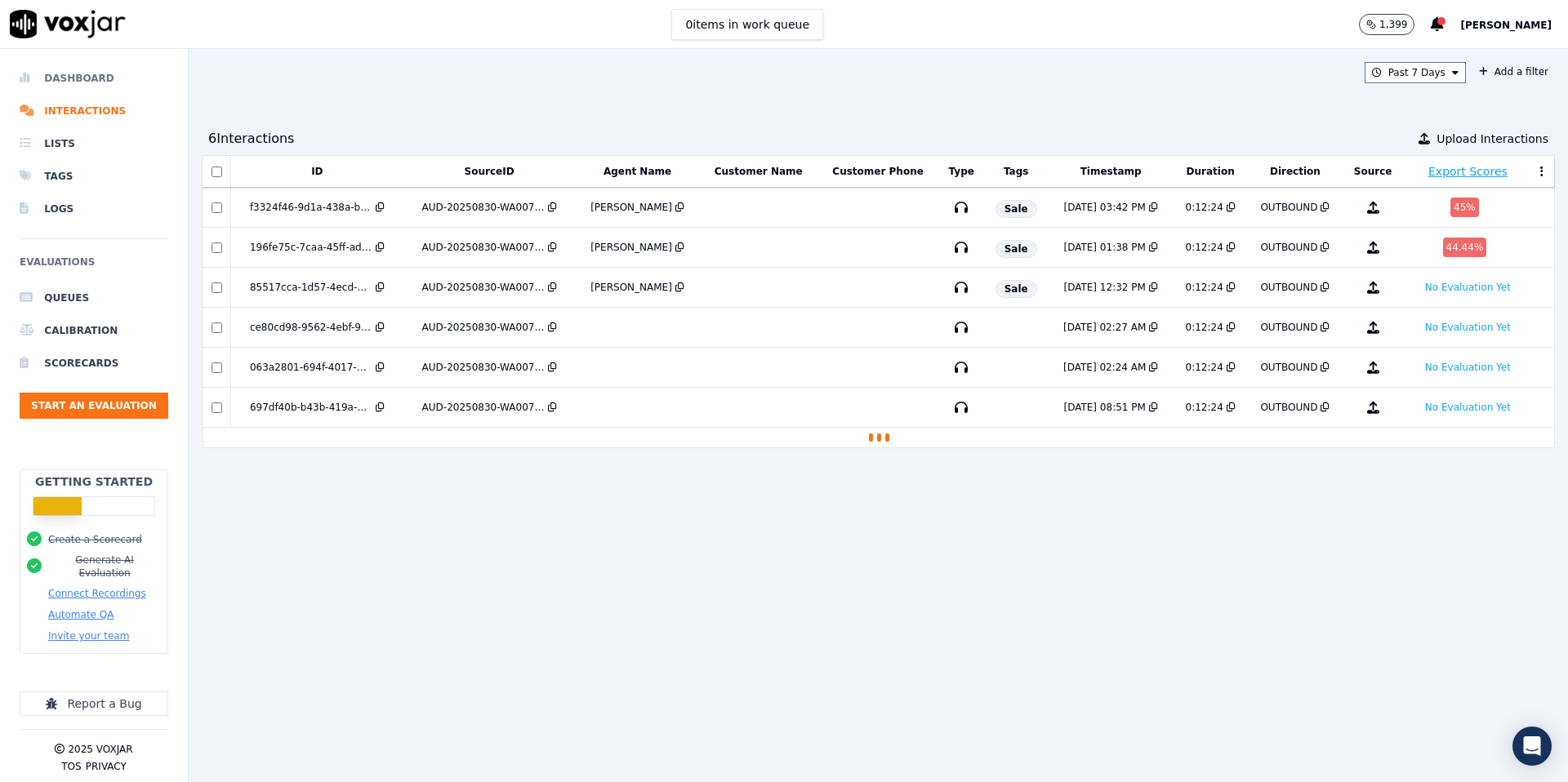
click at [84, 83] on li "Dashboard" at bounding box center [94, 78] width 149 height 33
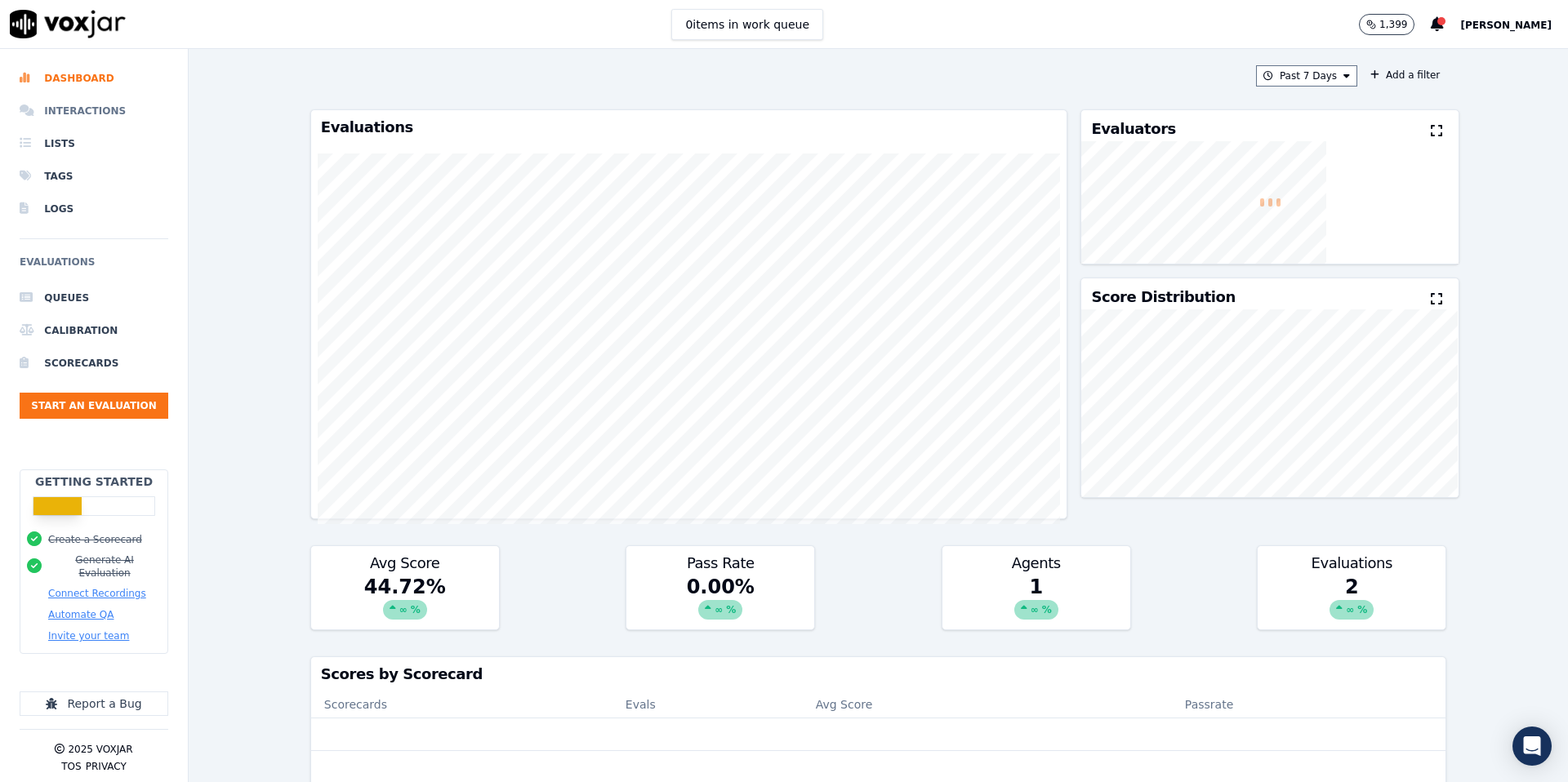
click at [86, 106] on li "Interactions" at bounding box center [94, 111] width 149 height 33
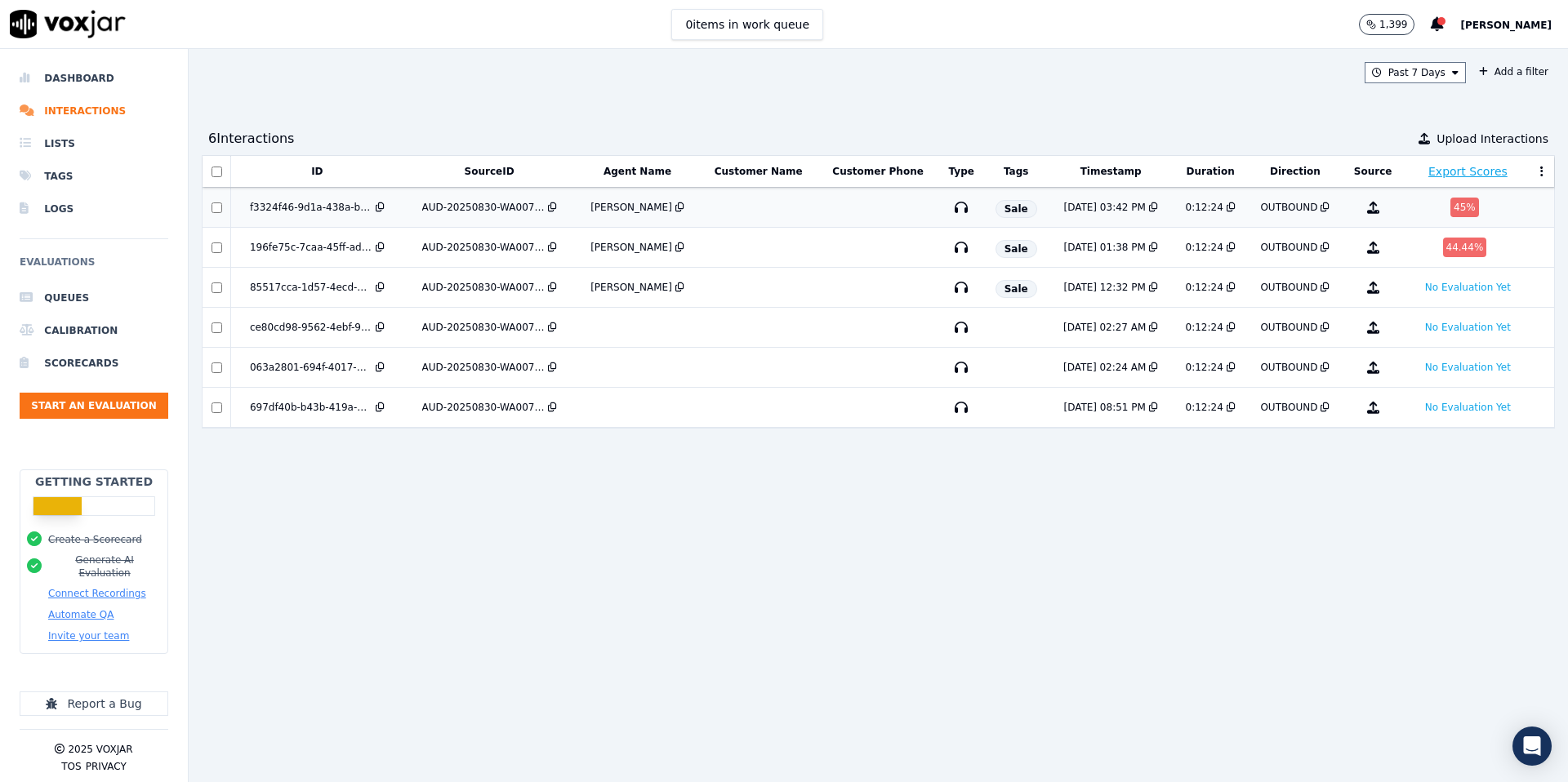
click at [1465, 202] on div "45 %" at bounding box center [1465, 207] width 28 height 20
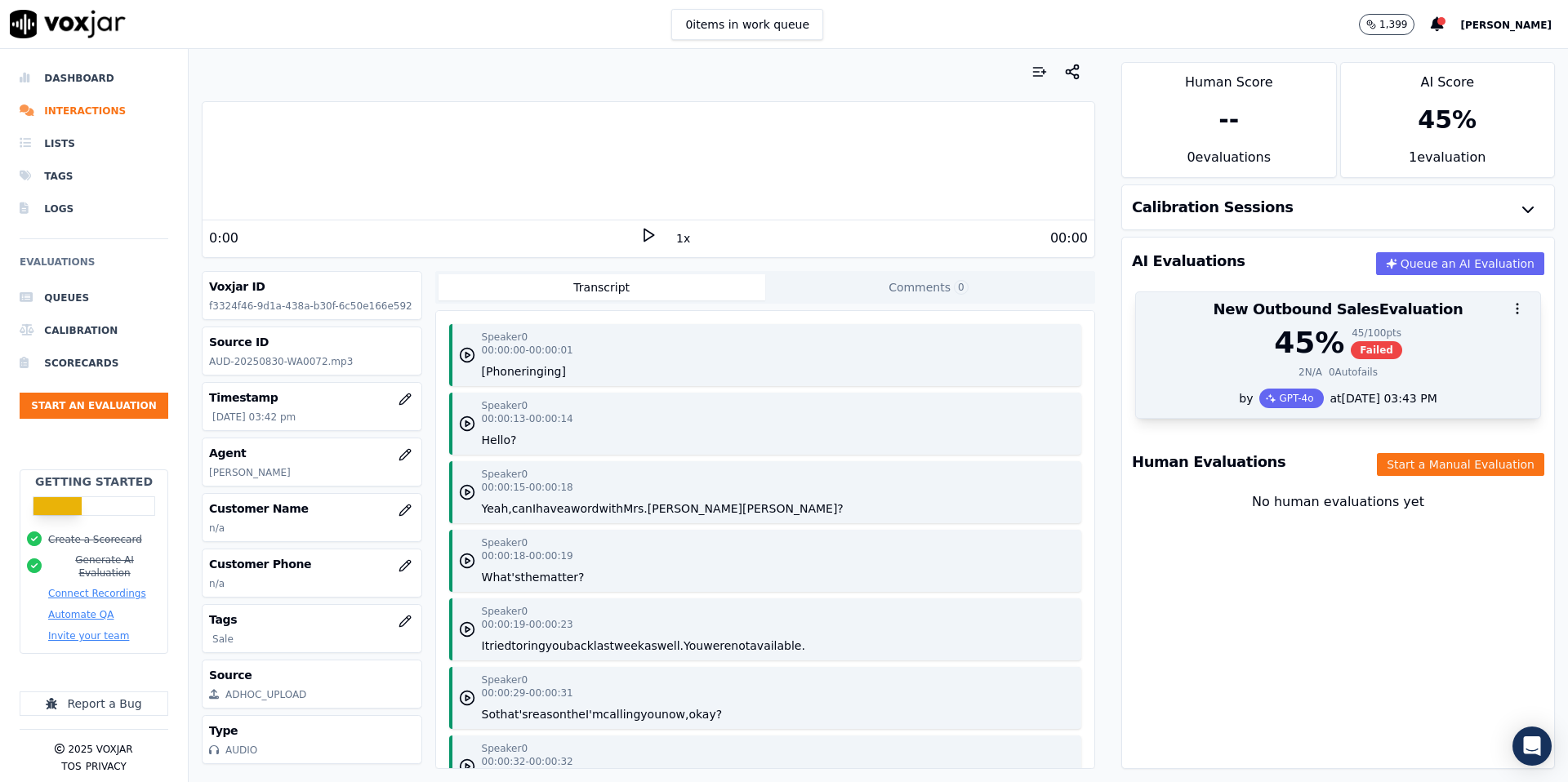
click at [1384, 339] on div "45 / 100 pts Failed" at bounding box center [1376, 342] width 52 height 33
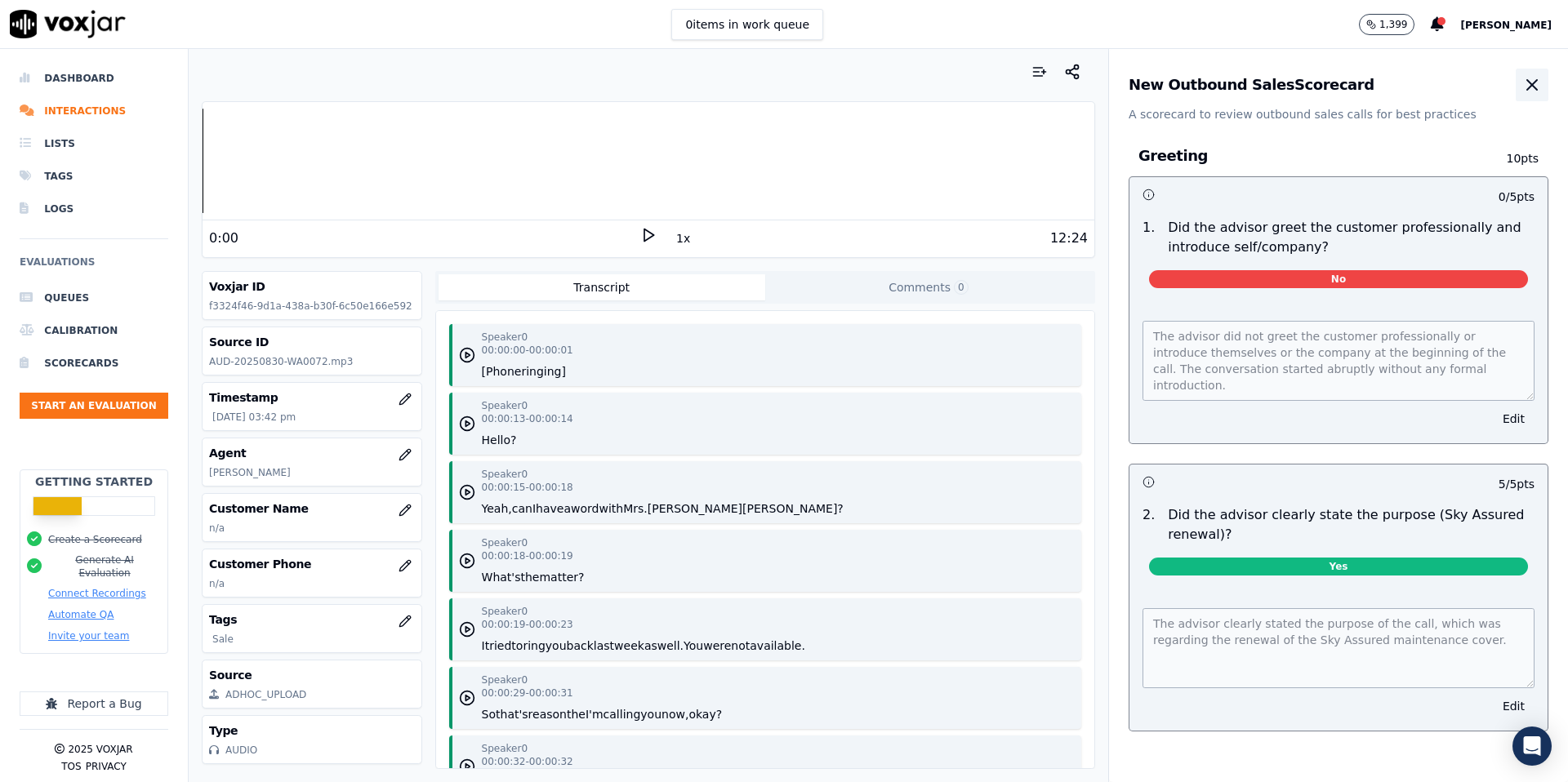
click at [1529, 90] on icon "button" at bounding box center [1531, 85] width 20 height 20
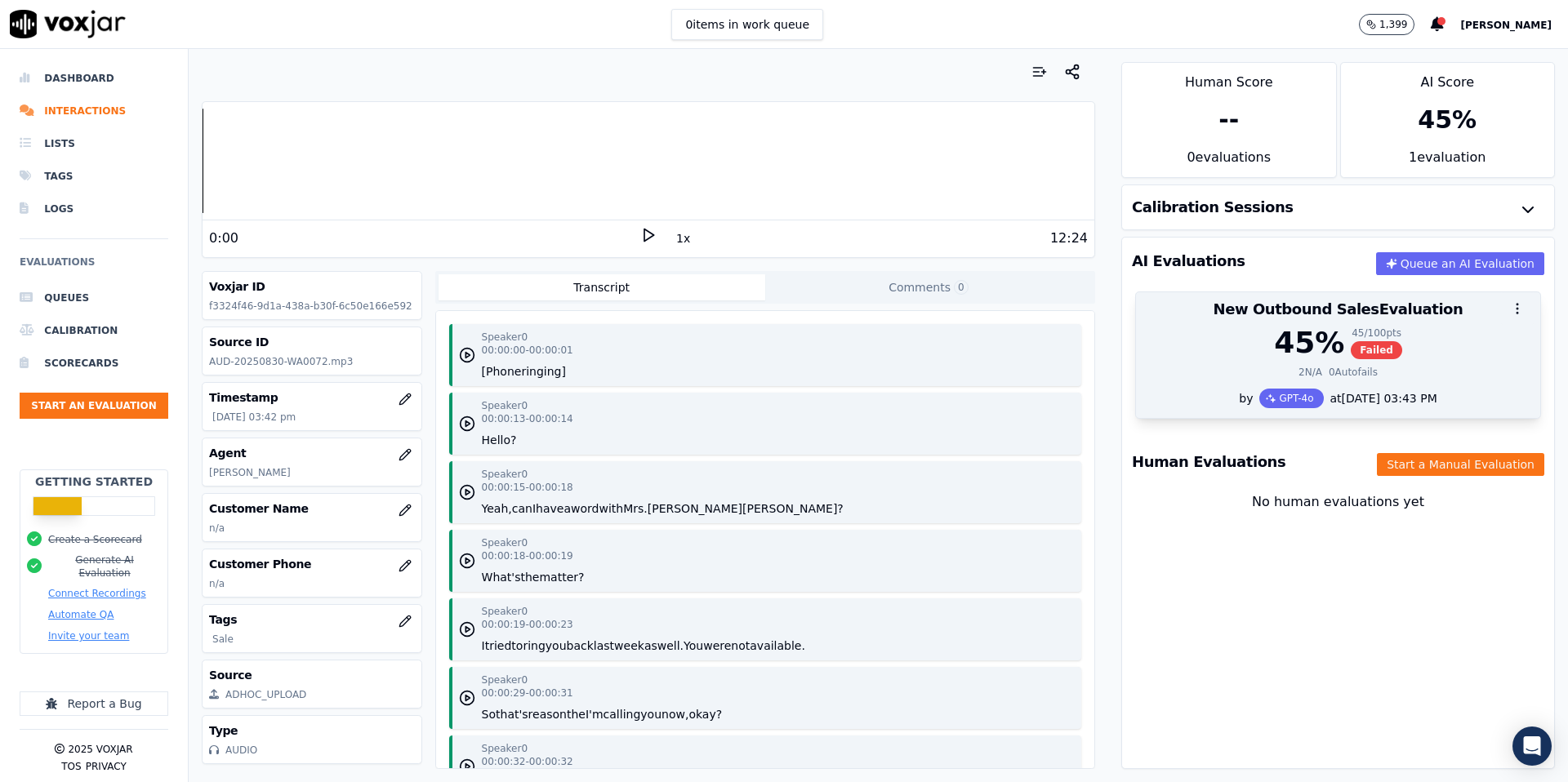
click at [1513, 309] on icon "button" at bounding box center [1517, 309] width 15 height 15
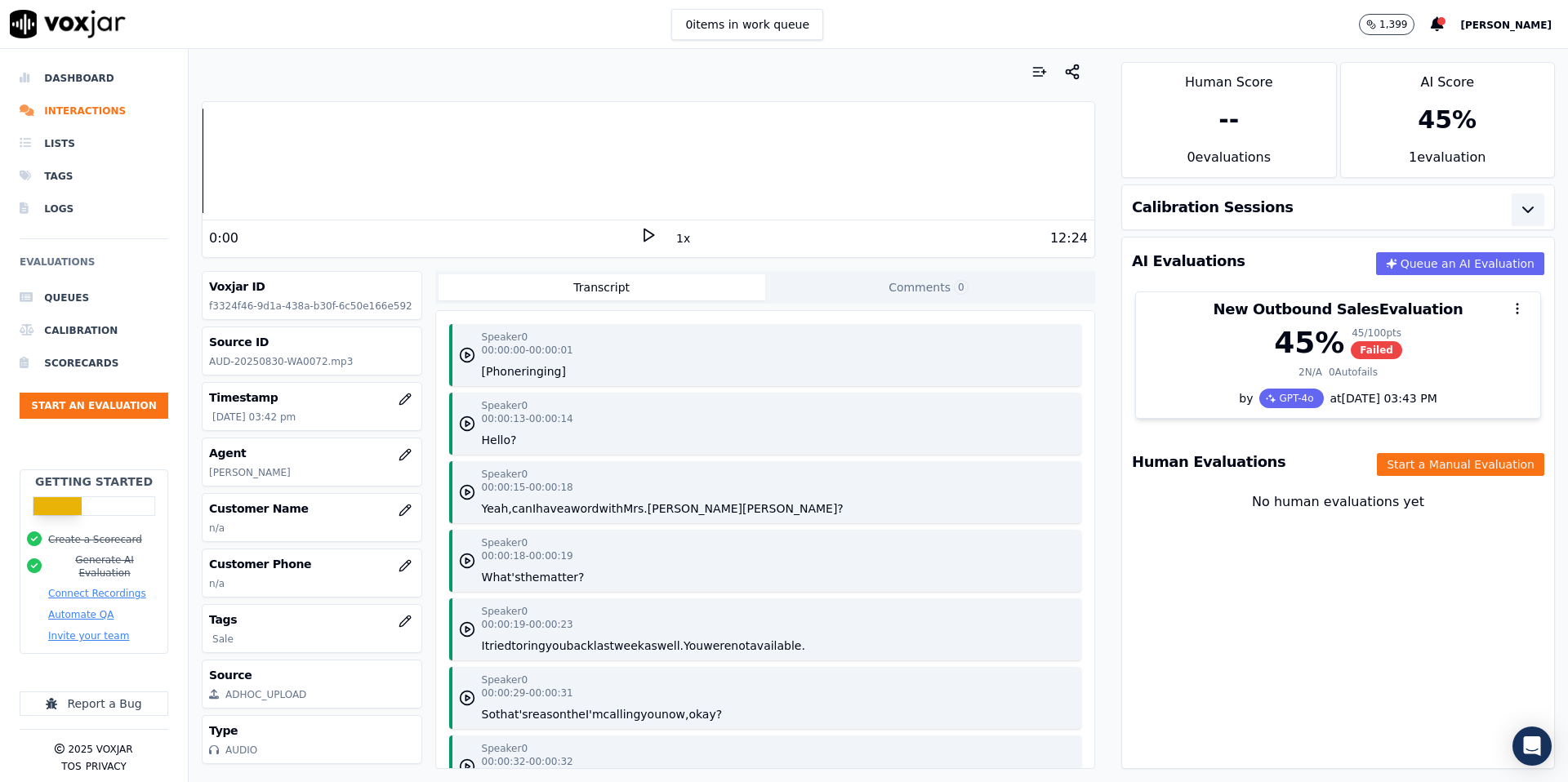
click at [1527, 211] on icon "button" at bounding box center [1528, 210] width 9 height 5
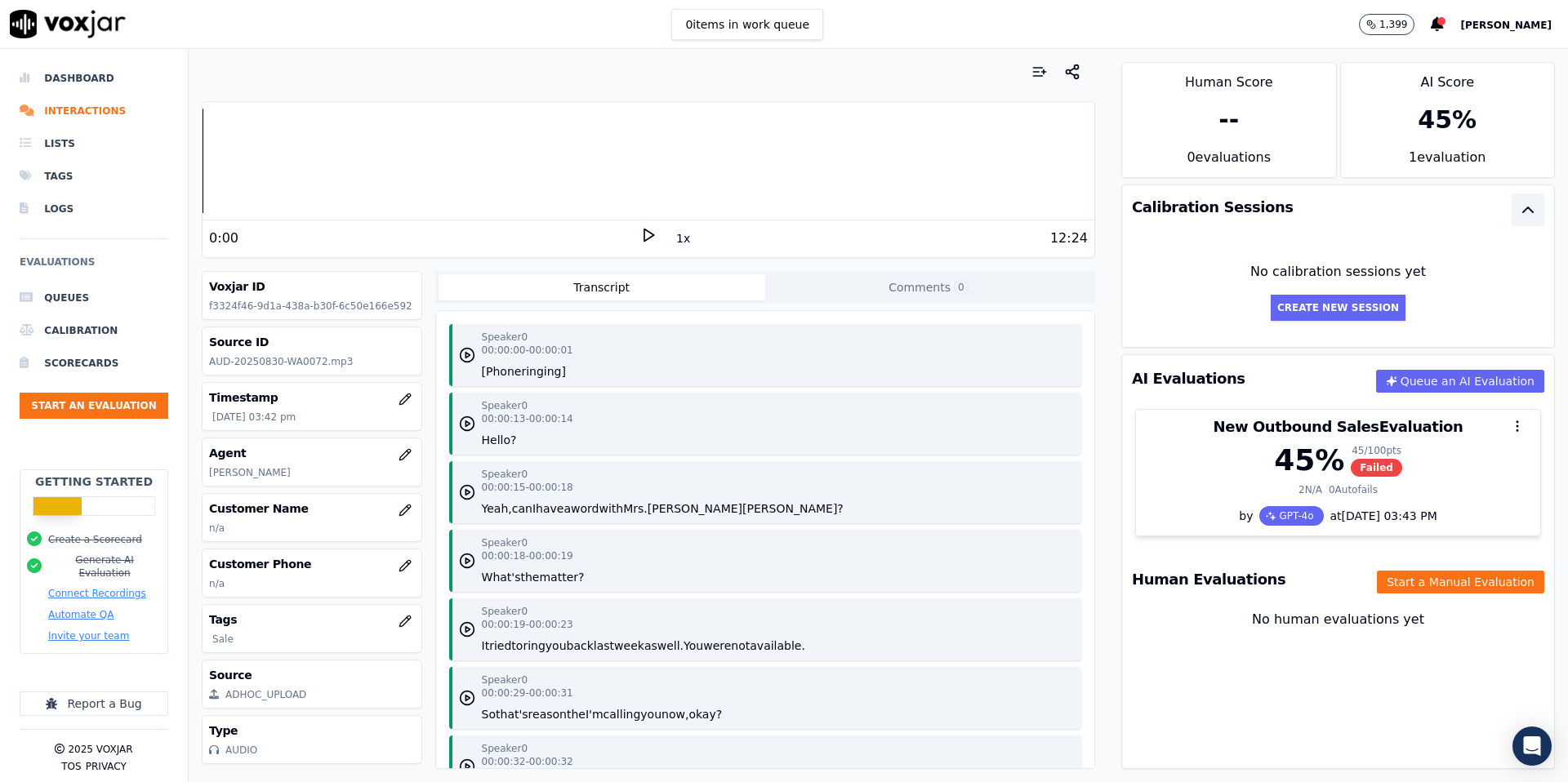
click at [1527, 211] on icon "button" at bounding box center [1528, 210] width 20 height 20
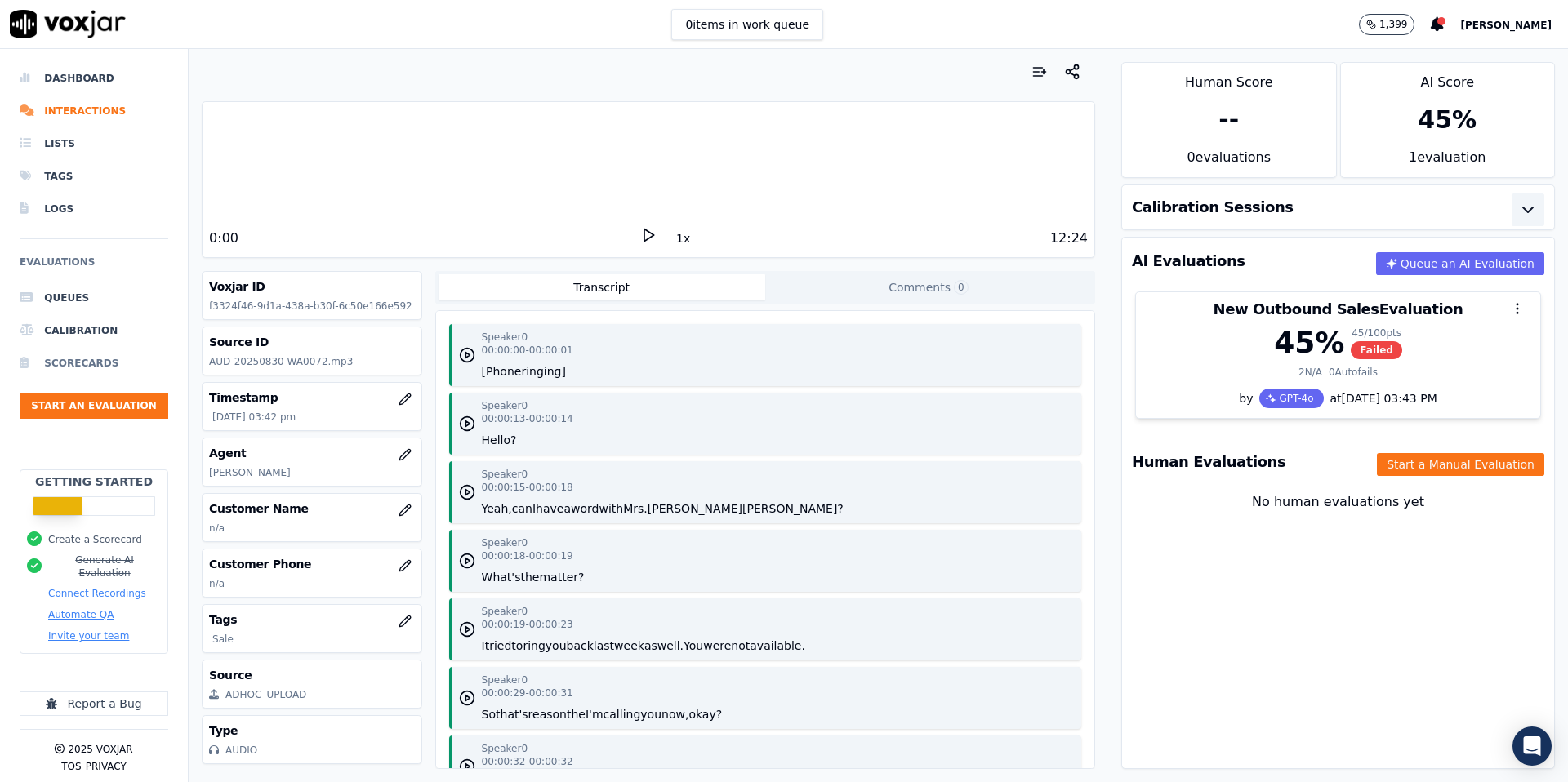
click at [87, 361] on li "Scorecards" at bounding box center [94, 363] width 149 height 33
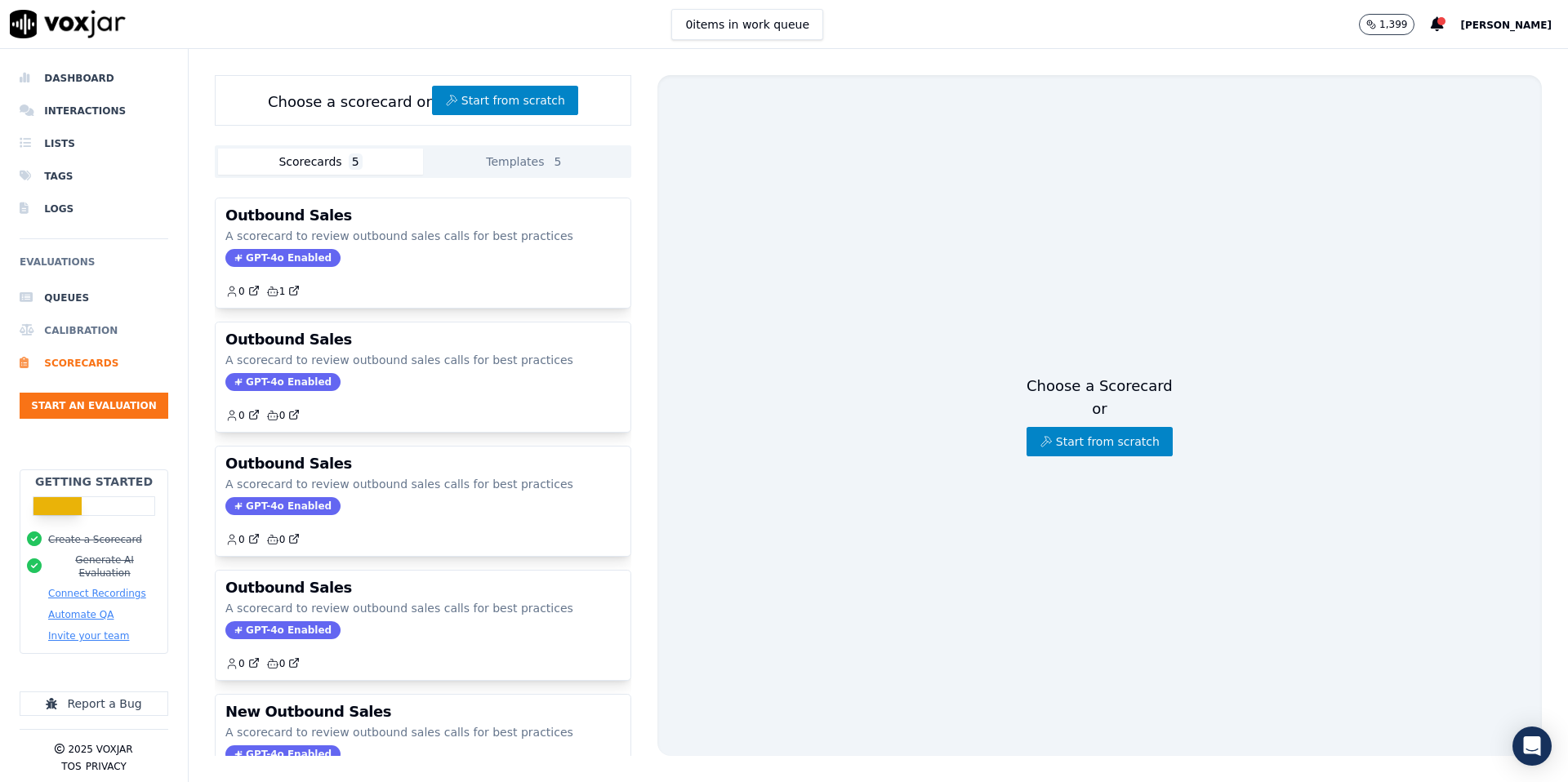
click at [90, 329] on li "Calibration" at bounding box center [94, 330] width 149 height 33
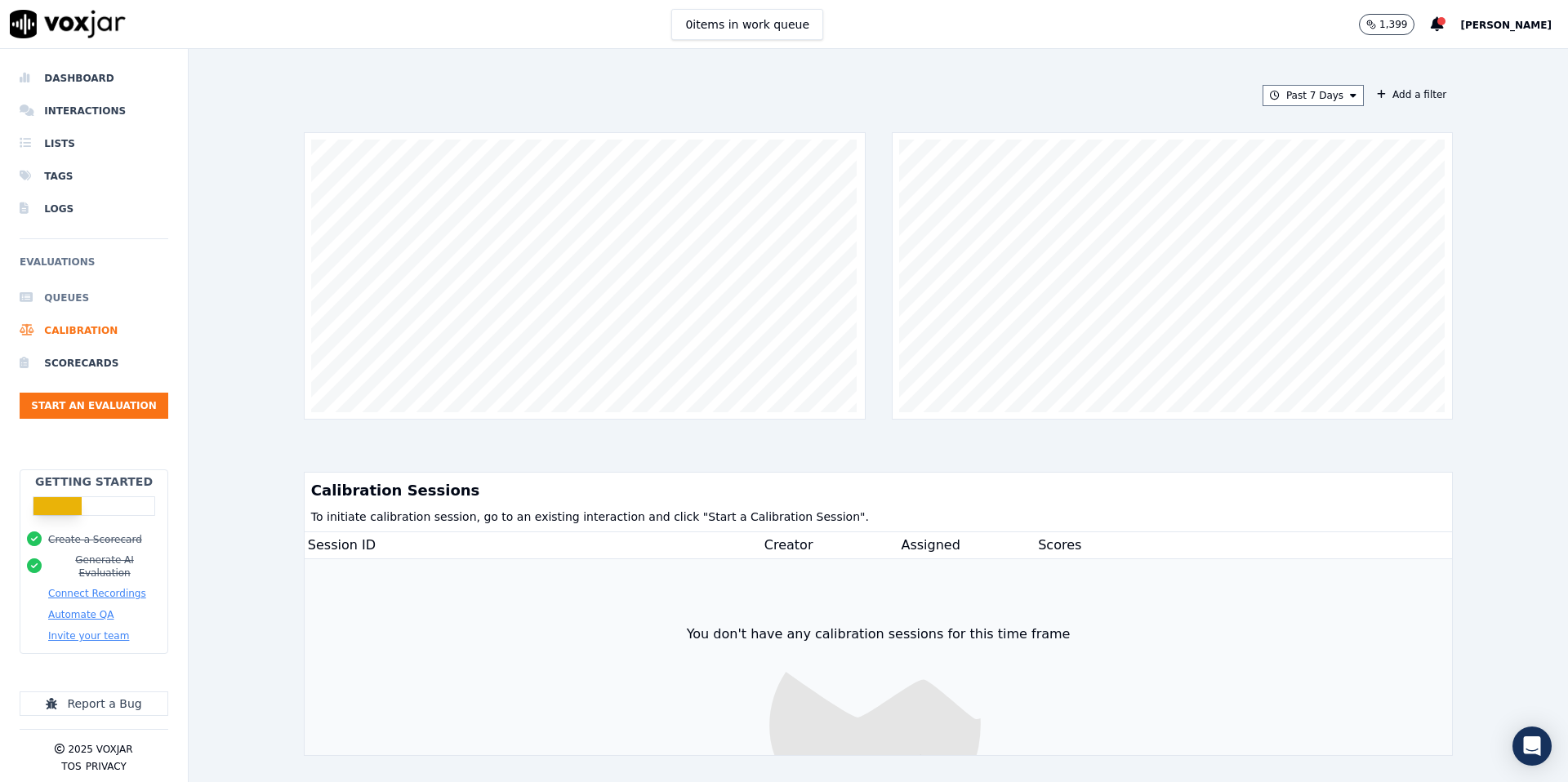
click at [62, 297] on li "Queues" at bounding box center [94, 298] width 149 height 33
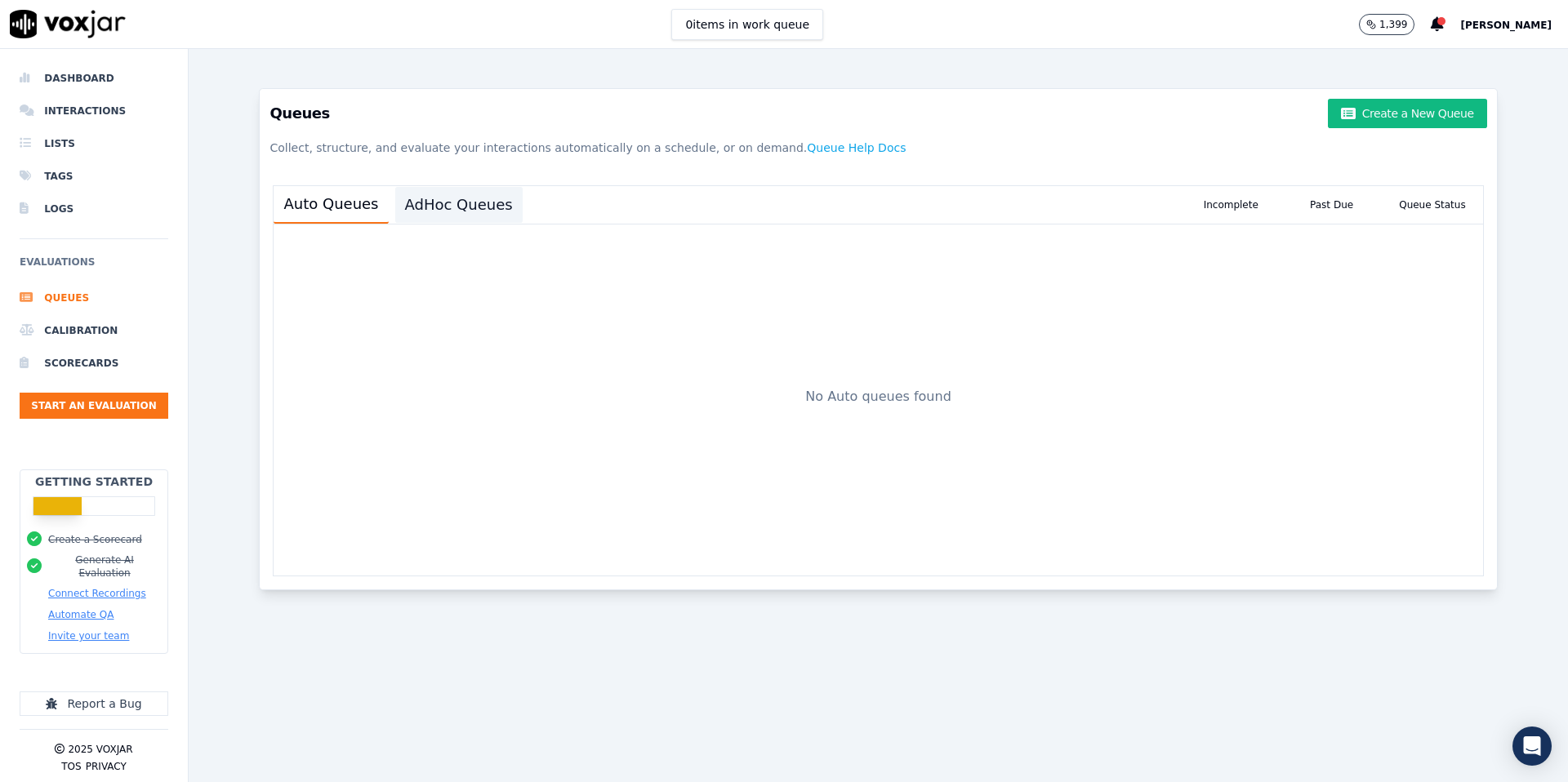
click at [449, 208] on button "AdHoc Queues" at bounding box center [459, 205] width 128 height 36
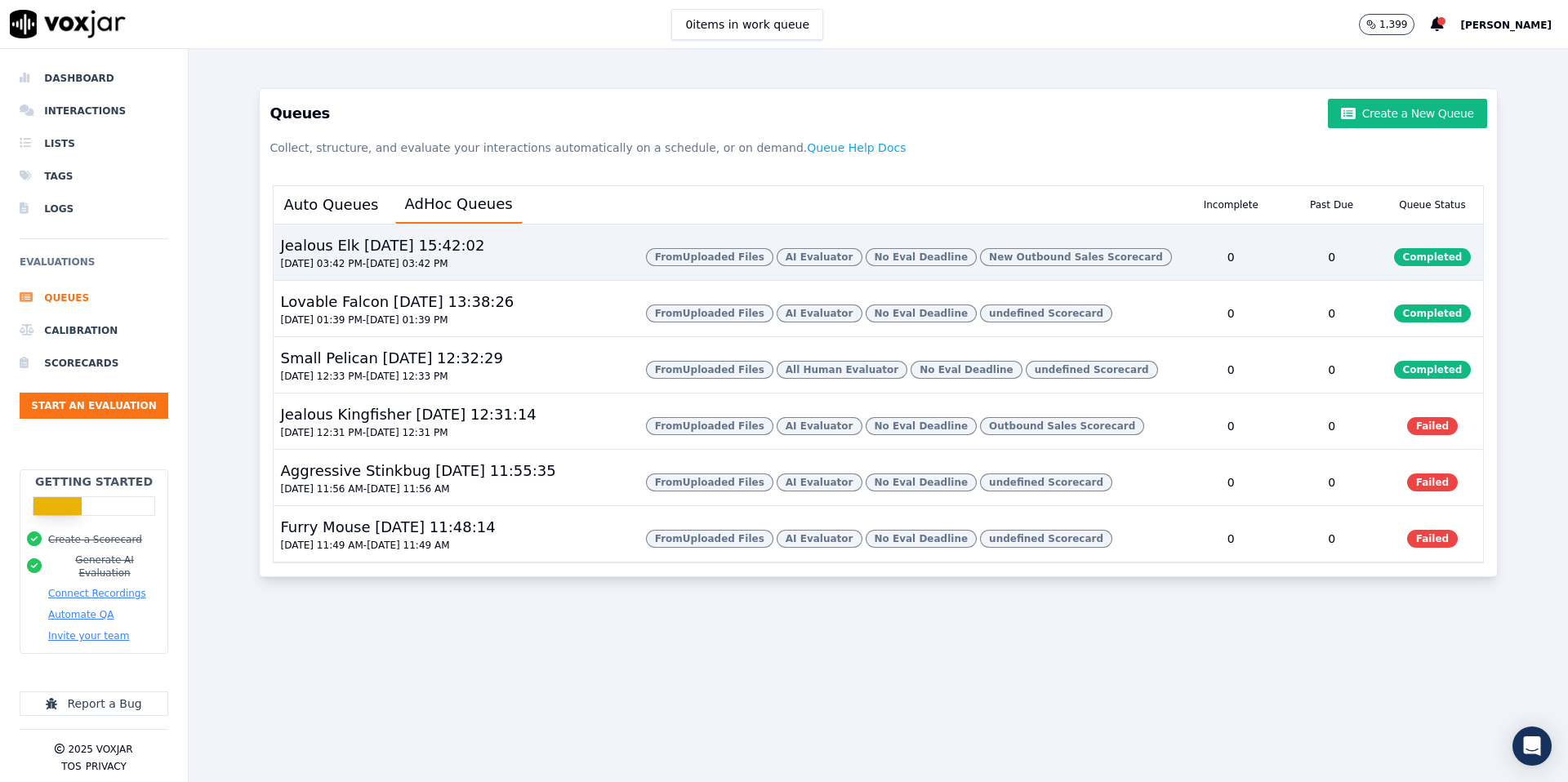
click at [1420, 253] on span "Completed" at bounding box center [1433, 257] width 78 height 18
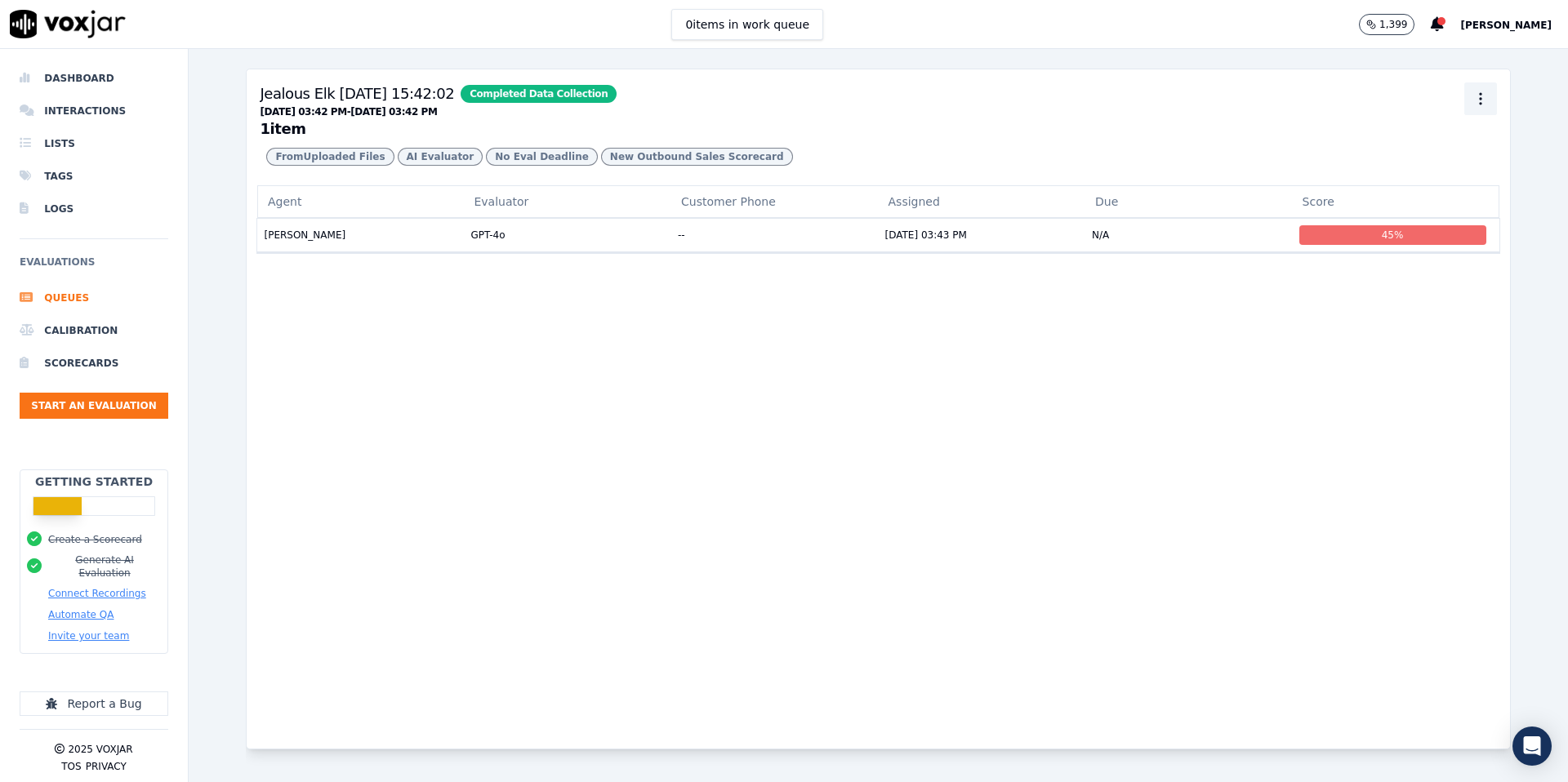
click at [1487, 107] on button "button" at bounding box center [1481, 99] width 33 height 33
click at [1463, 142] on div "Export" at bounding box center [1481, 135] width 97 height 26
